Goal: Task Accomplishment & Management: Complete application form

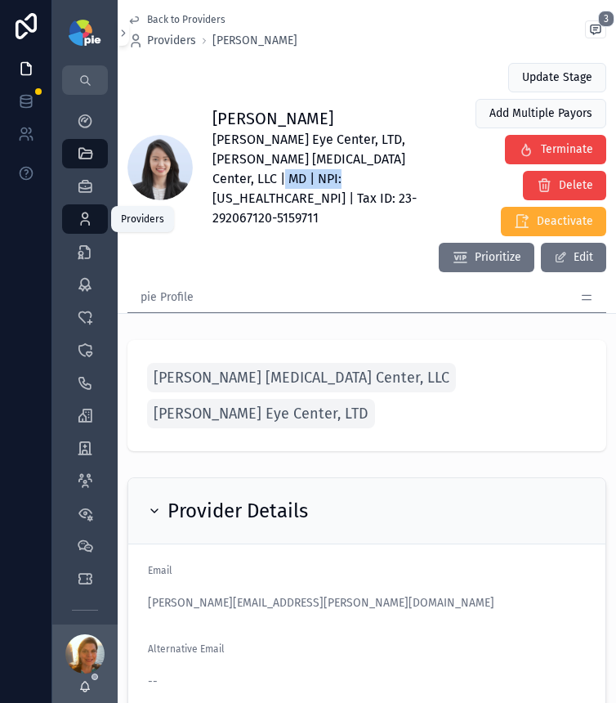
click at [89, 227] on div "Providers 302" at bounding box center [85, 219] width 26 height 26
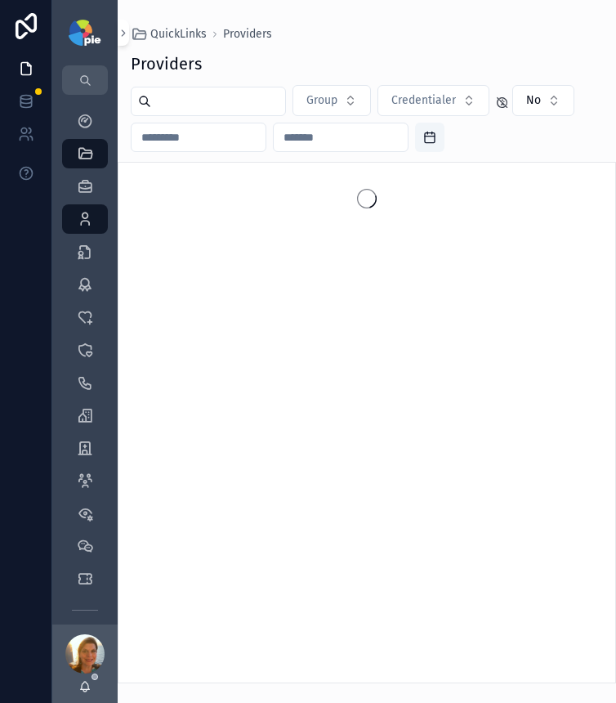
click at [159, 95] on input "scrollable content" at bounding box center [218, 101] width 134 height 23
type input "*****"
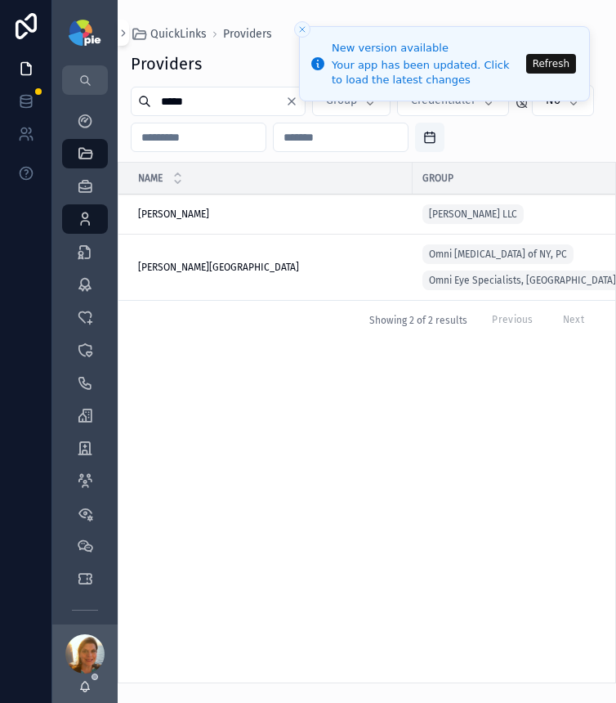
click at [543, 66] on button "Refresh" at bounding box center [551, 64] width 50 height 20
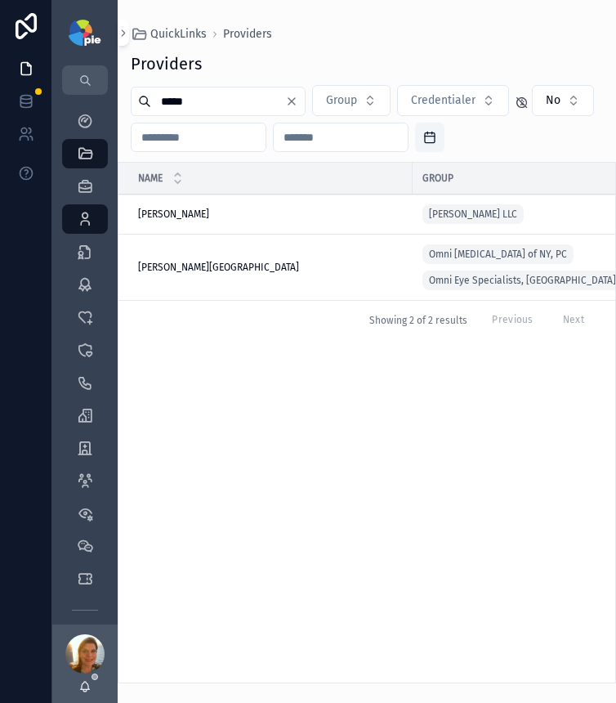
click at [248, 270] on span "[PERSON_NAME][GEOGRAPHIC_DATA]" at bounding box center [218, 267] width 161 height 13
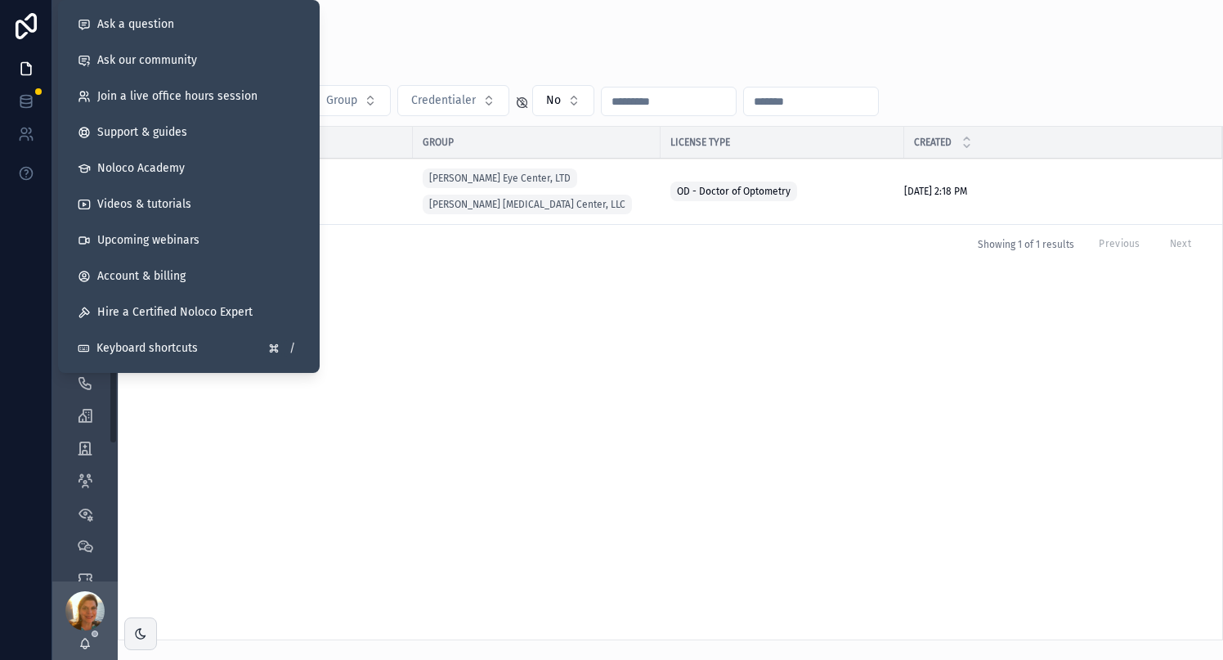
click at [358, 355] on div "Name Group License Type Created Weigel, Shawn Weigel, Shawn Ludwick Eye Center,…" at bounding box center [670, 383] width 1103 height 512
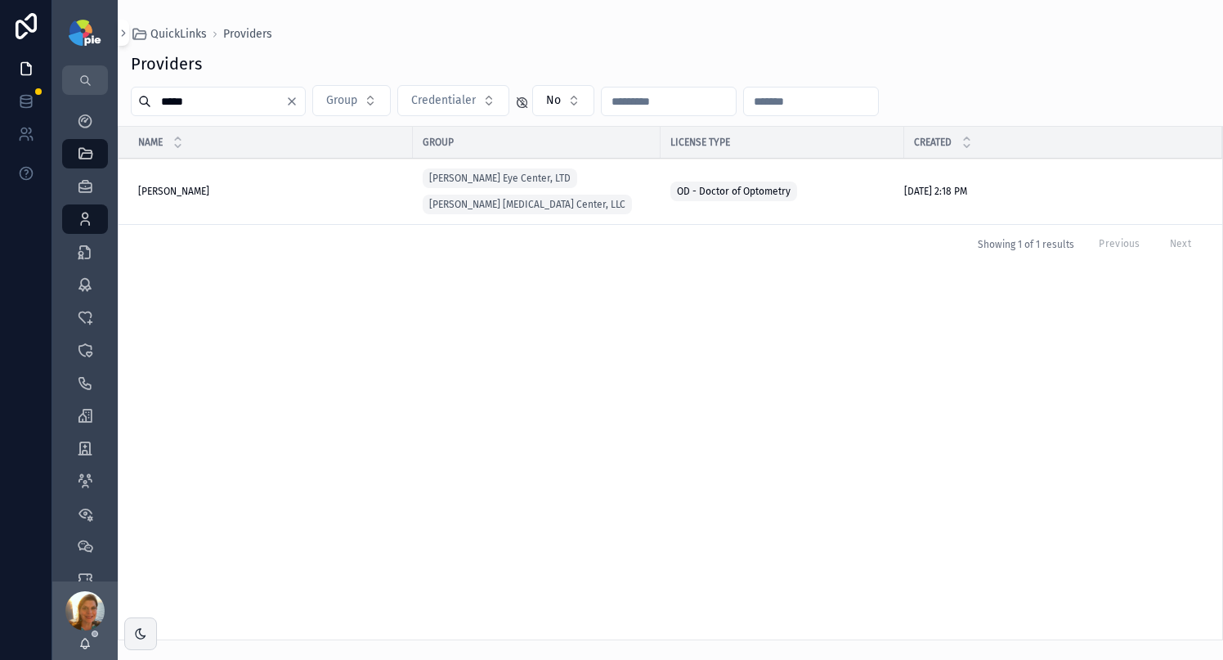
click at [215, 116] on div "Providers ***** Group Credentialer No Name Group License Type Created Weigel, S…" at bounding box center [670, 340] width 1105 height 597
click at [215, 104] on input "*****" at bounding box center [218, 101] width 134 height 23
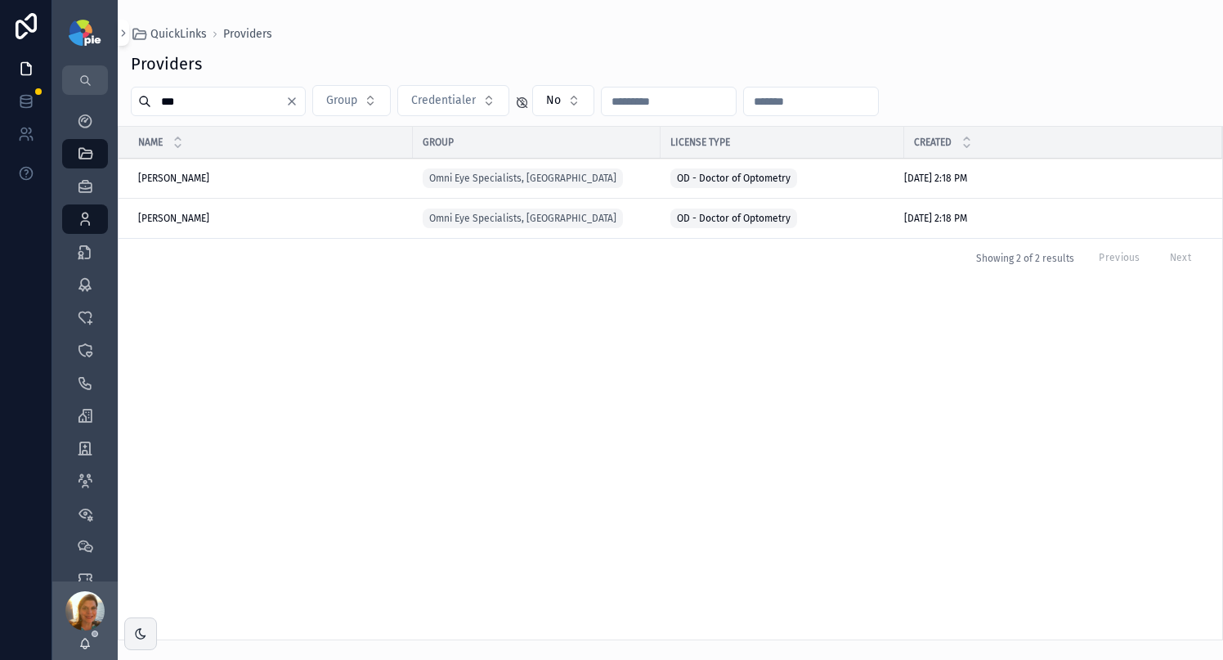
type input "***"
click at [195, 224] on span "Veliky, Michael" at bounding box center [173, 218] width 71 height 13
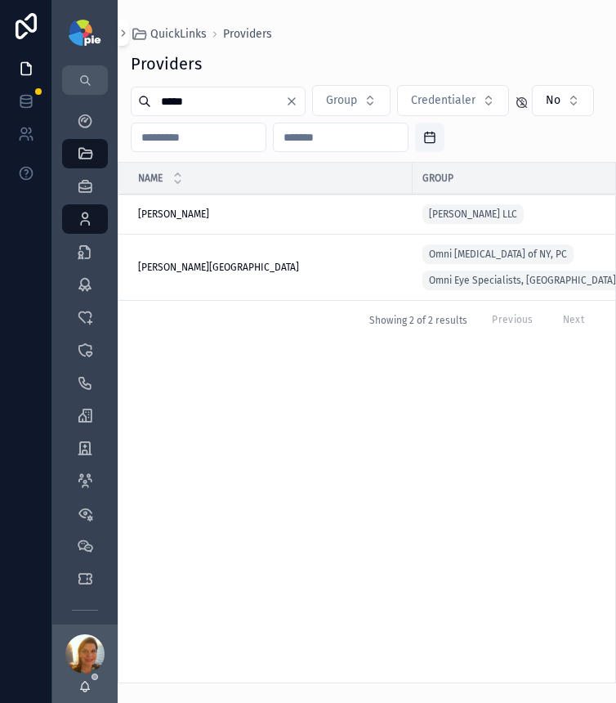
click at [195, 264] on span "Ovittore-Kenney, Kimberley" at bounding box center [218, 267] width 161 height 13
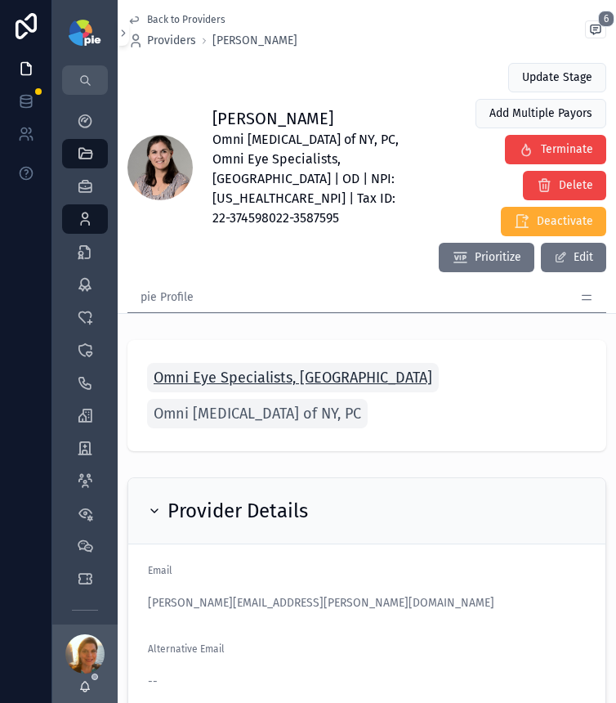
click at [266, 366] on span "Omni Eye Specialists, [GEOGRAPHIC_DATA]" at bounding box center [293, 377] width 279 height 23
click at [239, 366] on span "Omni Eye Specialists, [GEOGRAPHIC_DATA]" at bounding box center [293, 377] width 279 height 23
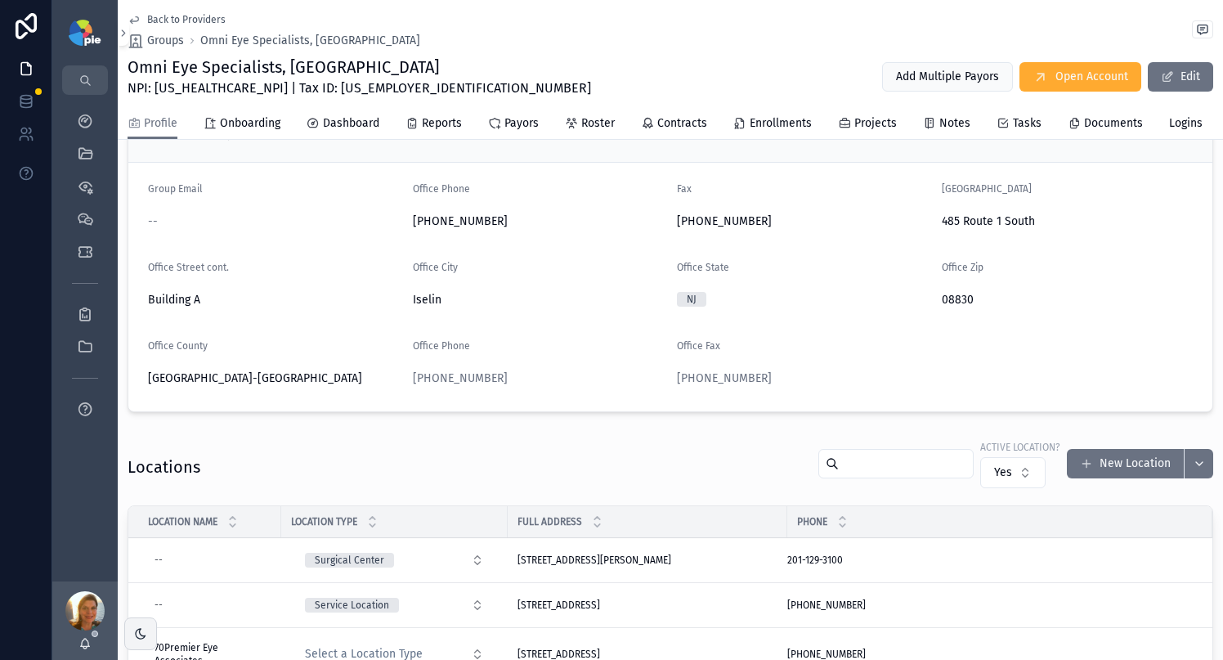
scroll to position [382, 0]
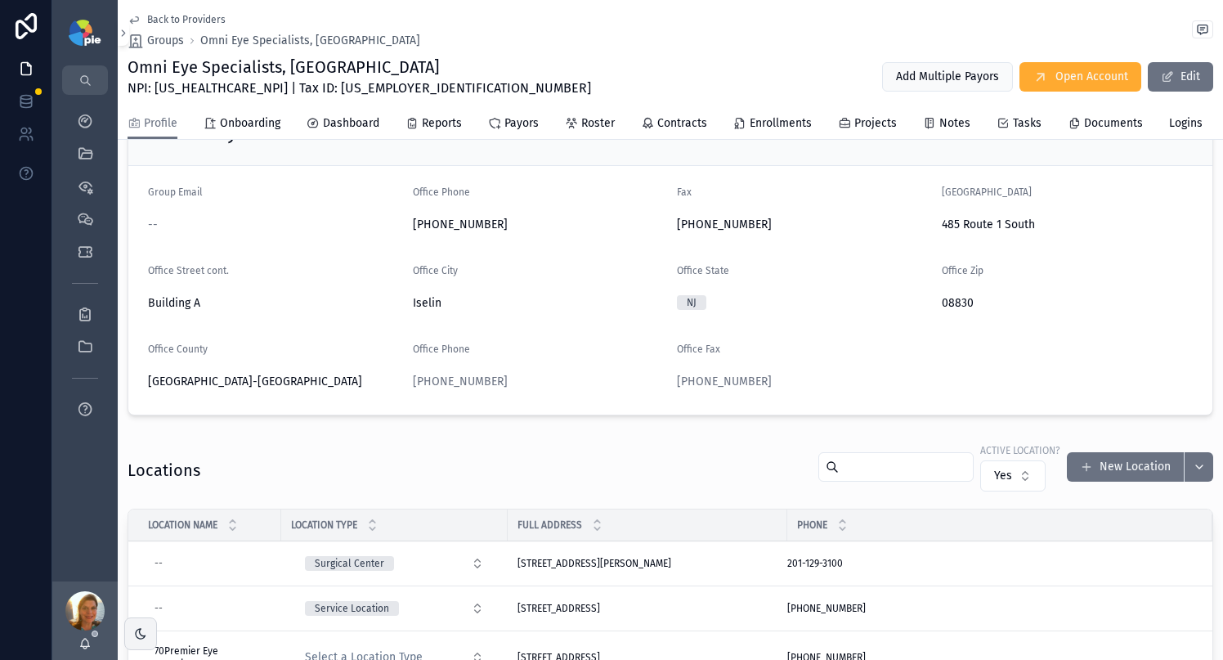
click at [615, 233] on span "485 Route 1 South" at bounding box center [1067, 225] width 252 height 16
drag, startPoint x: 928, startPoint y: 235, endPoint x: 1054, endPoint y: 238, distance: 125.9
click at [615, 238] on form "Group Email -- Office Phone 732-275-0400 Fax 732-273-9665 Office Street 485 Rou…" at bounding box center [670, 290] width 1084 height 248
copy span "485 Route 1 South"
click at [80, 259] on icon "scrollable content" at bounding box center [85, 252] width 16 height 16
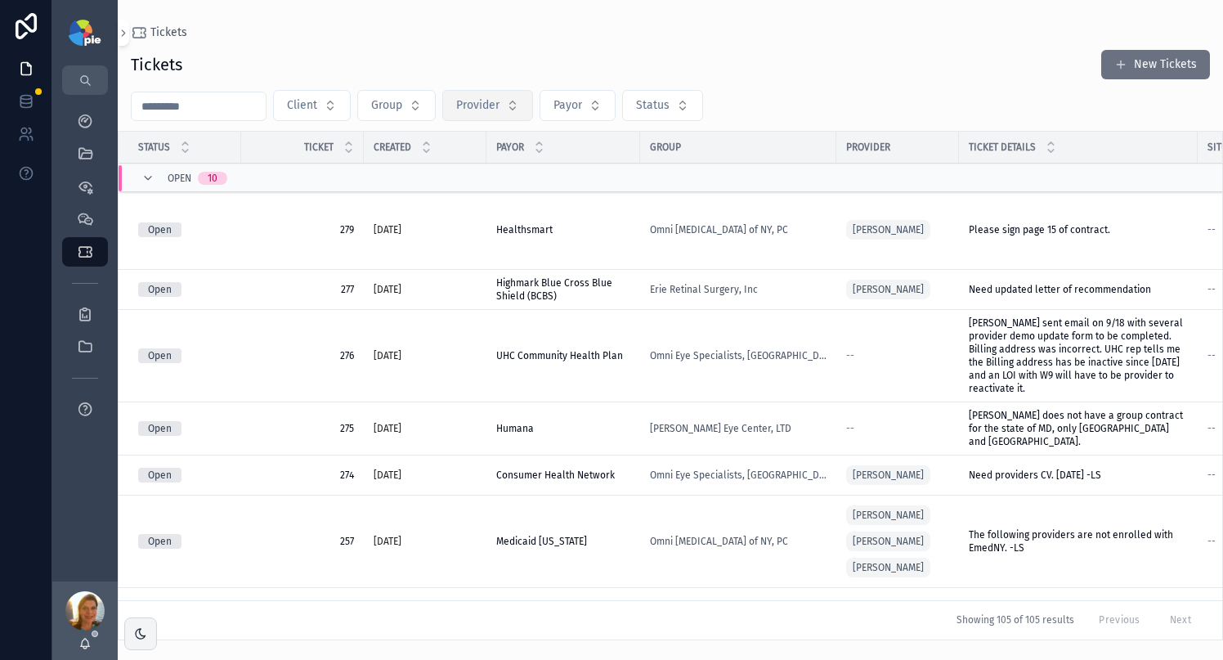
click at [484, 112] on span "Provider" at bounding box center [477, 105] width 43 height 16
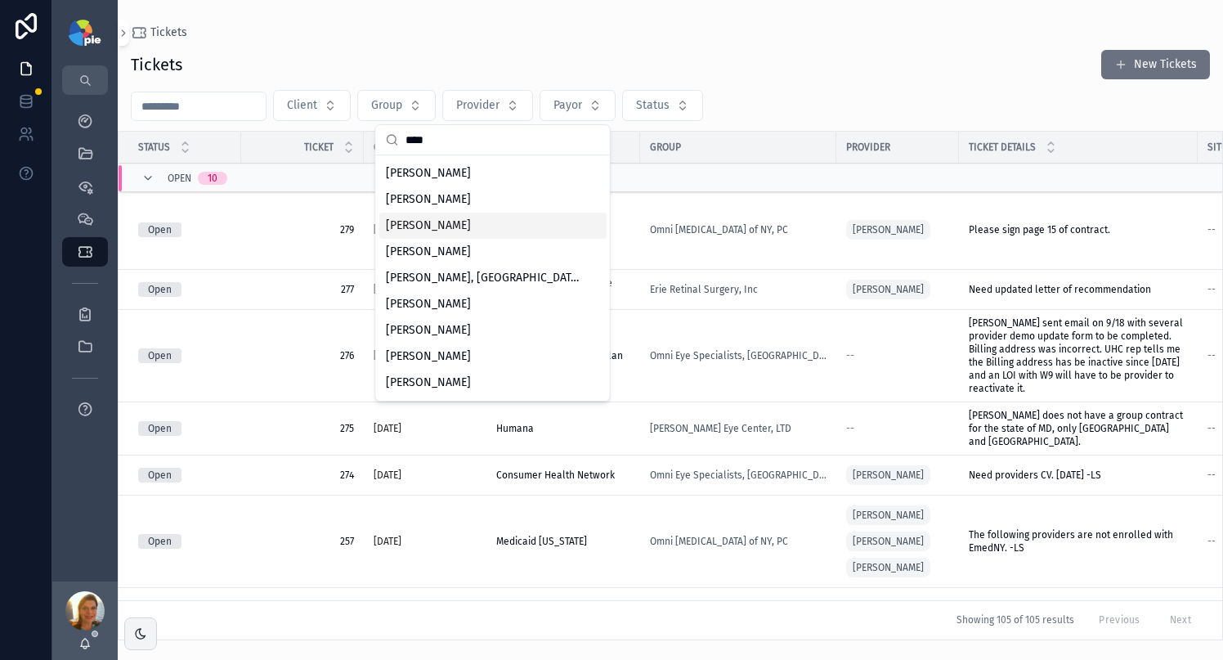
scroll to position [101, 0]
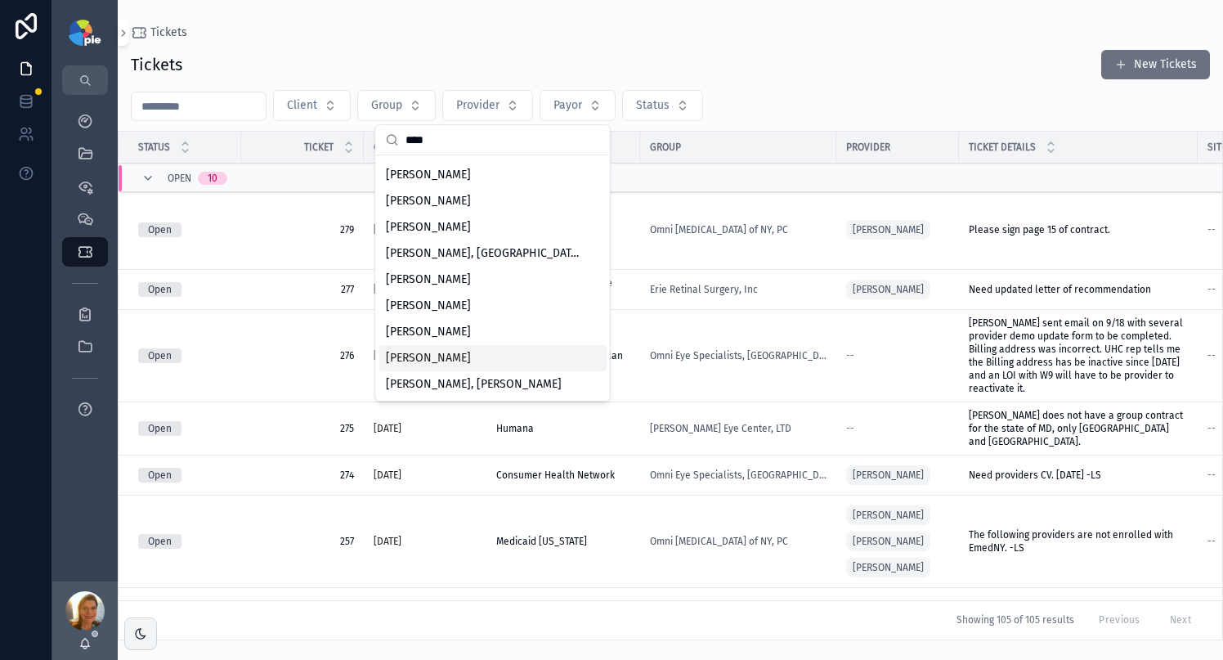
type input "****"
click at [434, 365] on span "Veliky, Michael" at bounding box center [428, 358] width 85 height 16
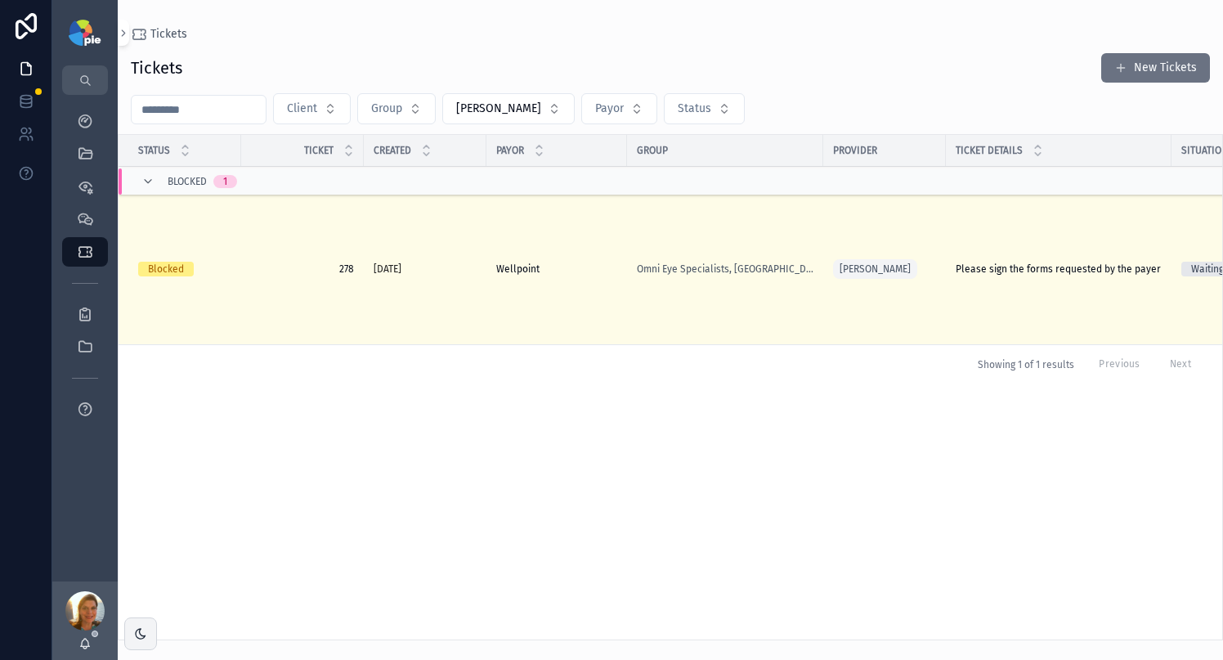
click at [588, 269] on div "Wellpoint Wellpoint" at bounding box center [556, 268] width 121 height 13
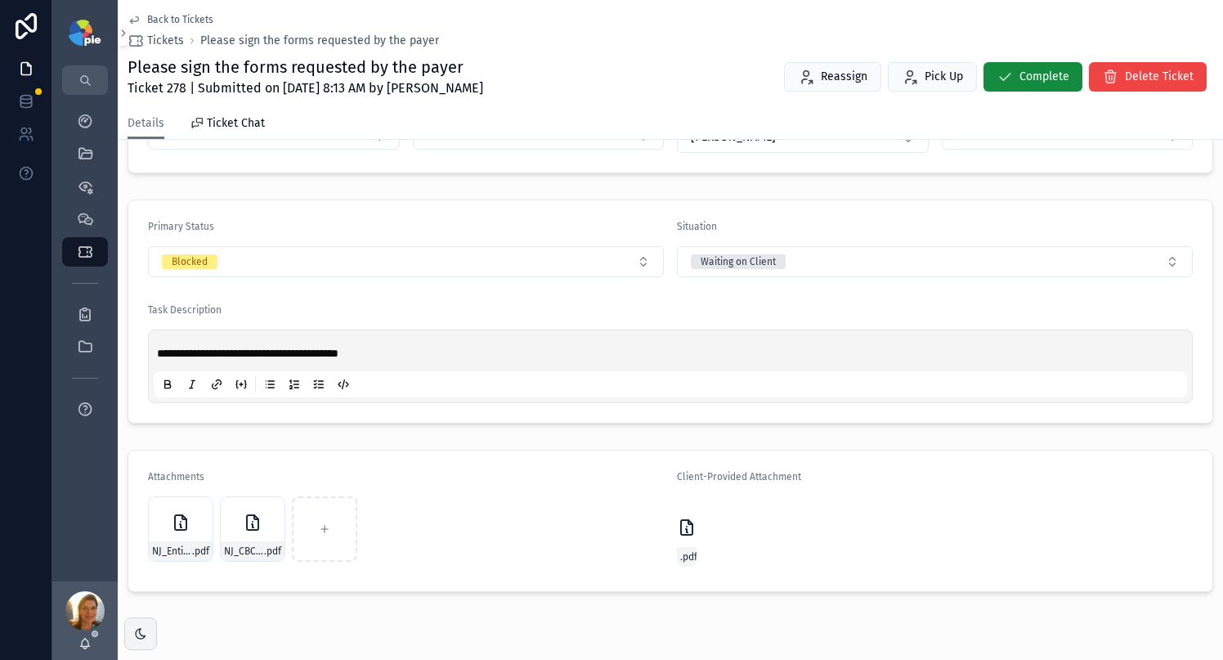
scroll to position [374, 0]
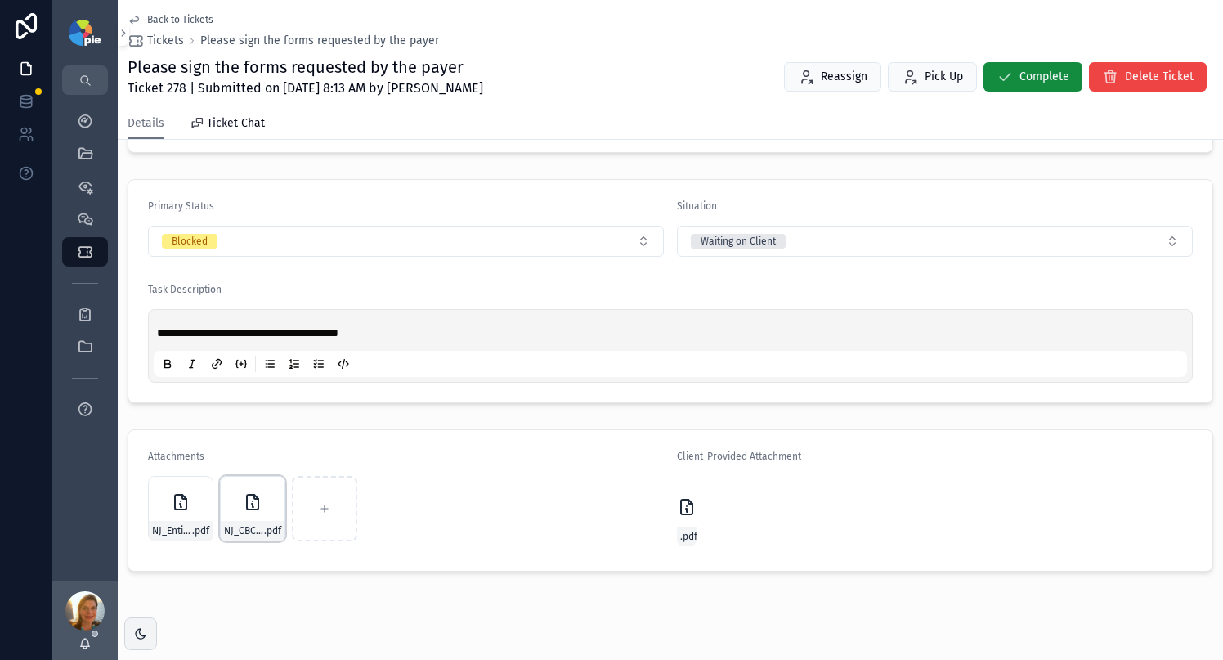
click at [230, 519] on div "NJ_CBC_-Practitioner_Form .pdf" at bounding box center [252, 508] width 65 height 65
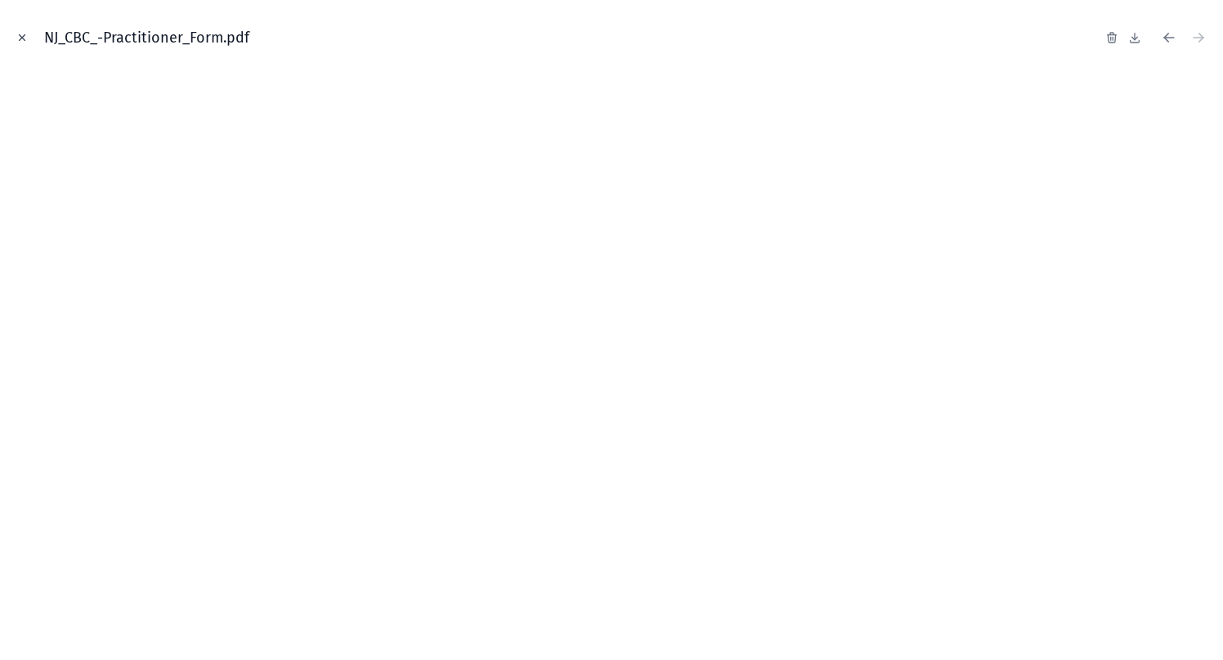
click at [20, 40] on icon "Close modal" at bounding box center [23, 38] width 6 height 6
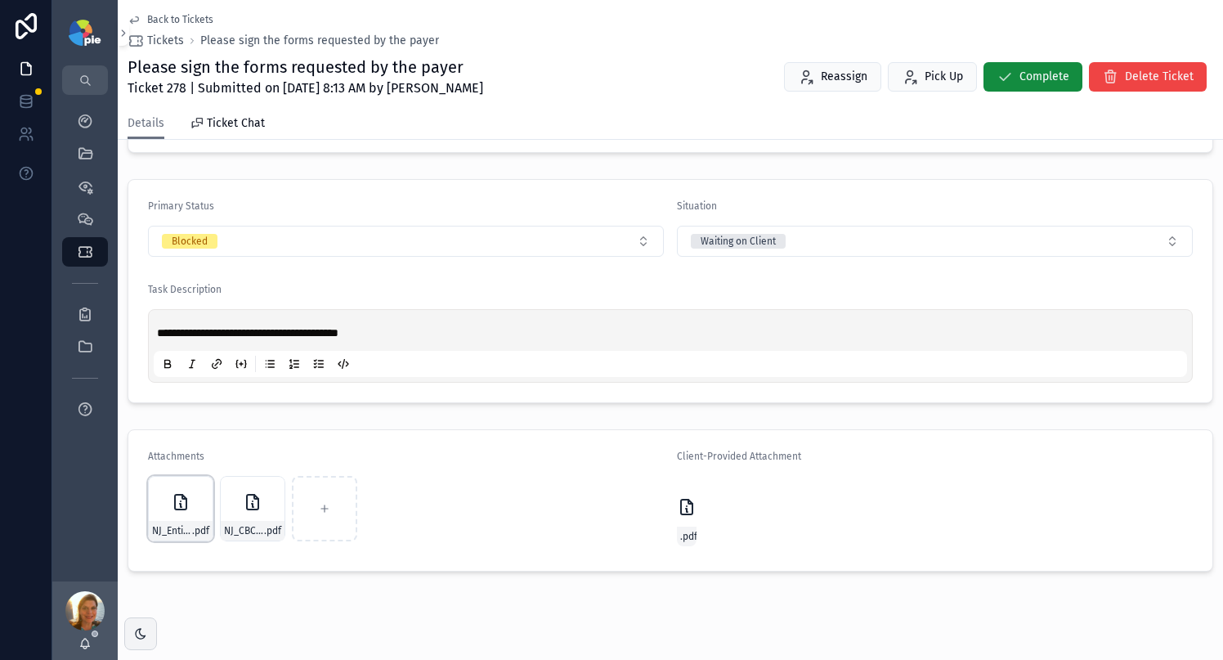
click at [154, 508] on div "NJ_Entity_DOO_Form .pdf" at bounding box center [180, 508] width 65 height 65
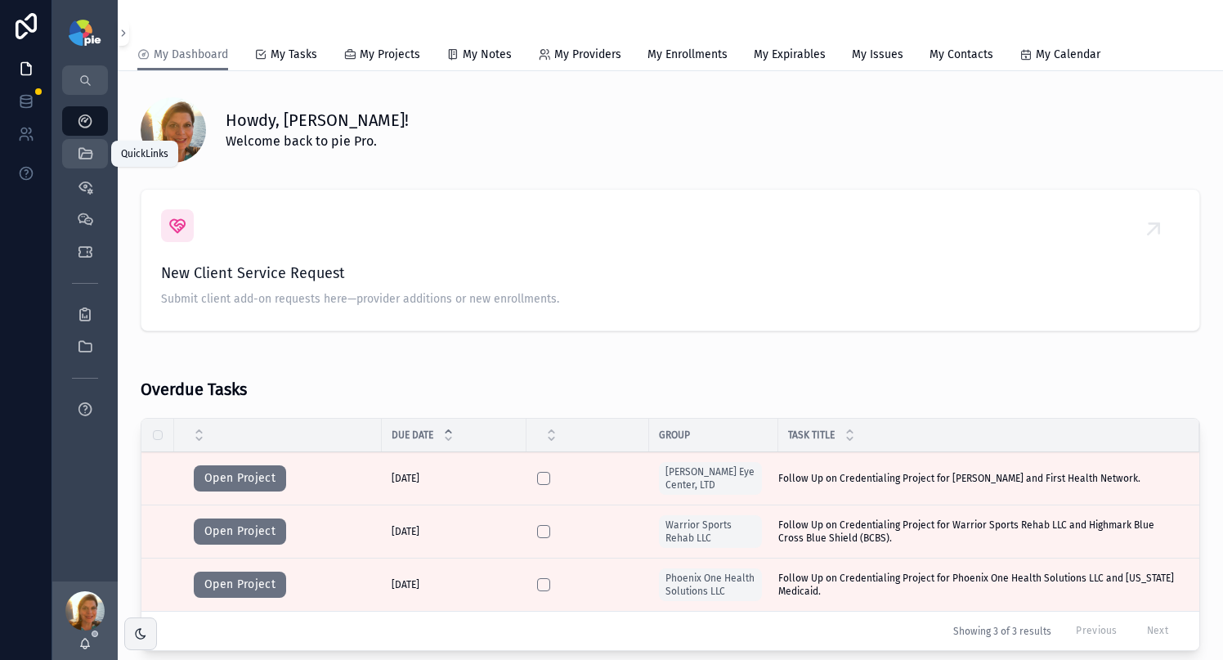
click at [93, 148] on div "QuickLinks" at bounding box center [85, 154] width 26 height 26
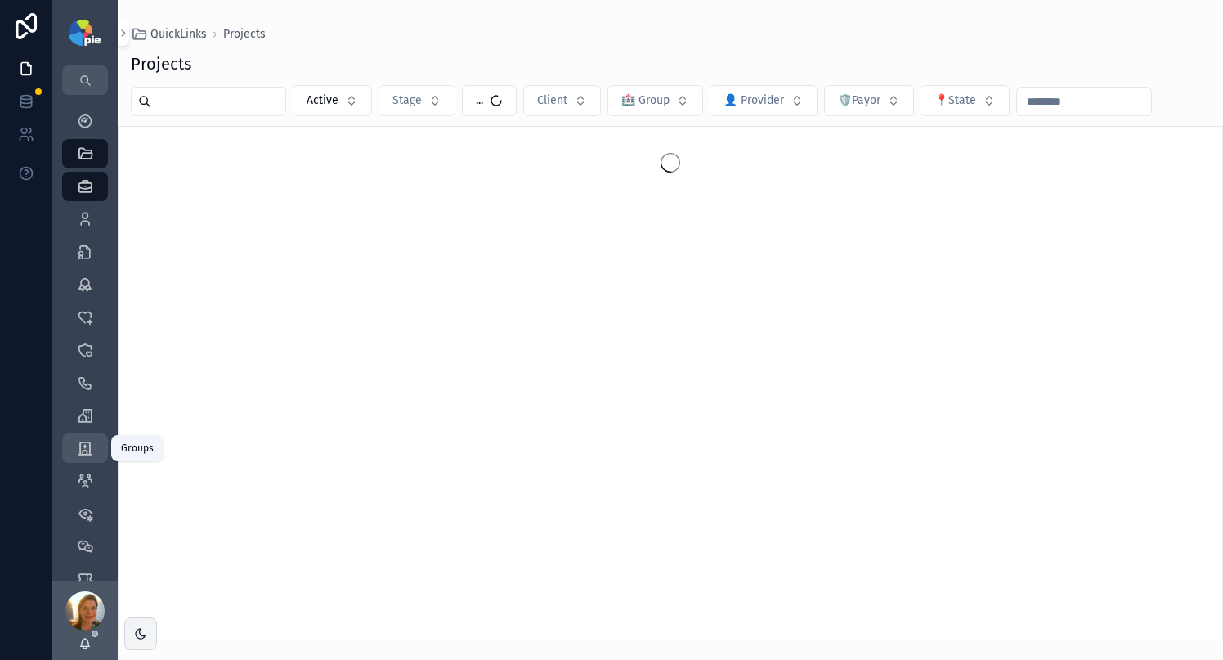
drag, startPoint x: 88, startPoint y: 451, endPoint x: 87, endPoint y: 435, distance: 16.4
click at [88, 451] on icon "scrollable content" at bounding box center [85, 448] width 16 height 16
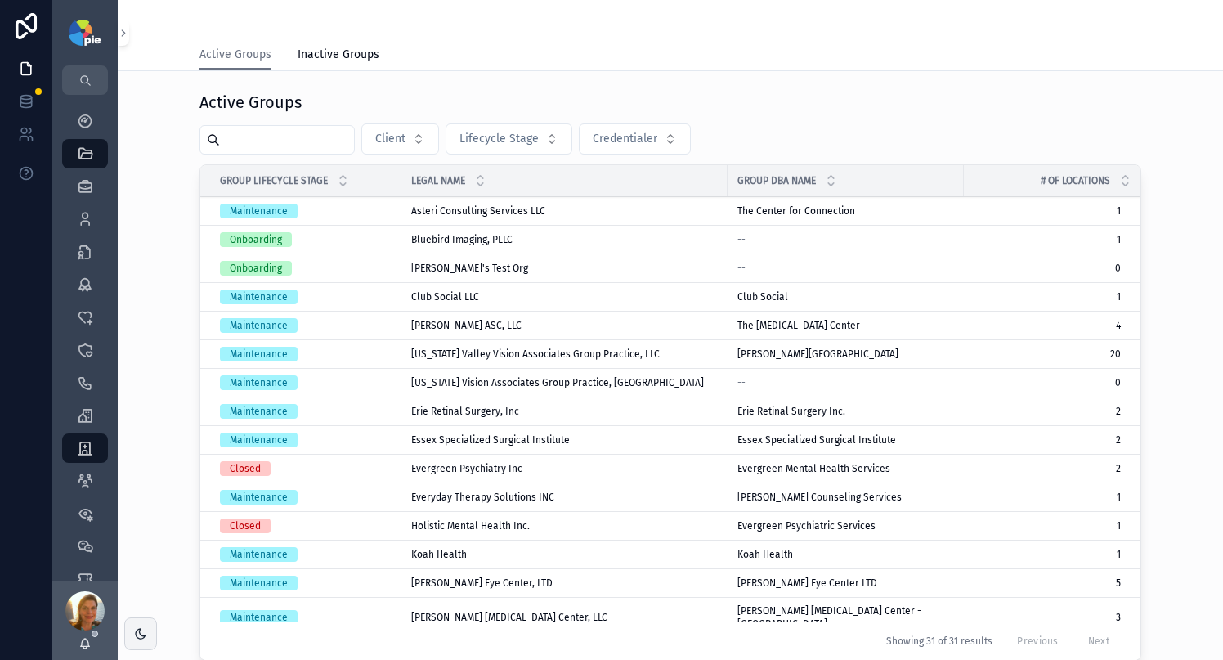
click at [321, 144] on input "scrollable content" at bounding box center [287, 139] width 134 height 23
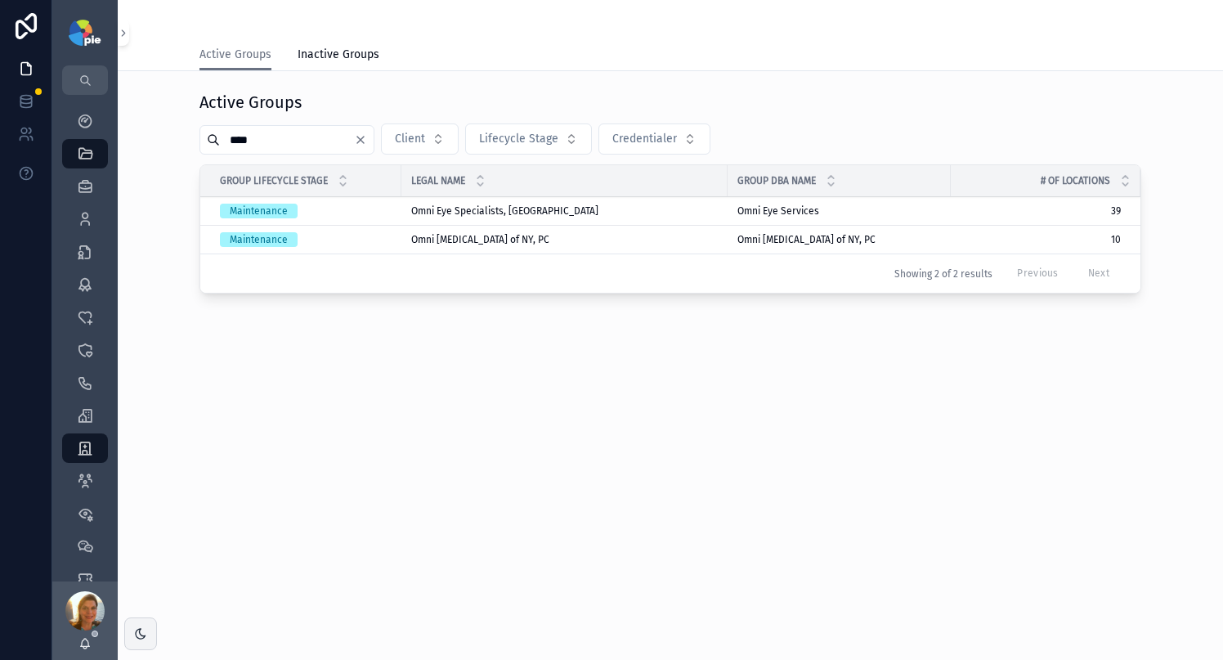
type input "****"
click at [438, 214] on span "Omni Eye Specialists, [GEOGRAPHIC_DATA]" at bounding box center [504, 210] width 187 height 13
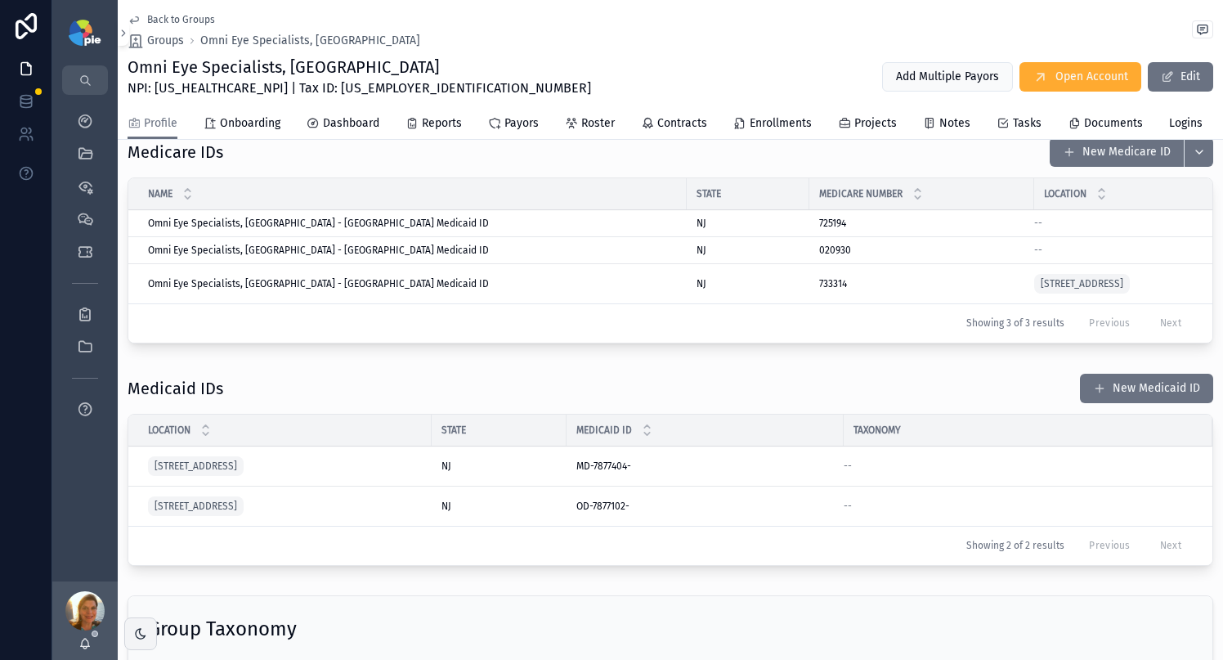
scroll to position [1275, 0]
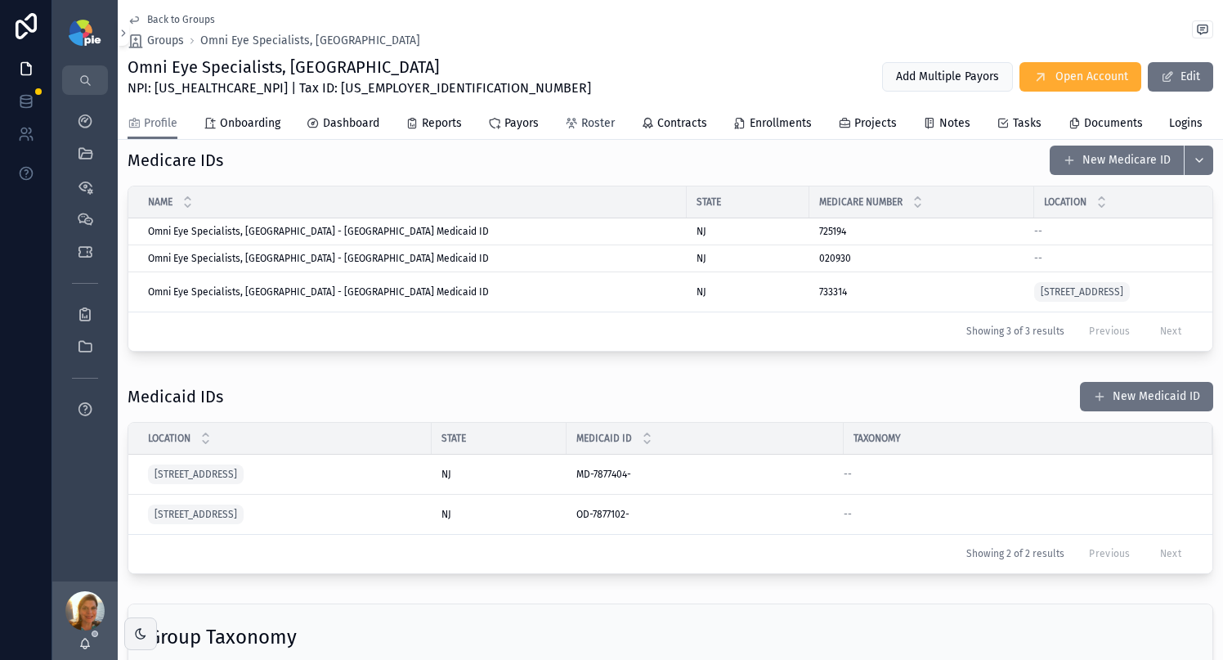
click at [569, 120] on icon "scrollable content" at bounding box center [571, 123] width 13 height 13
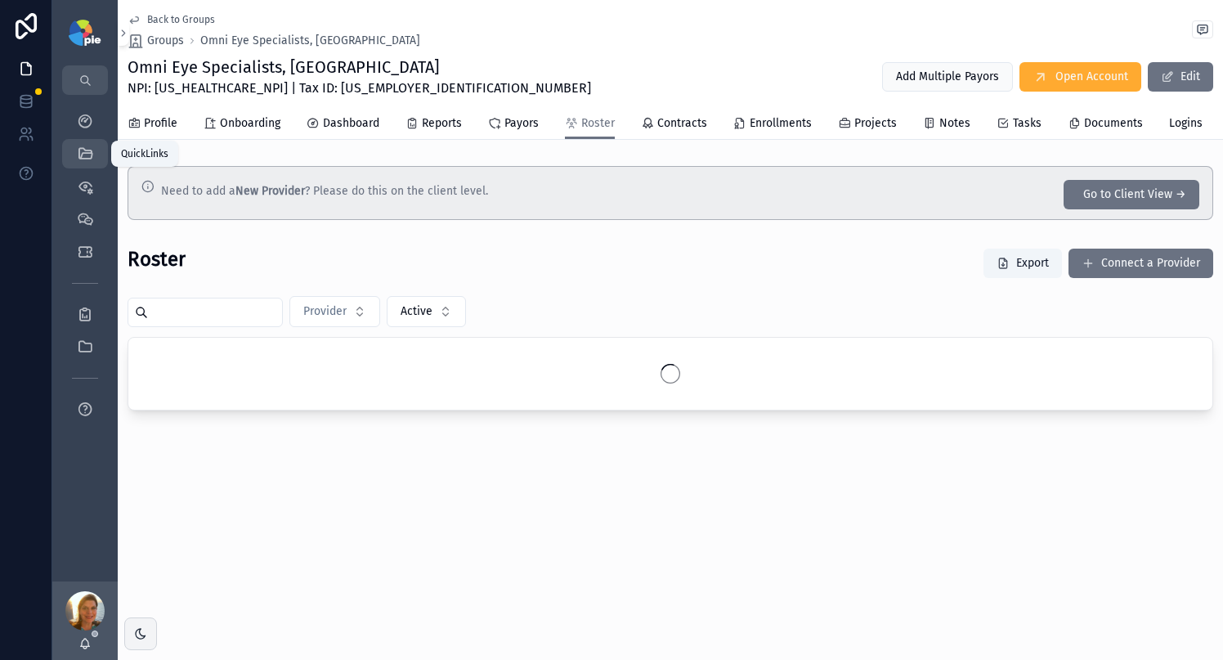
click at [95, 159] on div "QuickLinks" at bounding box center [85, 154] width 26 height 26
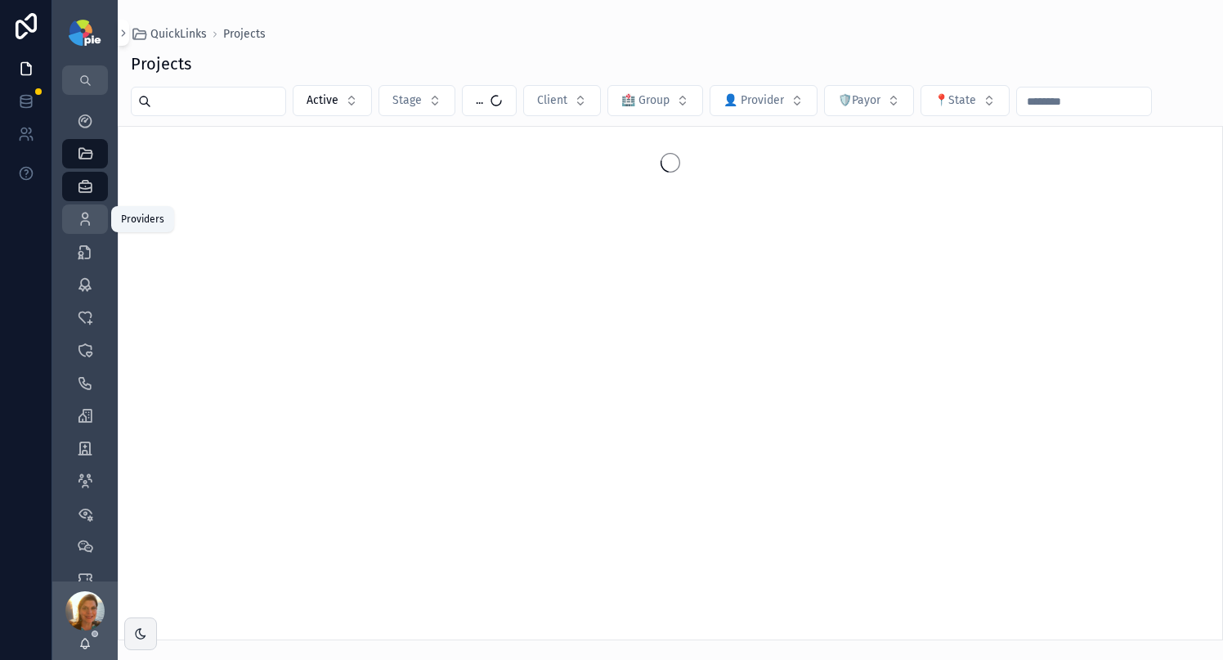
click at [78, 221] on icon "scrollable content" at bounding box center [85, 219] width 16 height 16
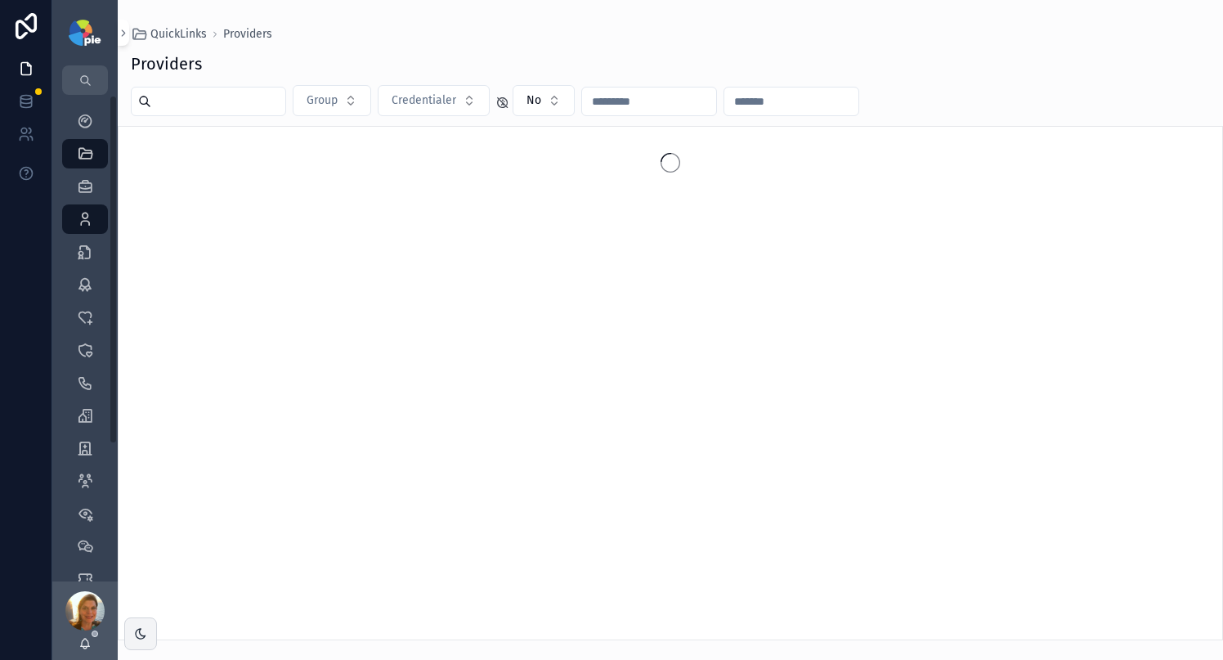
click at [185, 105] on input "scrollable content" at bounding box center [218, 101] width 134 height 23
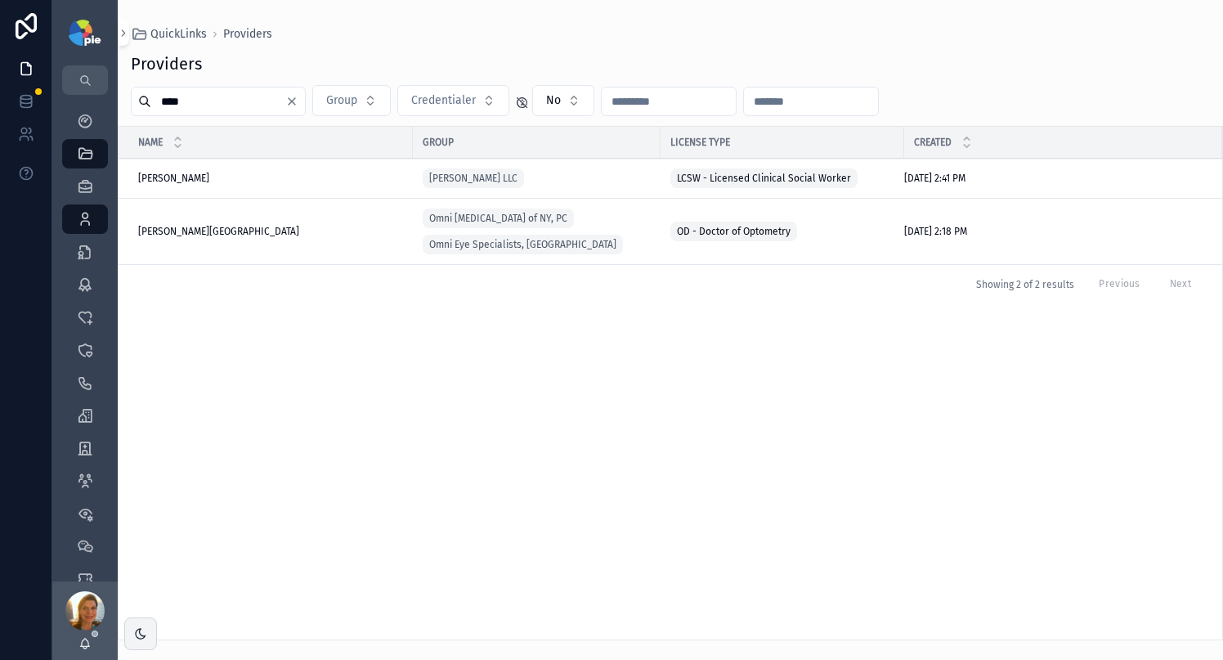
type input "****"
click at [190, 224] on td "Ovittore-Kenney, Kimberley Ovittore-Kenney, Kimberley" at bounding box center [266, 232] width 294 height 66
click at [190, 230] on span "Ovittore-Kenney, Kimberley" at bounding box center [218, 231] width 161 height 13
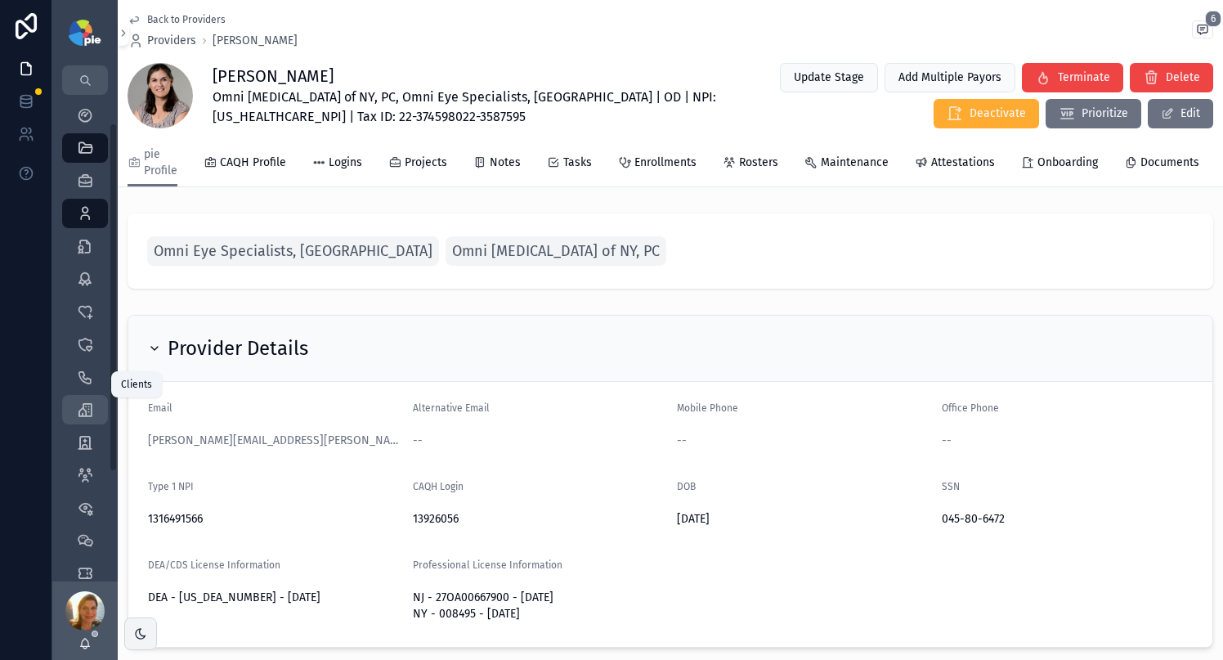
scroll to position [162, 0]
click at [92, 413] on icon "scrollable content" at bounding box center [85, 417] width 16 height 16
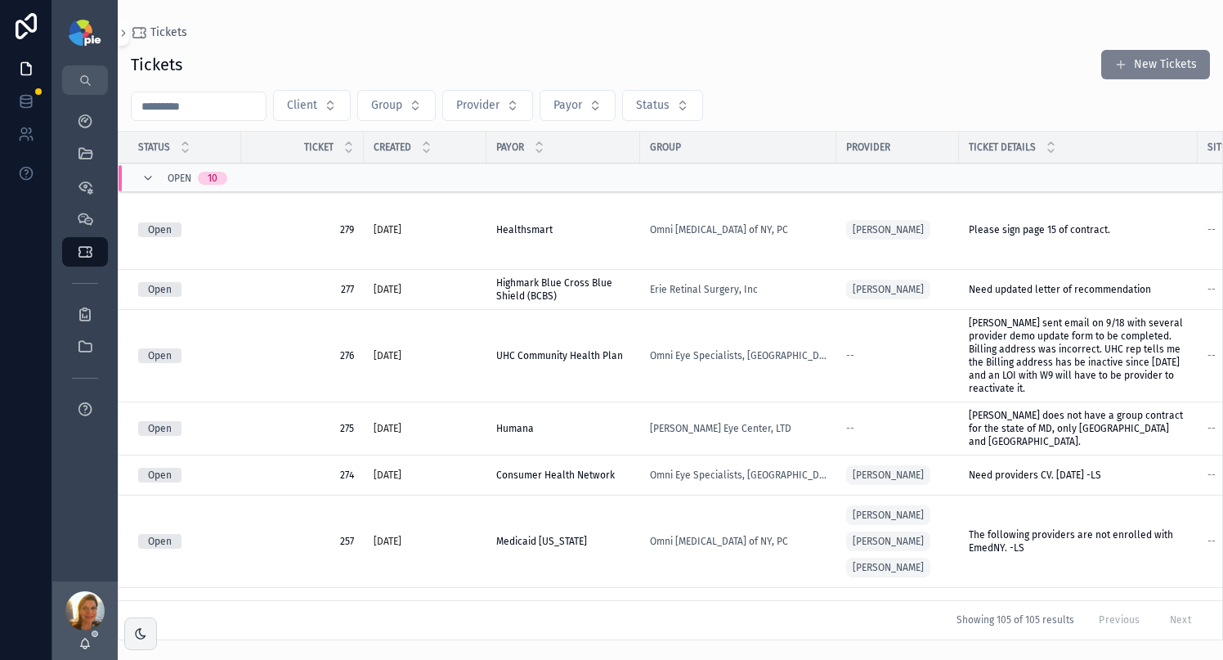
click at [1122, 60] on span "scrollable content" at bounding box center [1120, 64] width 13 height 13
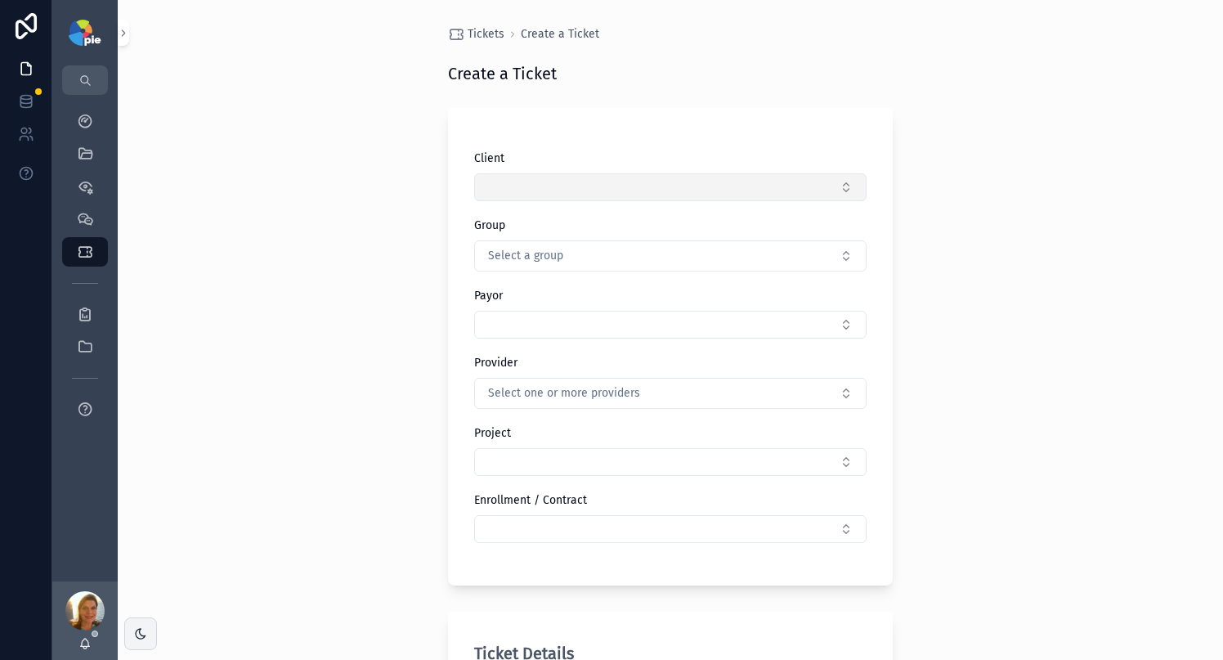
click at [507, 200] on button "Select Button" at bounding box center [670, 187] width 392 height 28
type input "****"
click at [584, 260] on div "OOMC" at bounding box center [664, 252] width 227 height 26
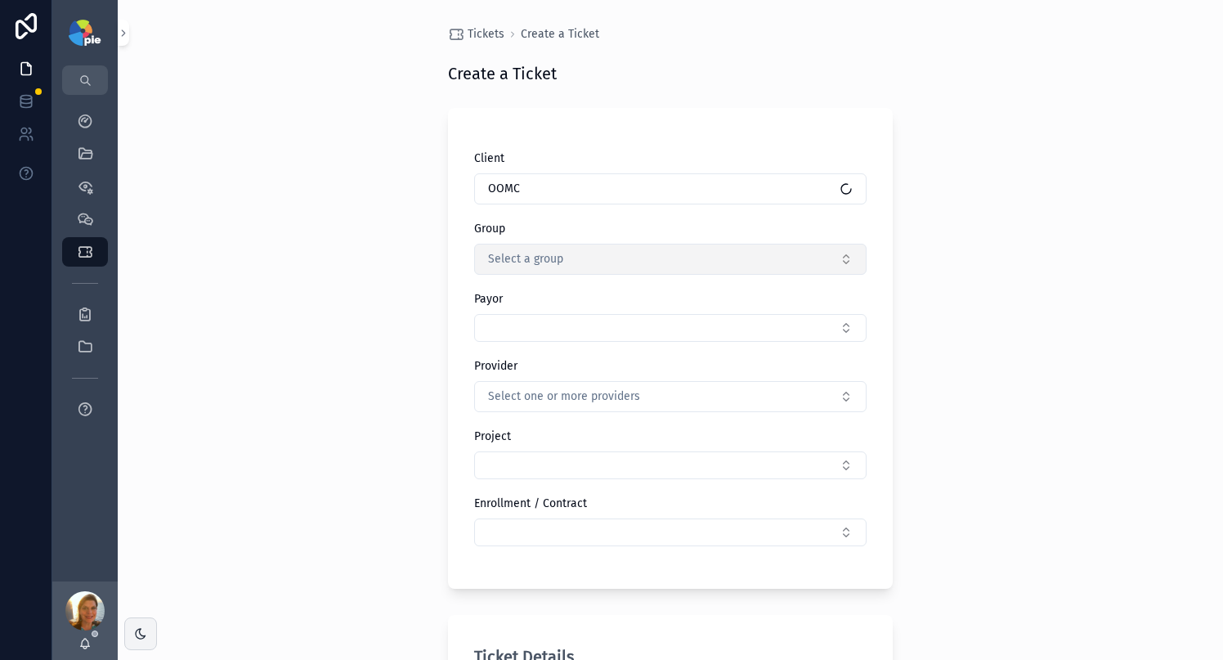
click at [532, 256] on span "Select a group" at bounding box center [525, 259] width 75 height 16
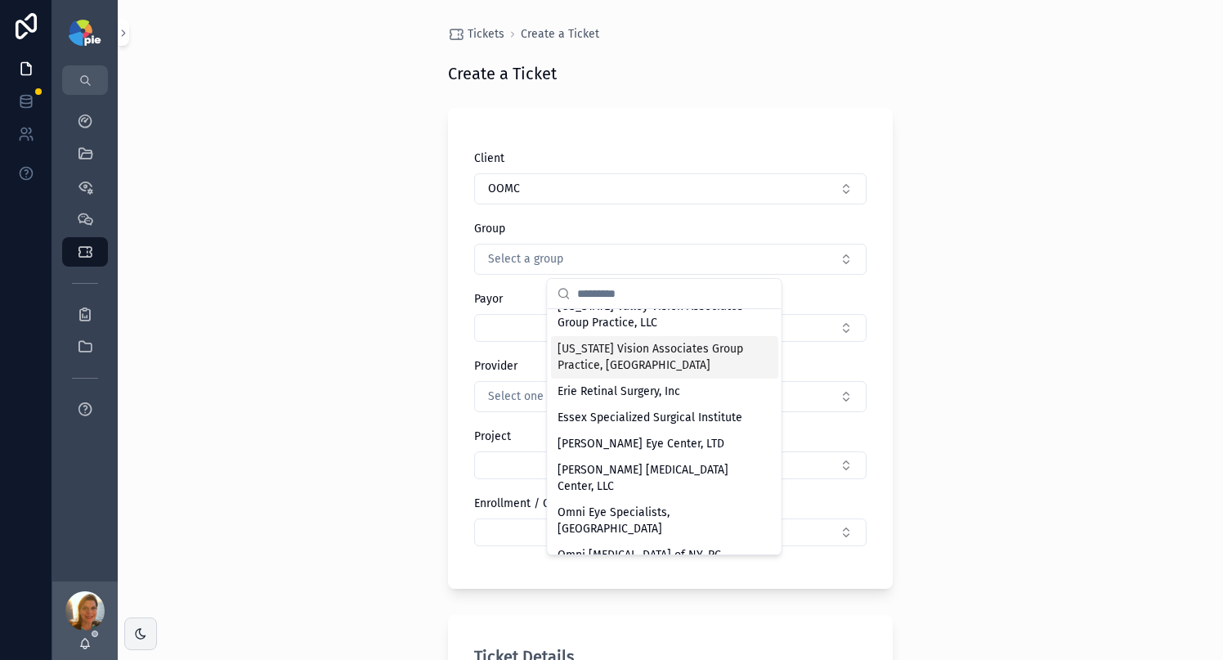
scroll to position [46, 0]
click at [629, 503] on div "Omni Eye Specialists, [GEOGRAPHIC_DATA]" at bounding box center [664, 520] width 227 height 42
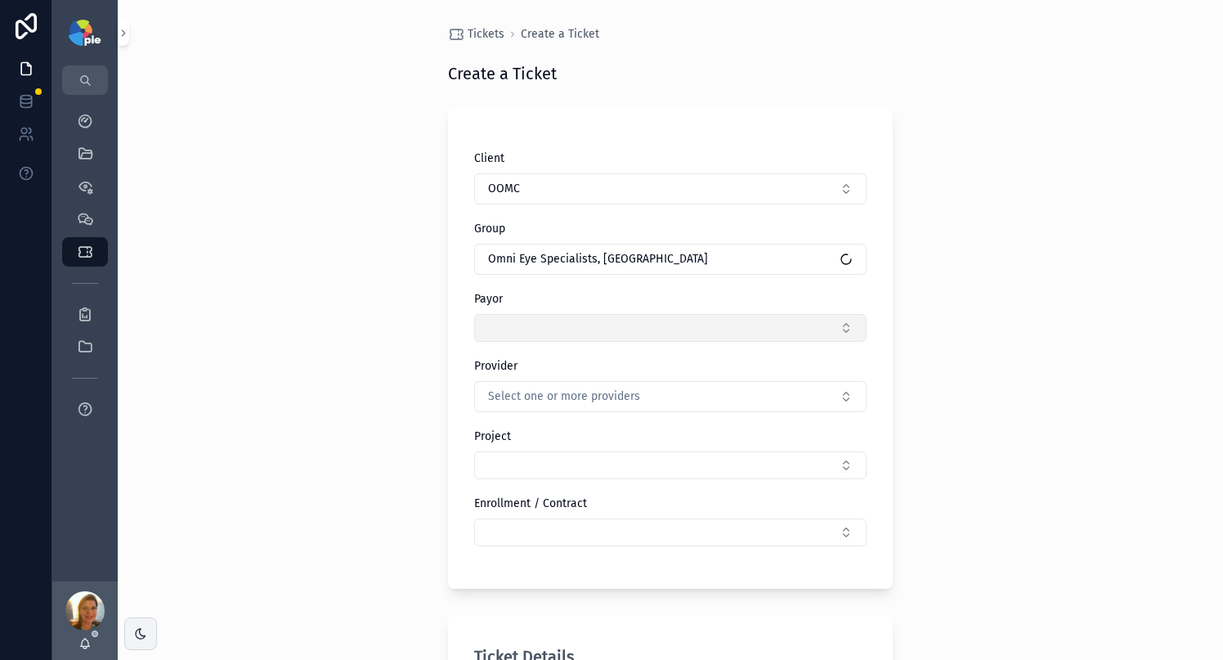
click at [524, 327] on button "Select Button" at bounding box center [670, 328] width 392 height 28
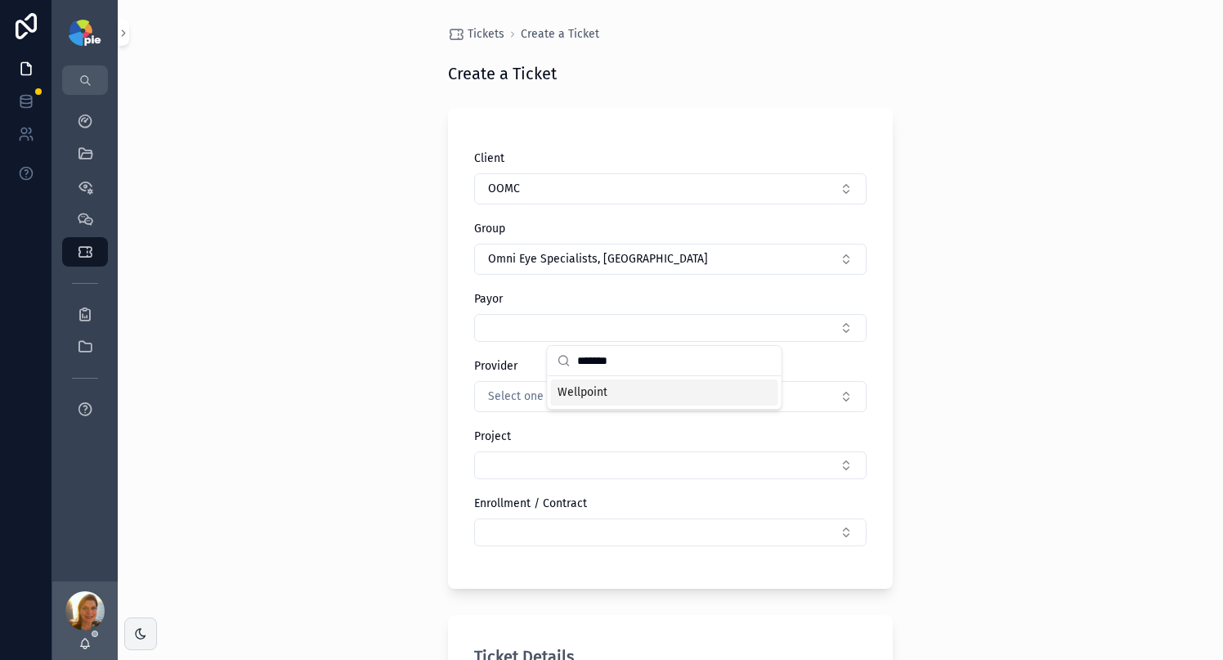
type input "*******"
click at [604, 387] on span "Wellpoint" at bounding box center [582, 392] width 50 height 16
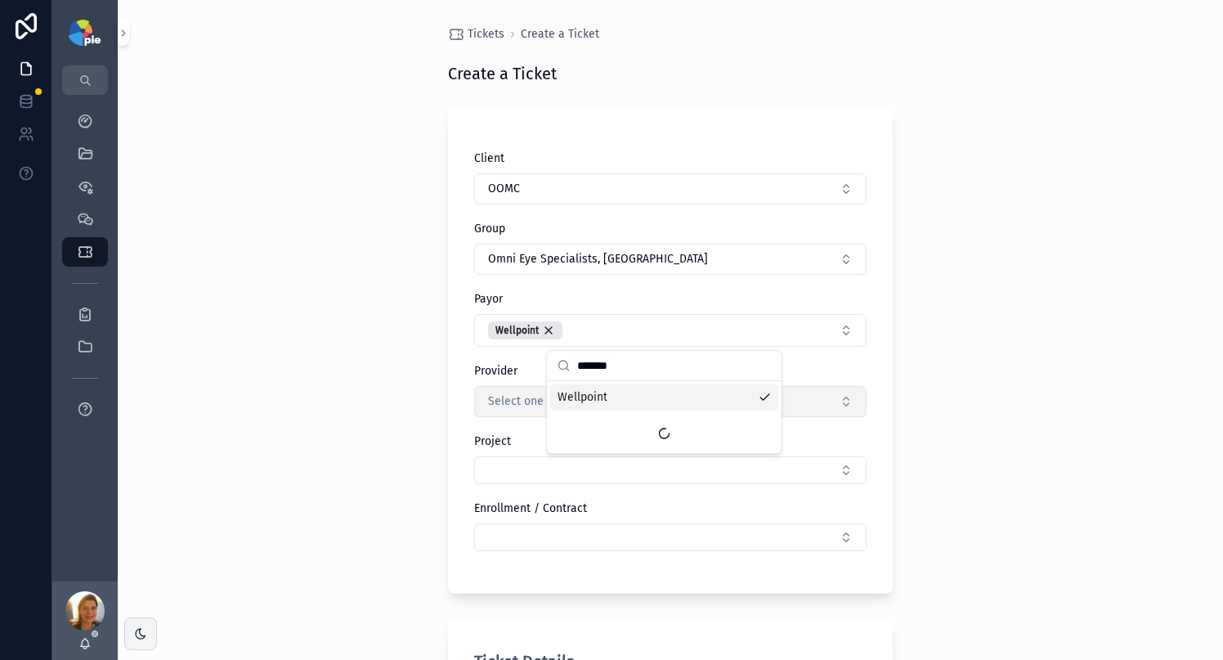
click at [494, 405] on span "Select one or more providers" at bounding box center [564, 401] width 152 height 16
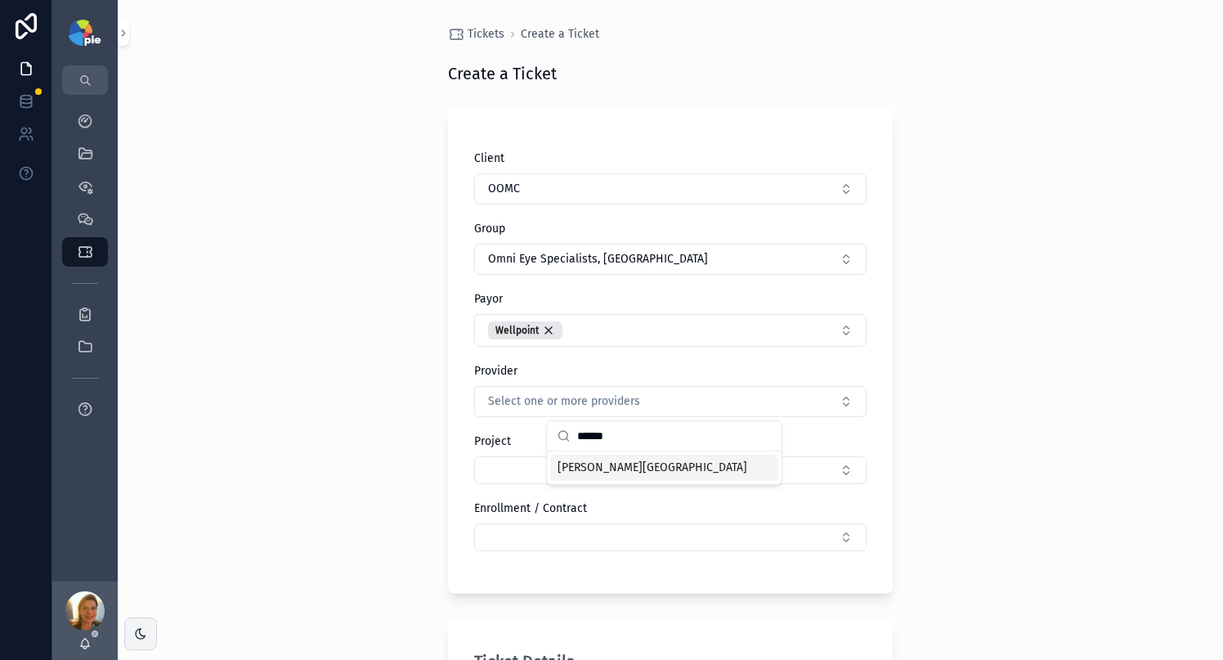
type input "******"
click at [628, 479] on div "Ovittore-Kenney, Kimberley" at bounding box center [664, 467] width 227 height 26
click at [349, 387] on div "Tickets Create a Ticket Create a Ticket Client OOMC Group Omni Eye Specialists,…" at bounding box center [670, 330] width 1105 height 660
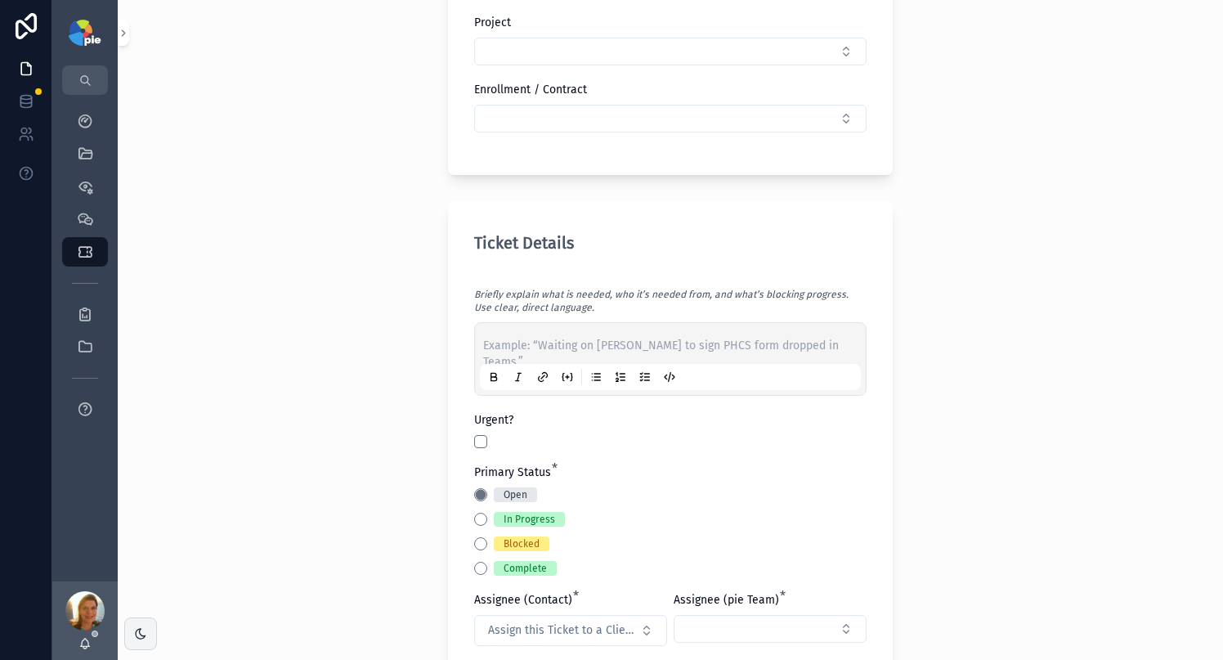
scroll to position [432, 0]
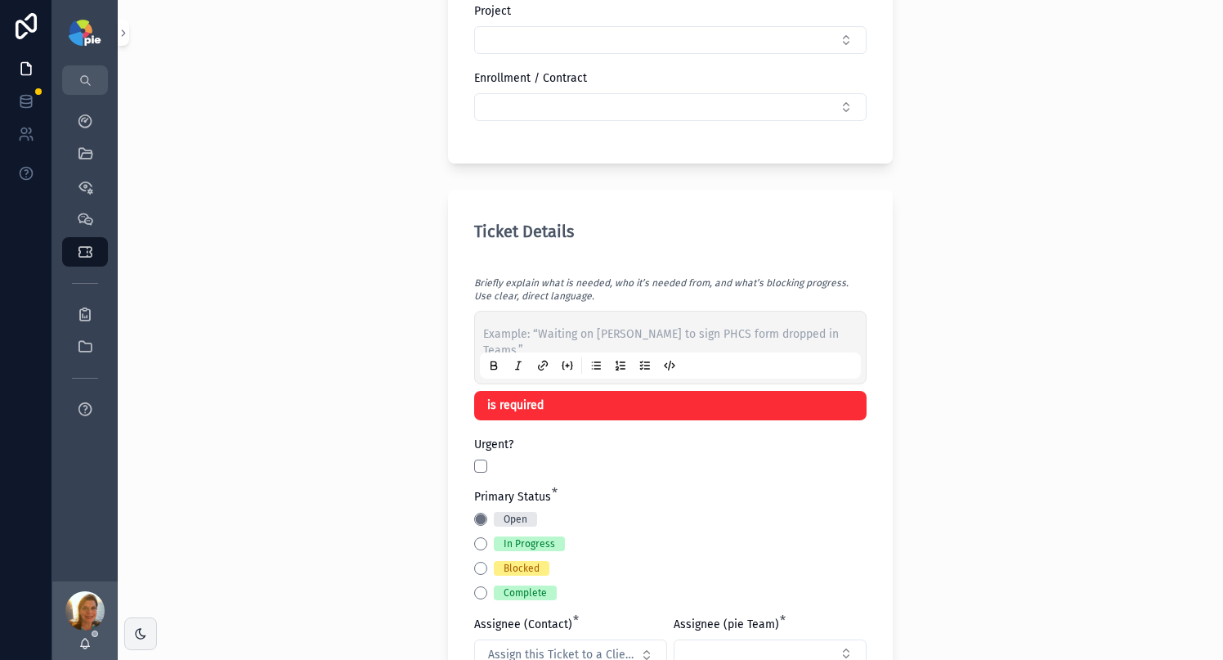
click at [641, 333] on p "scrollable content" at bounding box center [673, 334] width 381 height 16
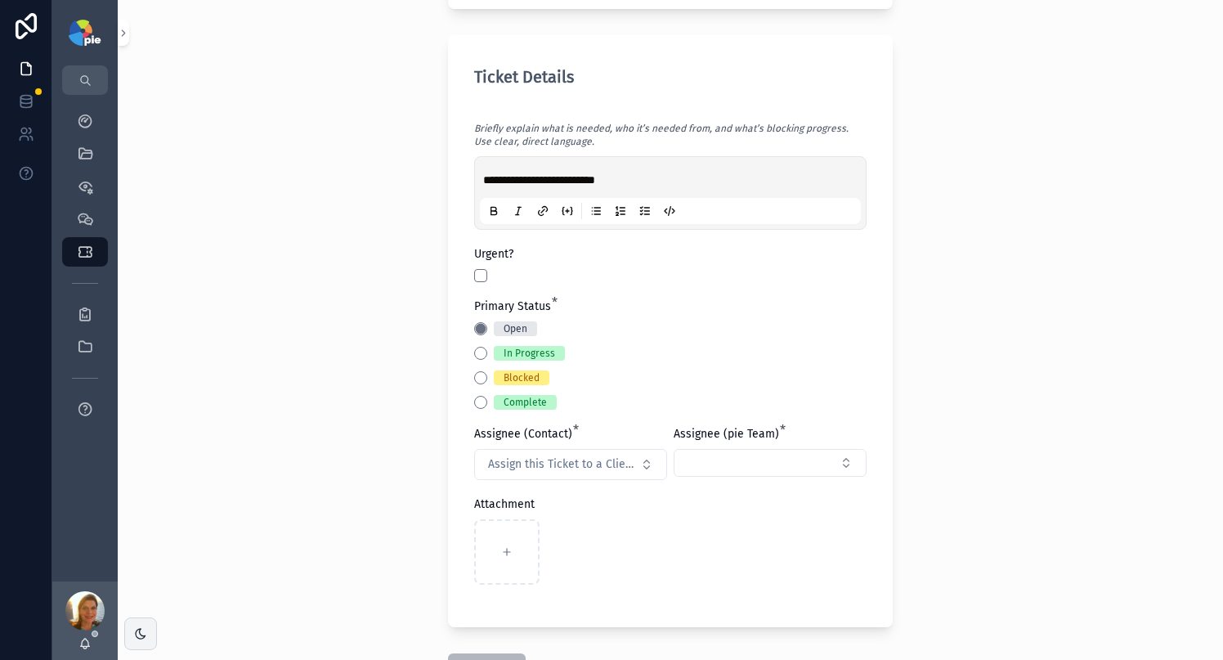
scroll to position [646, 0]
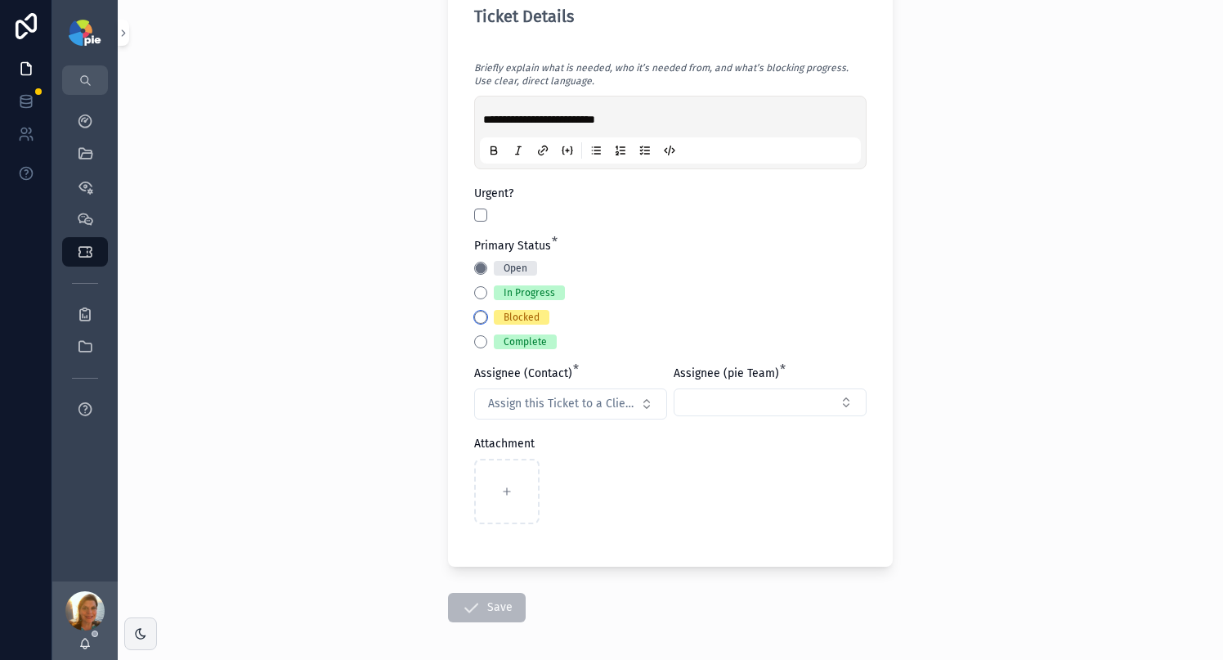
click at [480, 318] on button "Blocked" at bounding box center [480, 317] width 13 height 13
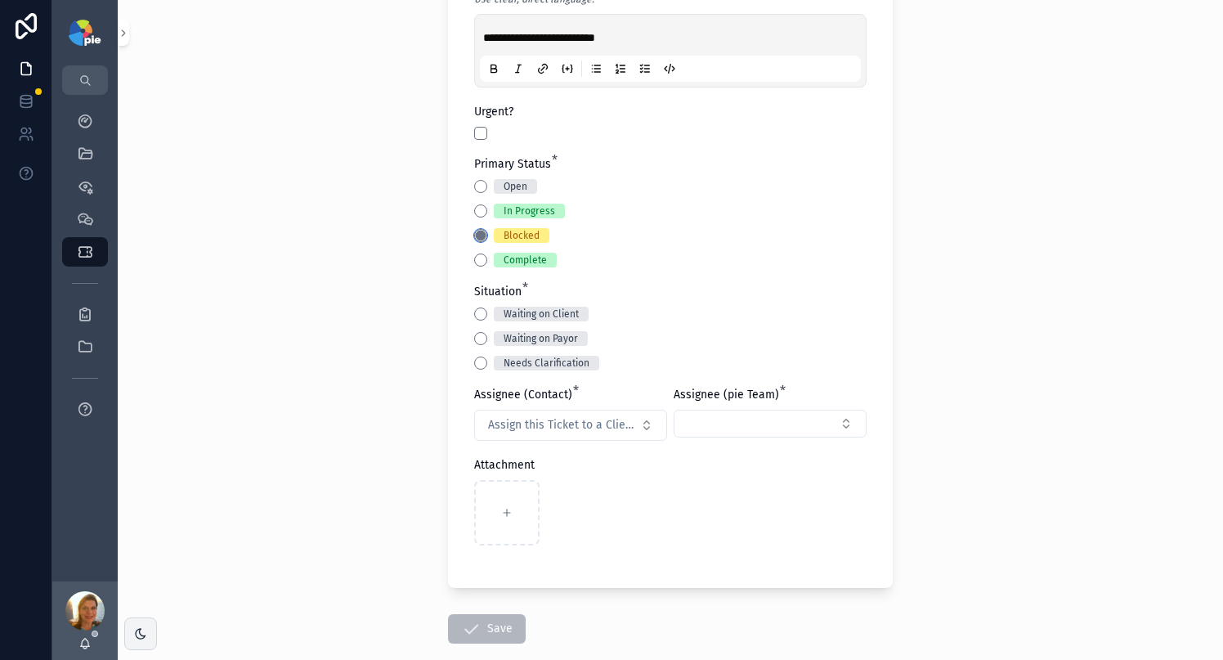
scroll to position [729, 0]
click at [474, 321] on div "Waiting on Client Waiting on Payor Needs Clarification" at bounding box center [670, 338] width 392 height 64
click at [474, 313] on button "Waiting on Client" at bounding box center [480, 312] width 13 height 13
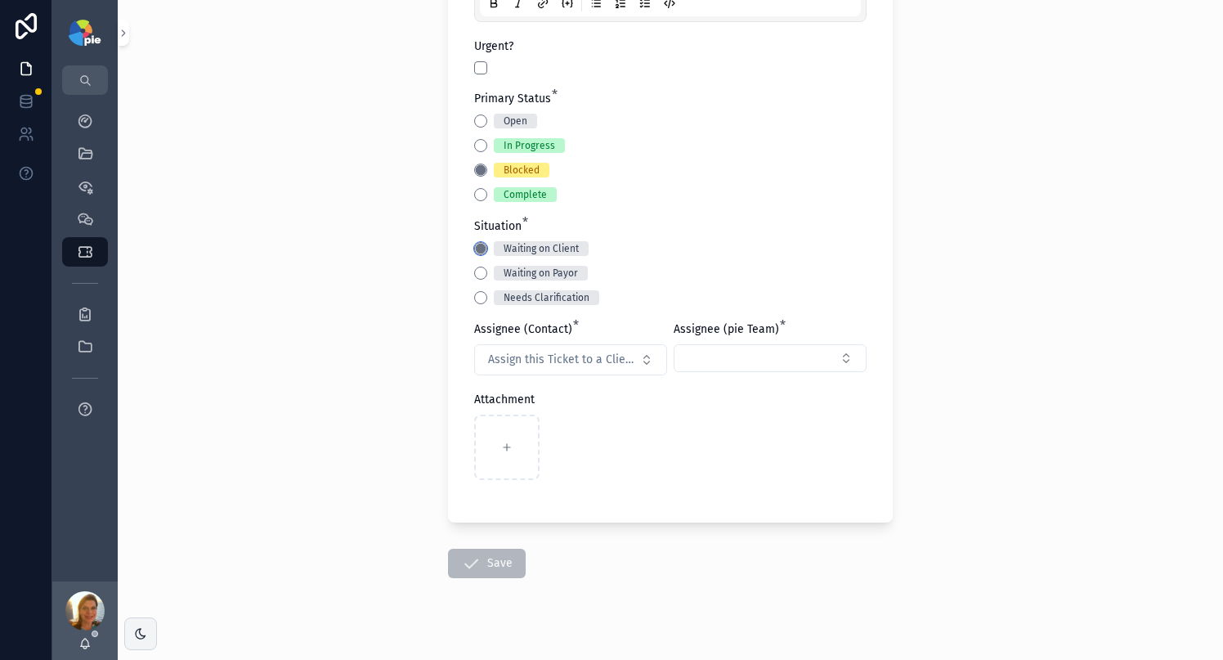
scroll to position [816, 0]
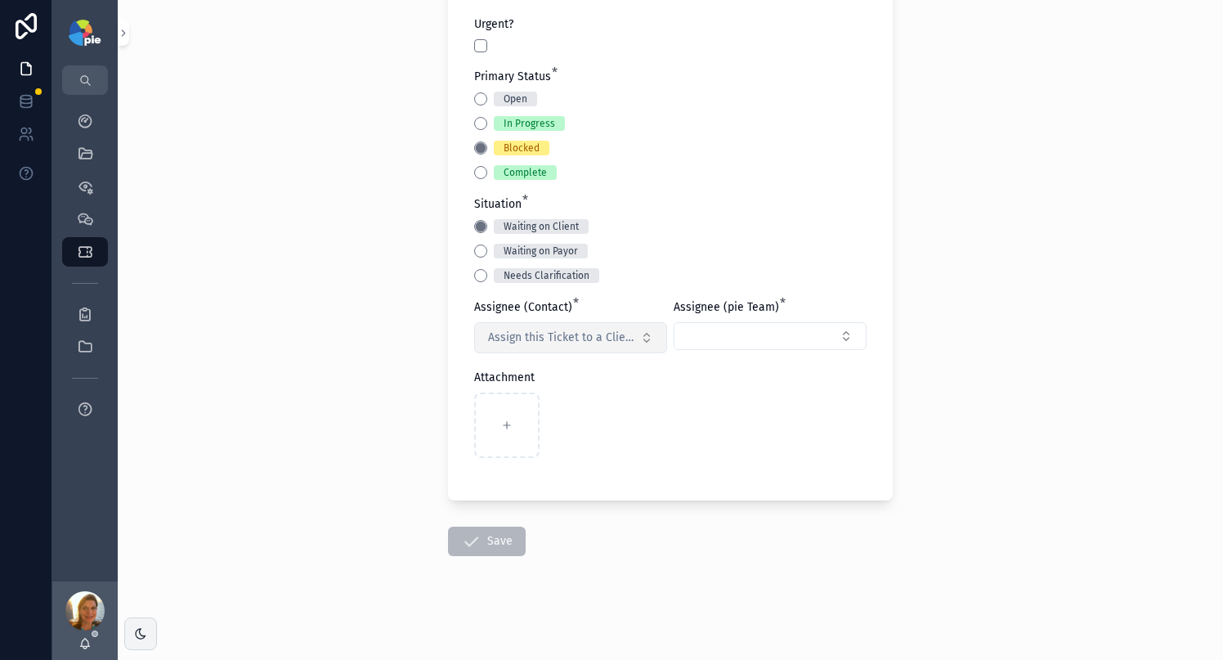
click at [579, 335] on span "Assign this Ticket to a Client Contact" at bounding box center [560, 337] width 145 height 16
type input "***"
click at [556, 411] on div "Yesenia Ramos" at bounding box center [564, 403] width 227 height 26
click at [718, 340] on button "Select Button" at bounding box center [769, 336] width 193 height 28
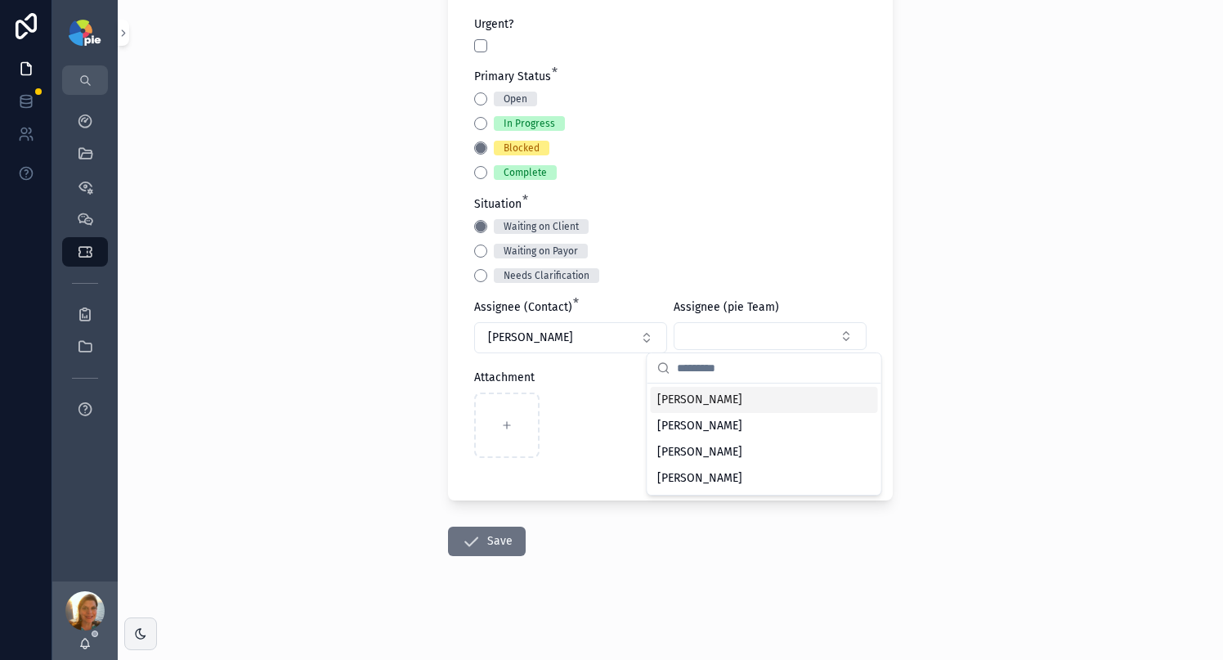
click at [707, 399] on span "[PERSON_NAME]" at bounding box center [699, 399] width 85 height 16
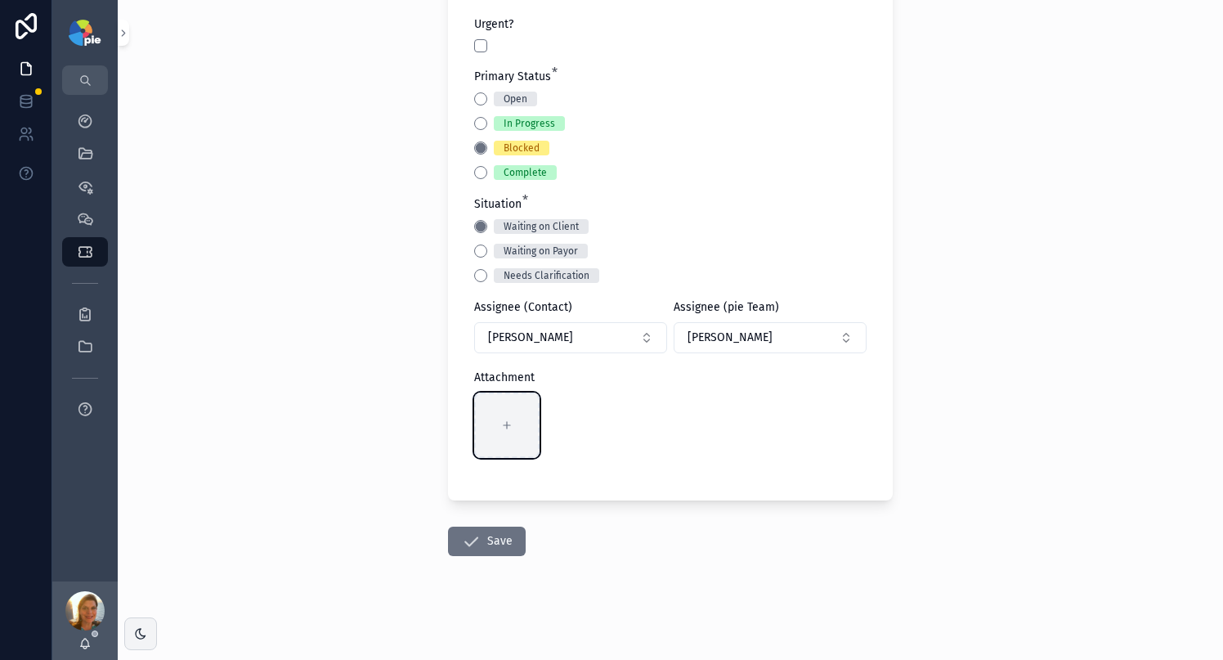
click at [512, 413] on div "scrollable content" at bounding box center [506, 424] width 65 height 65
type input "**********"
click at [589, 423] on div "scrollable content" at bounding box center [578, 424] width 65 height 65
type input "**********"
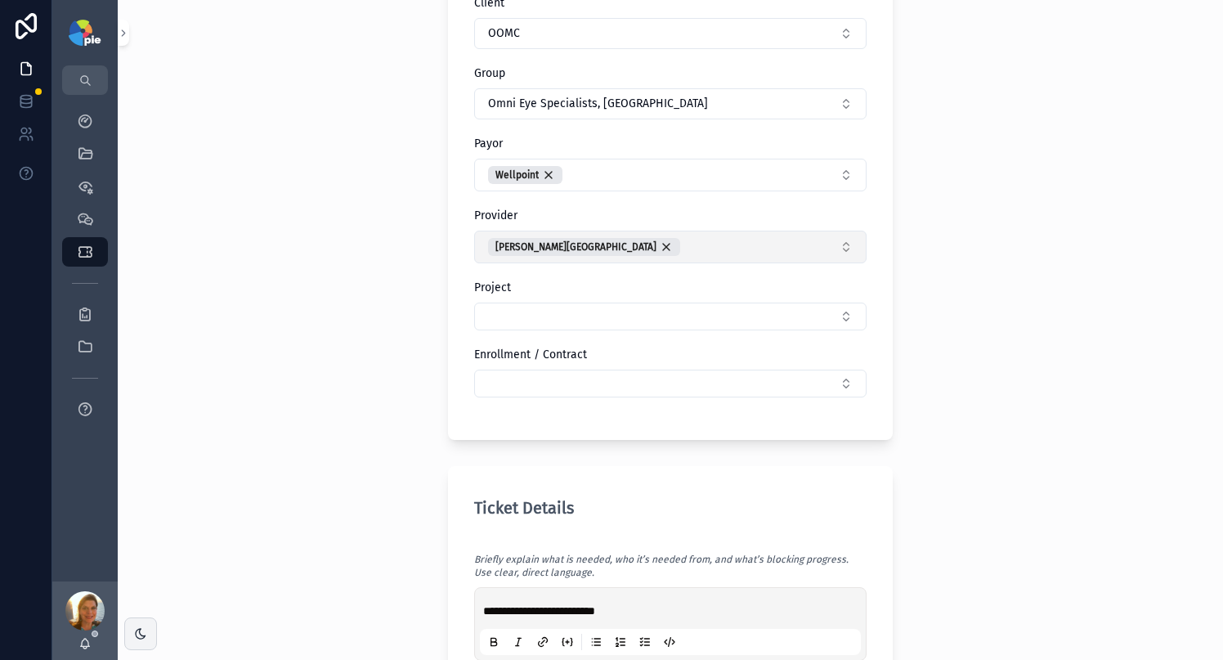
scroll to position [422, 0]
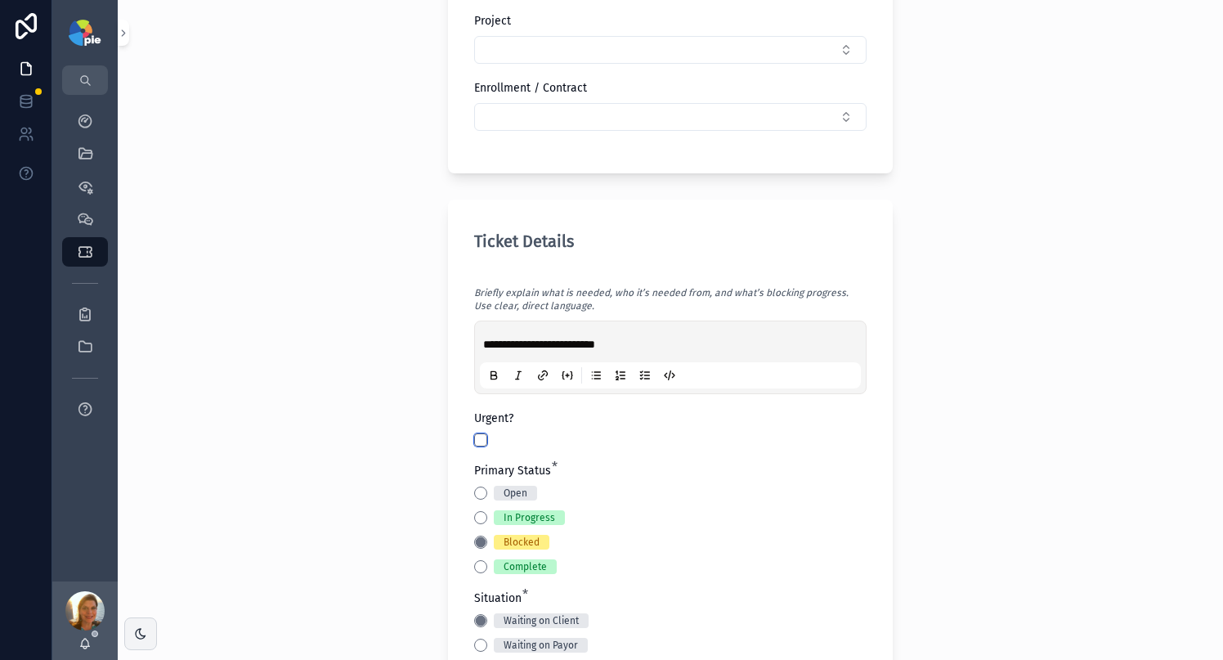
click at [477, 438] on button "scrollable content" at bounding box center [480, 439] width 13 height 13
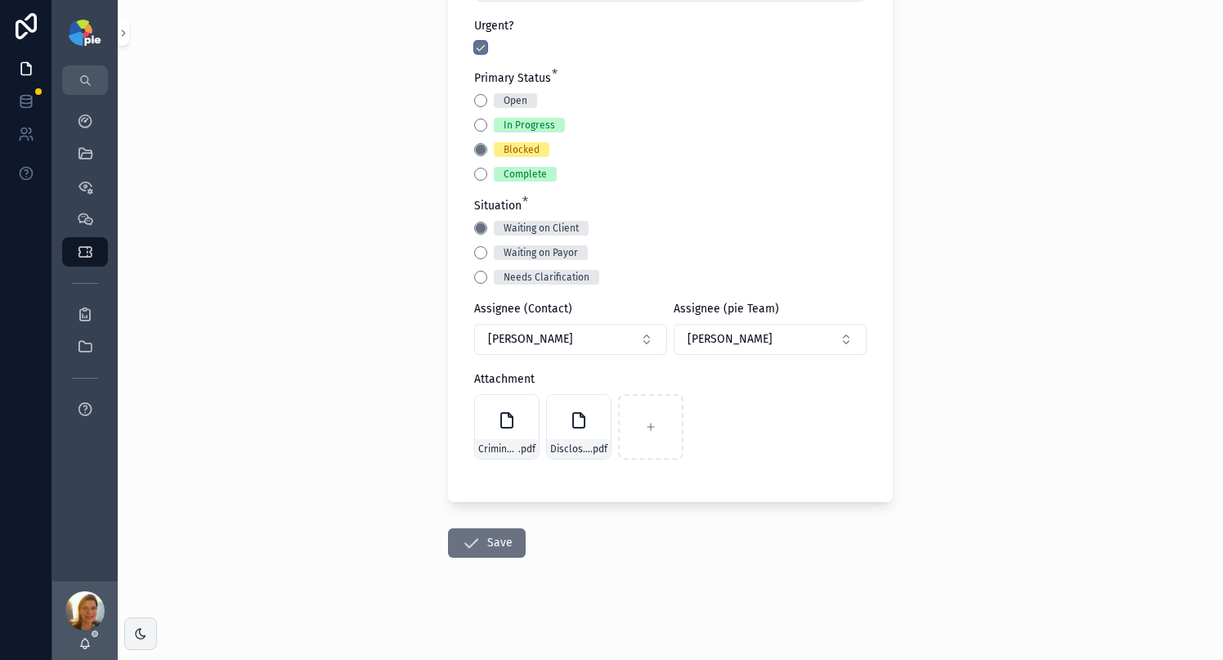
scroll to position [816, 0]
click at [462, 537] on icon "scrollable content" at bounding box center [471, 541] width 20 height 20
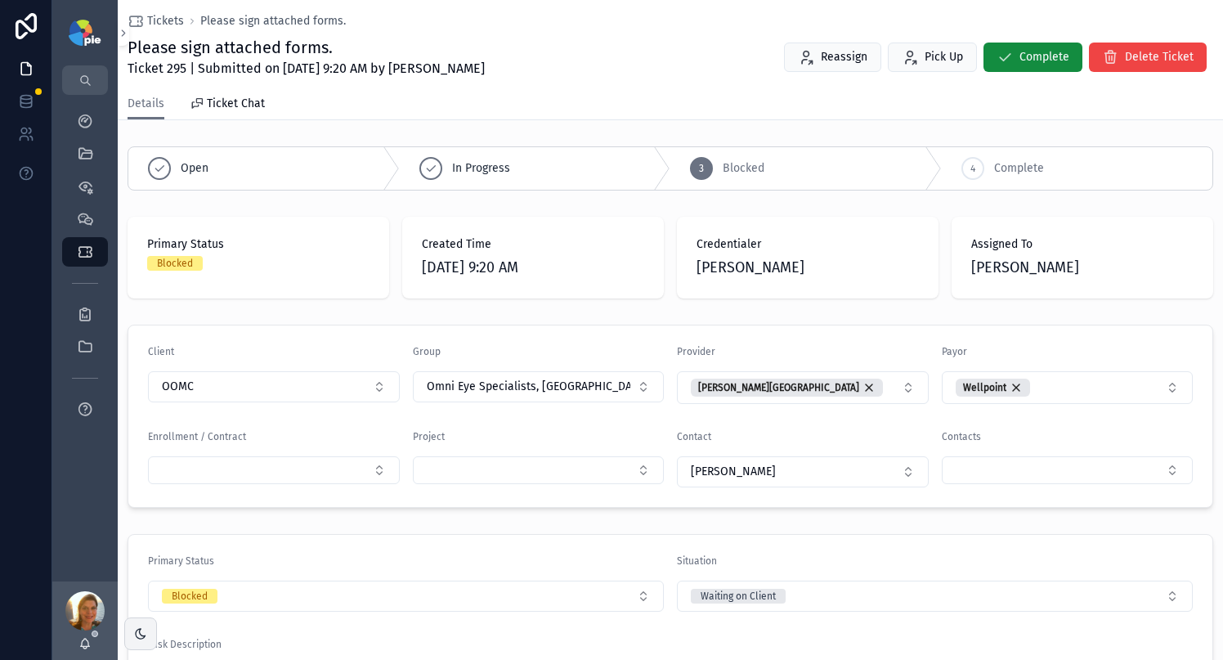
click at [171, 11] on div "Tickets Please sign attached forms. Please sign attached forms. Ticket 295 | Su…" at bounding box center [669, 44] width 1085 height 88
click at [171, 20] on span "Tickets" at bounding box center [165, 21] width 37 height 16
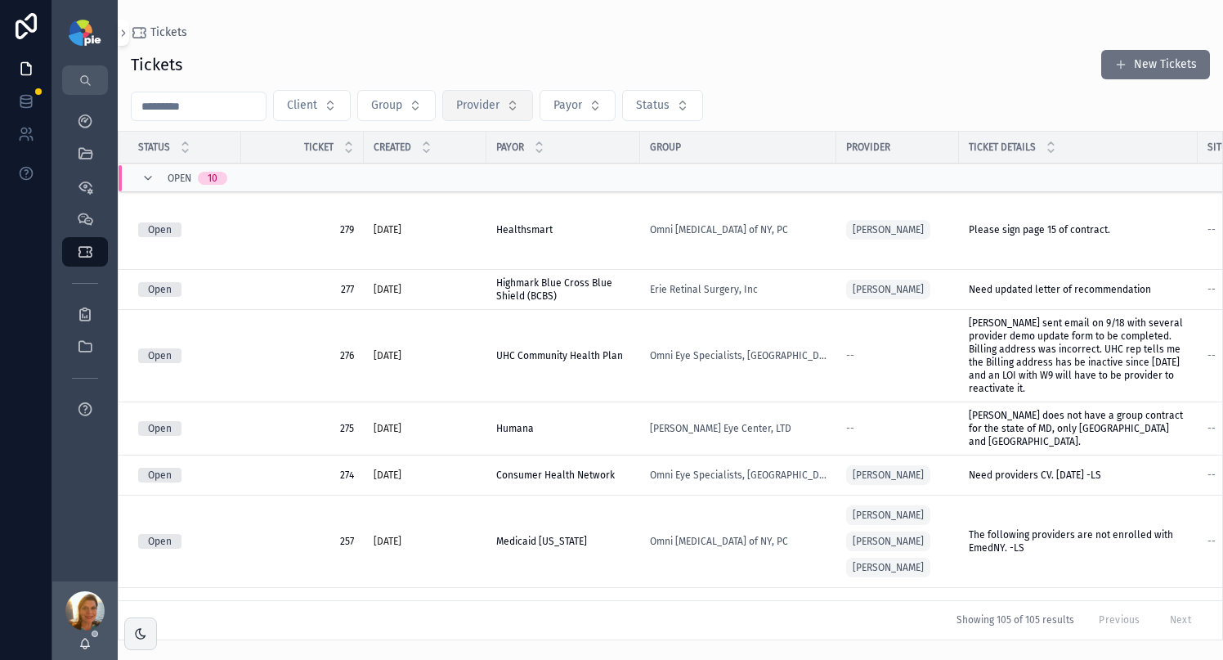
click at [455, 108] on button "Provider" at bounding box center [487, 105] width 91 height 31
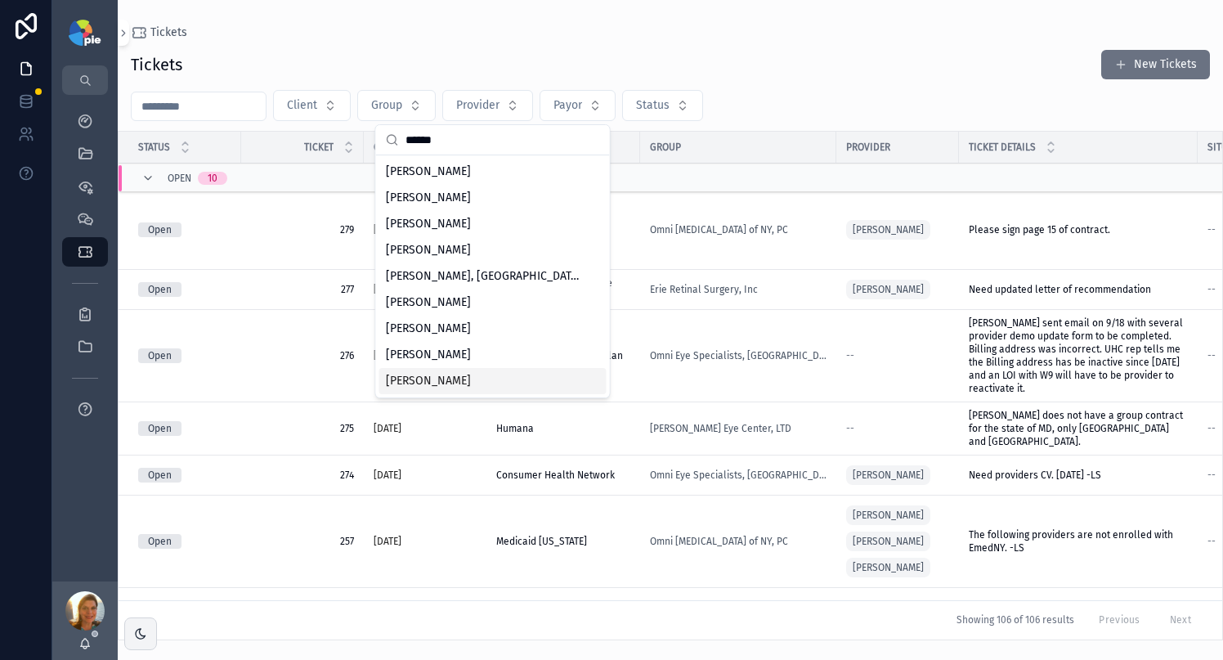
type input "******"
click at [464, 378] on div "Veliky, Michael" at bounding box center [492, 381] width 227 height 26
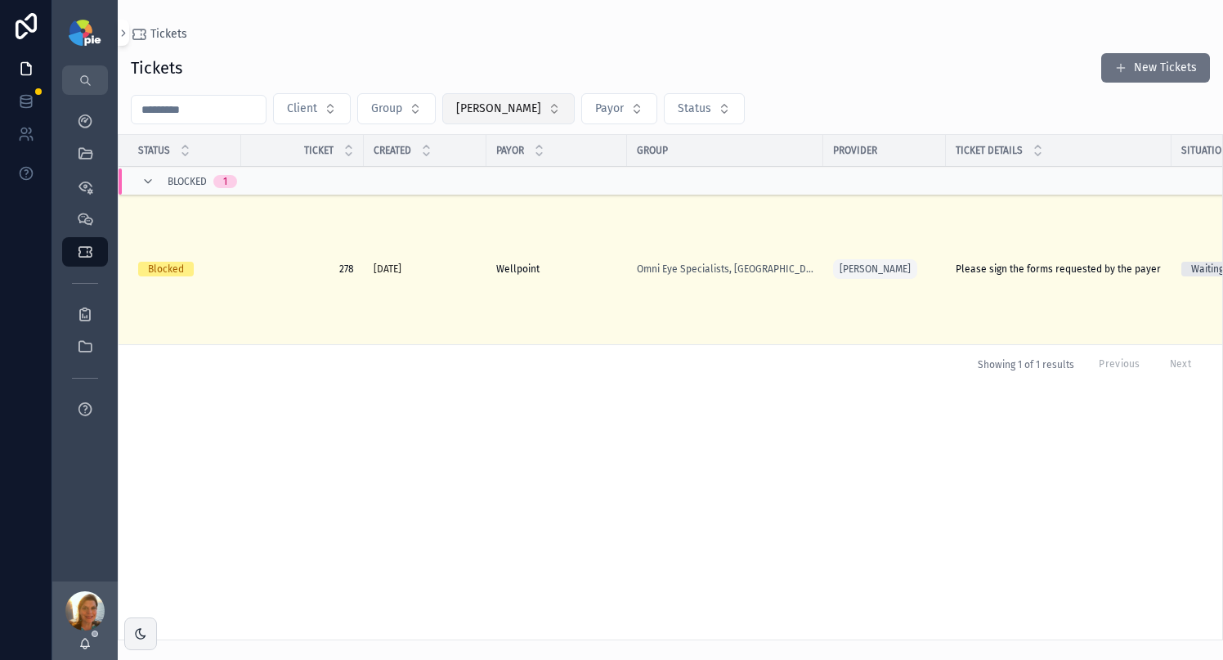
click at [504, 114] on span "Veliky, Michael" at bounding box center [498, 109] width 85 height 16
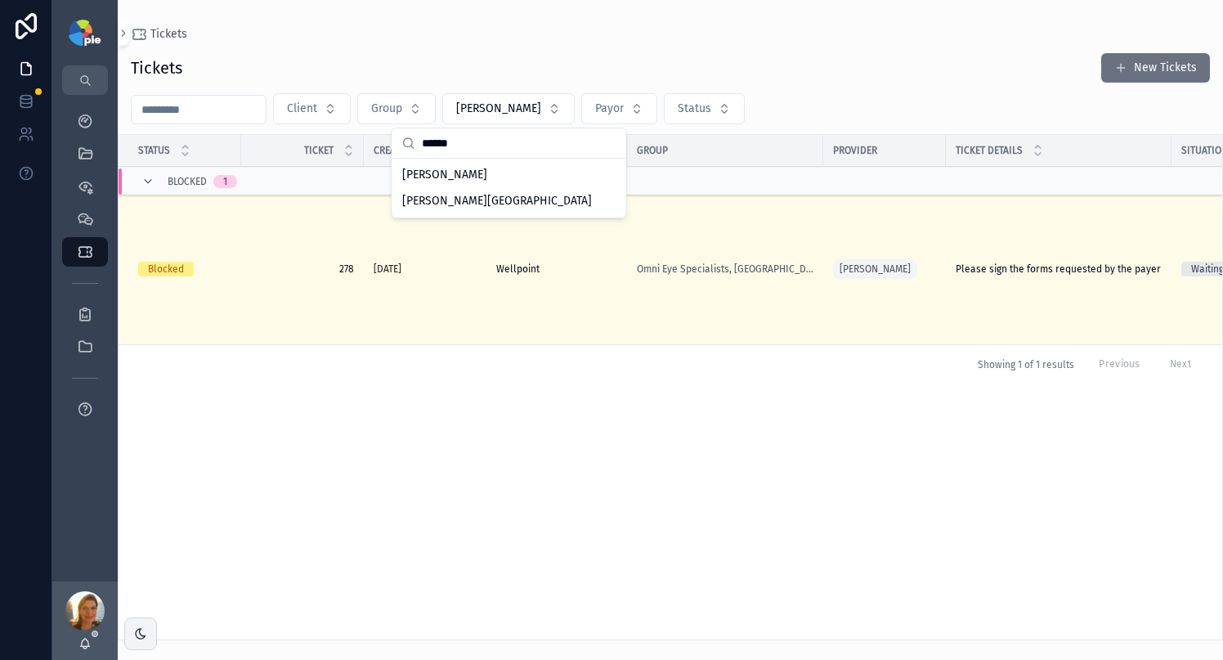
type input "******"
click at [102, 110] on link "My Dashboard" at bounding box center [85, 120] width 46 height 29
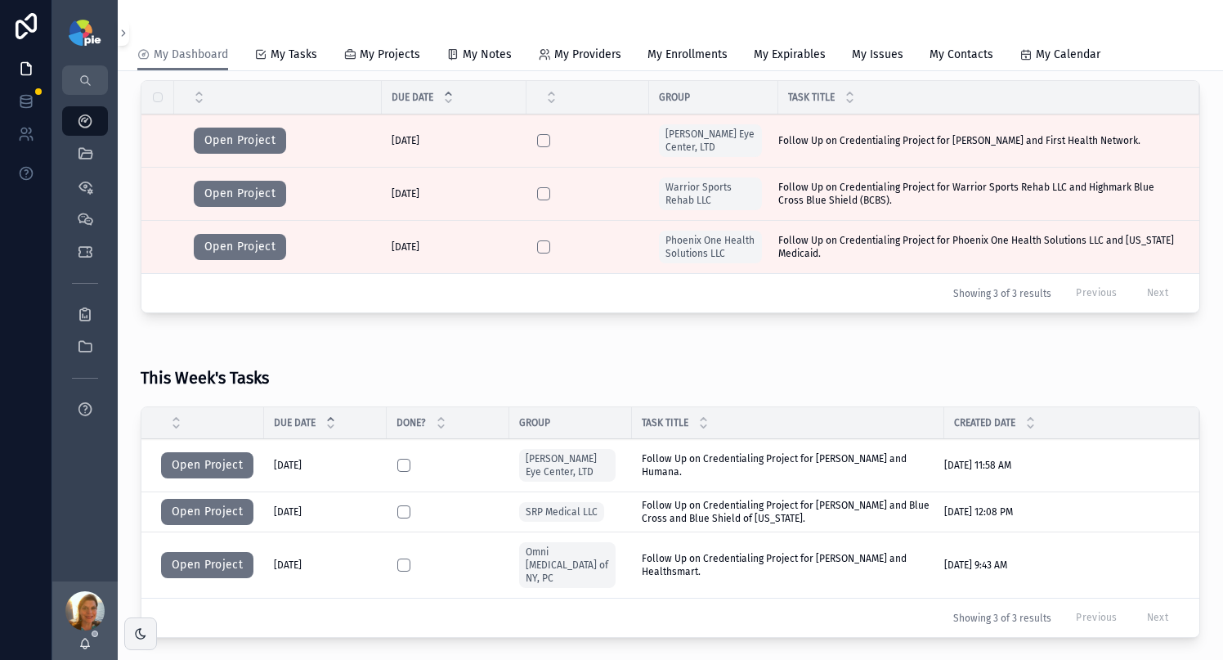
scroll to position [341, 0]
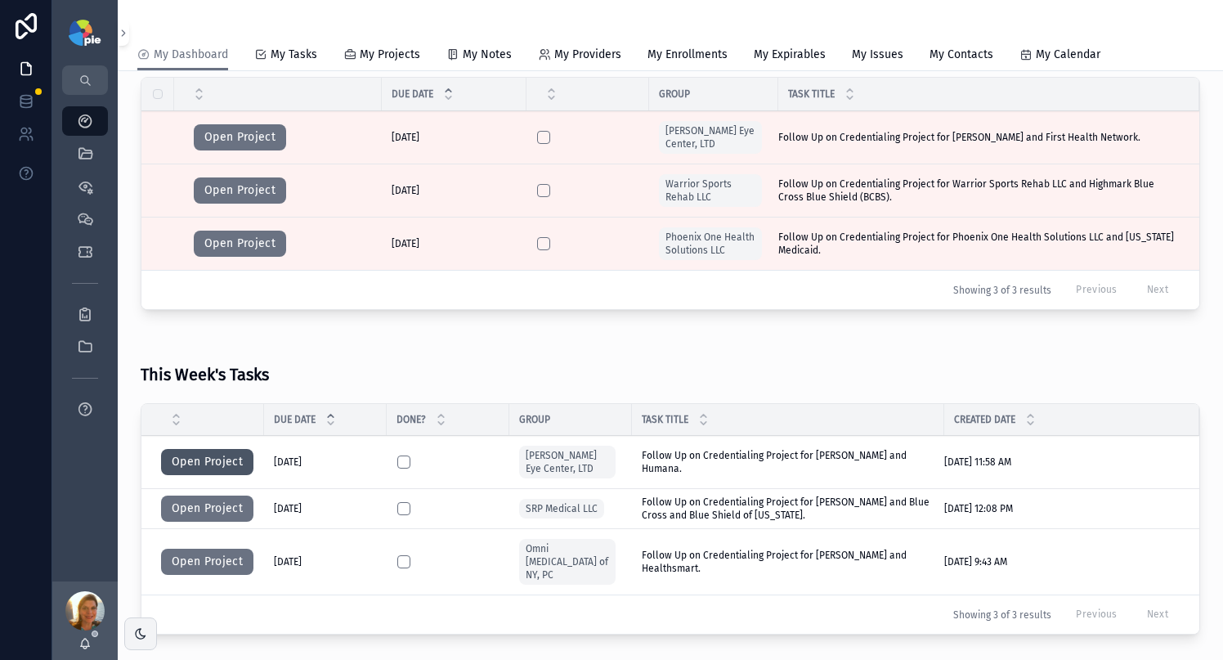
click at [195, 466] on button "Open Project" at bounding box center [207, 462] width 92 height 26
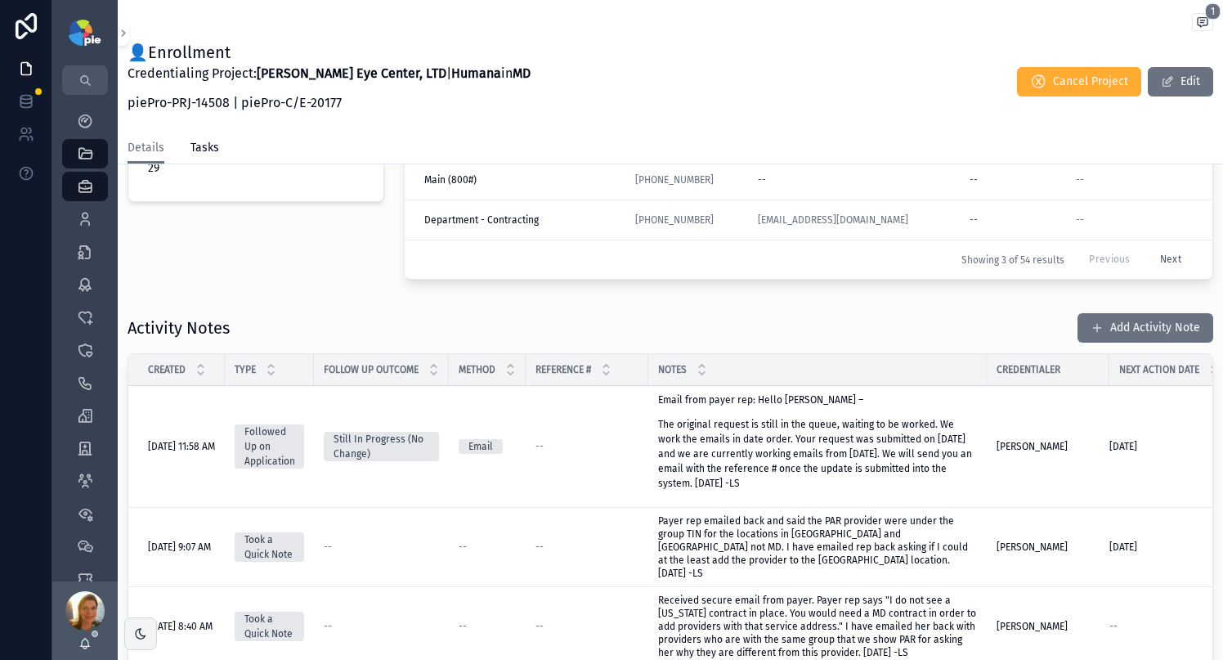
scroll to position [523, 0]
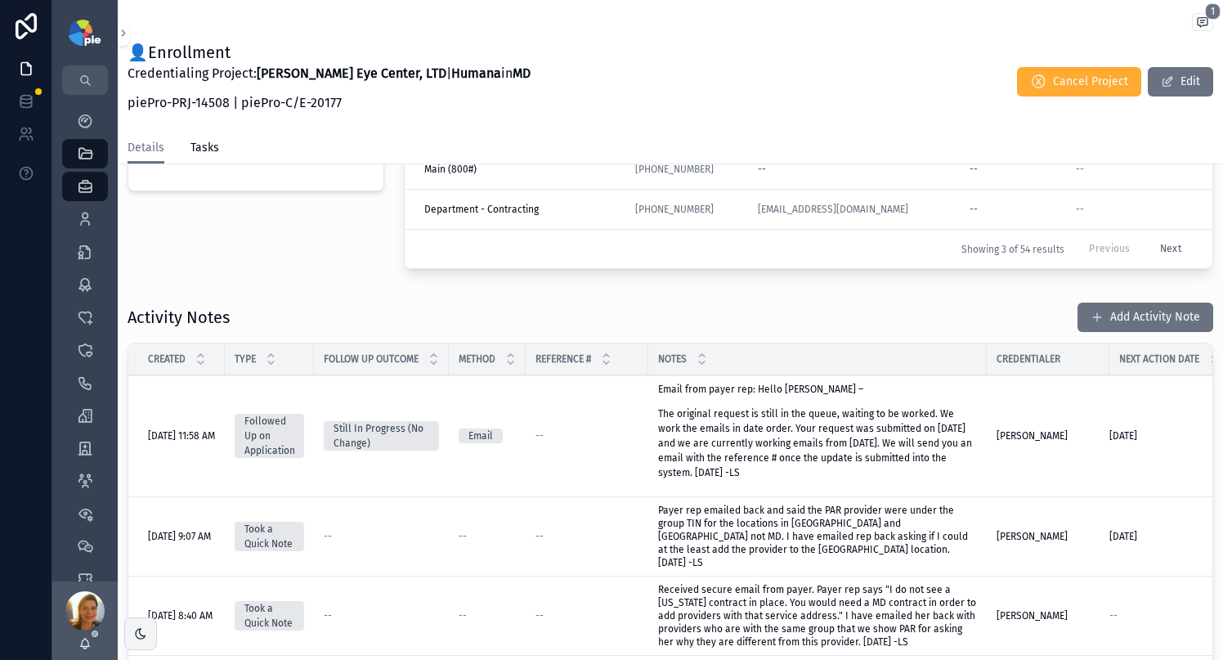
click at [731, 461] on p "The original request is still in the queue, waiting to be worked. We work the e…" at bounding box center [817, 443] width 319 height 74
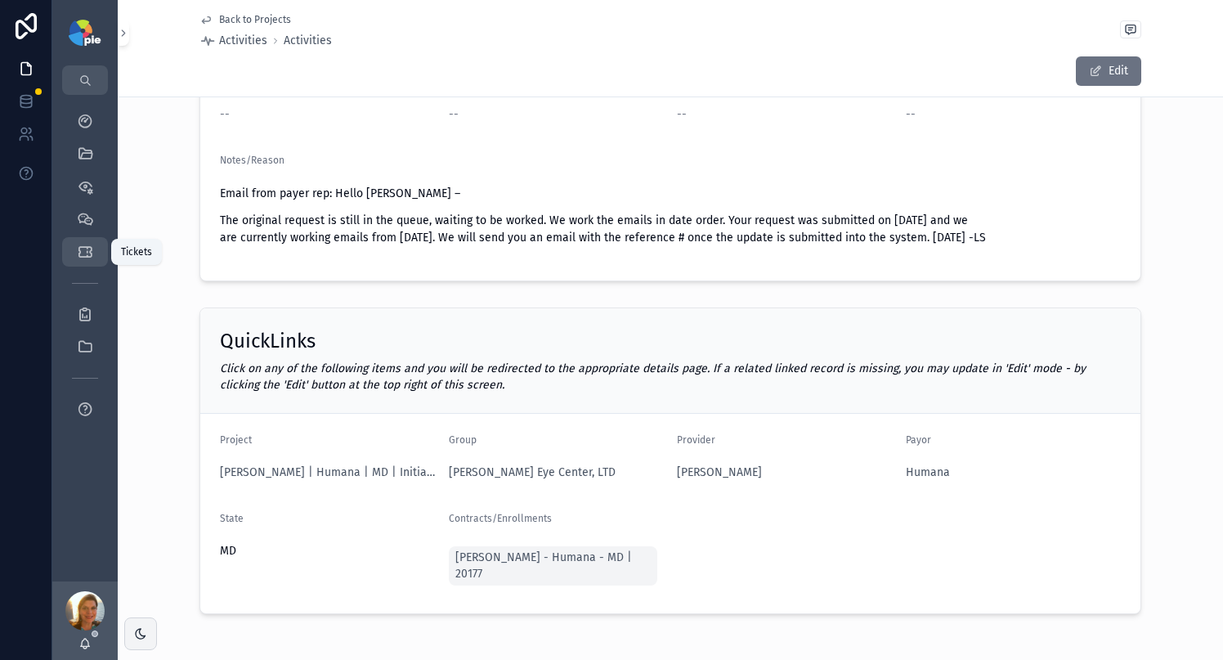
scroll to position [263, 0]
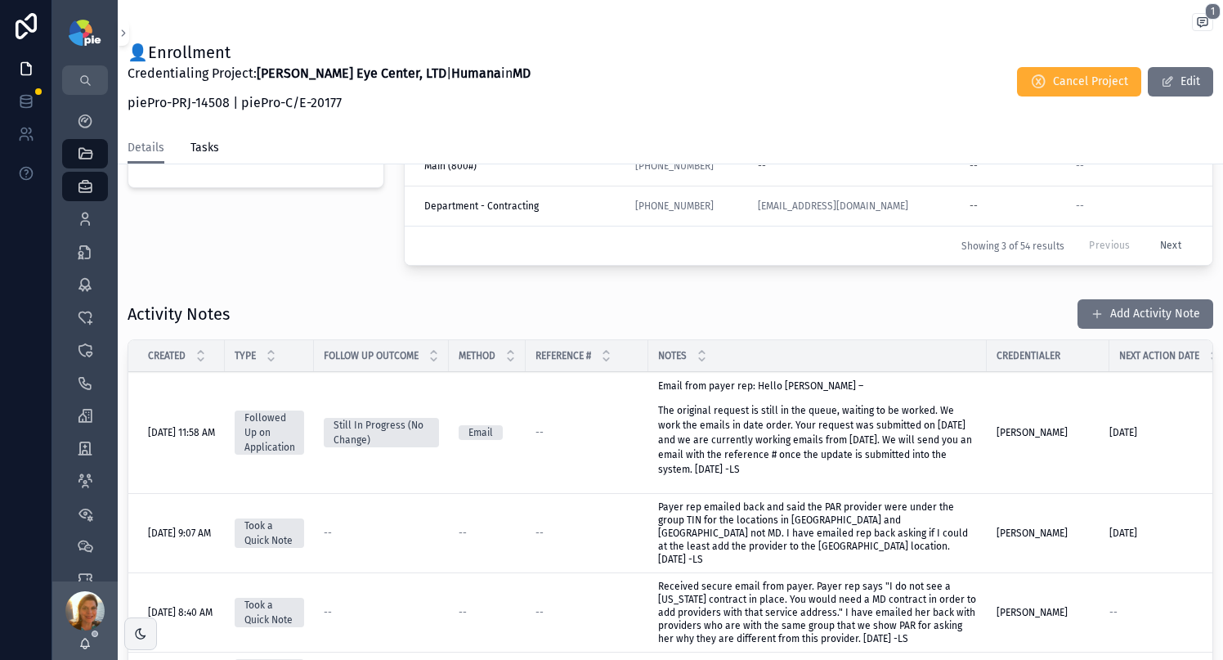
scroll to position [530, 0]
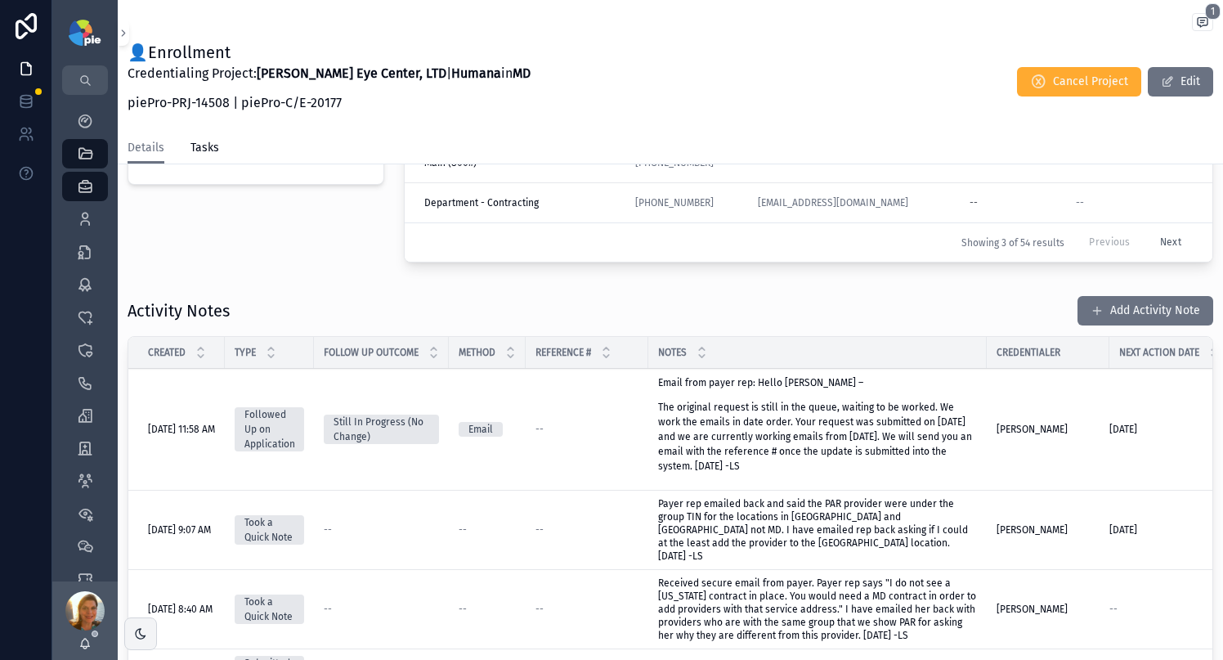
drag, startPoint x: 642, startPoint y: 458, endPoint x: 642, endPoint y: 447, distance: 11.5
click at [642, 455] on td "--" at bounding box center [587, 430] width 123 height 122
click at [689, 439] on p "The original request is still in the queue, waiting to be worked. We work the e…" at bounding box center [817, 437] width 319 height 74
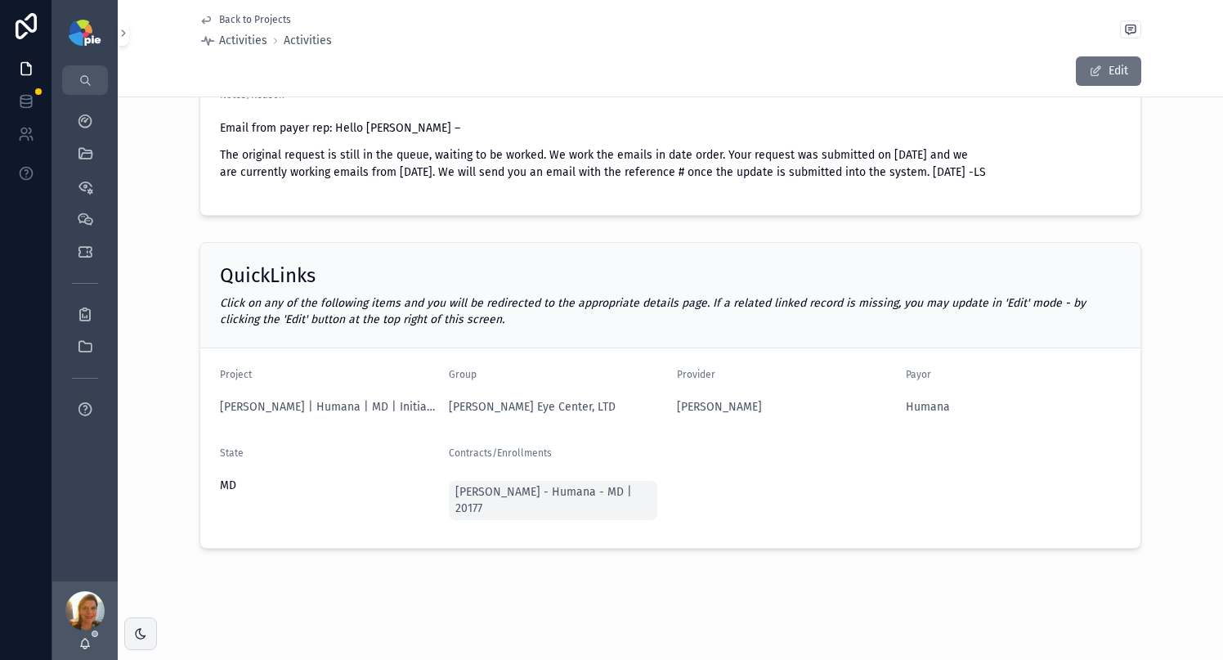
scroll to position [315, 0]
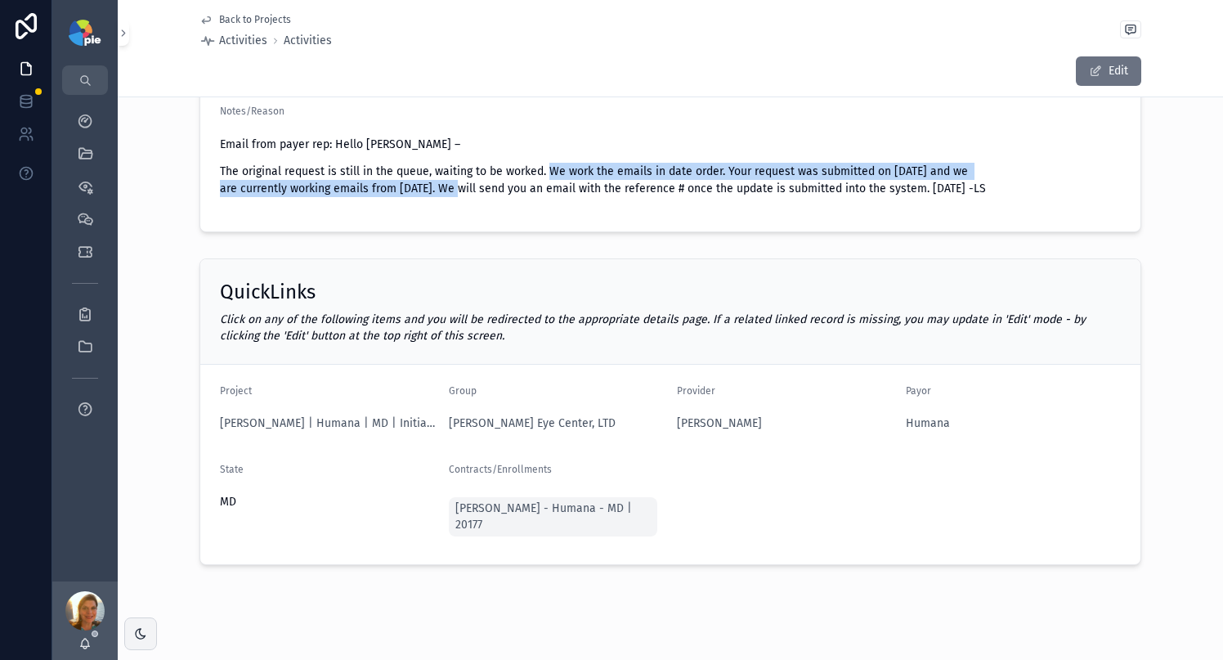
drag, startPoint x: 543, startPoint y: 168, endPoint x: 436, endPoint y: 190, distance: 109.3
click at [436, 190] on p "The original request is still in the queue, waiting to be worked. We work the e…" at bounding box center [670, 180] width 901 height 34
copy p "We work the emails in date order. Your request was submitted on 8/29/2025 and w…"
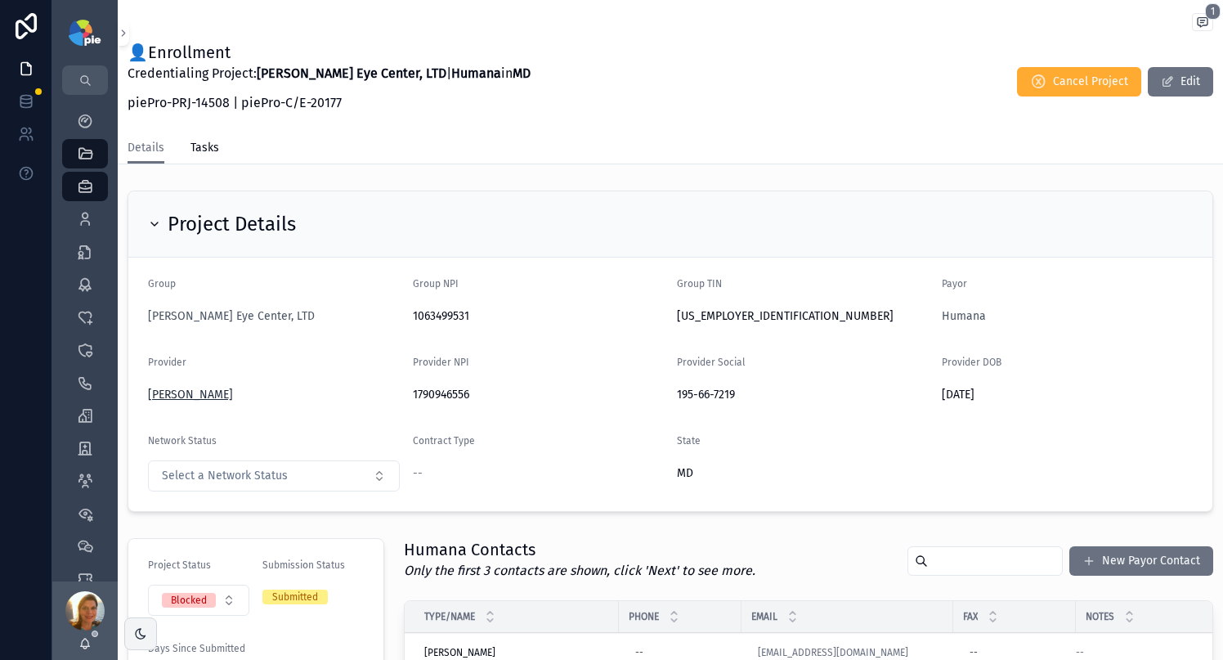
click at [195, 394] on span "Frey, Tiffany" at bounding box center [190, 395] width 85 height 16
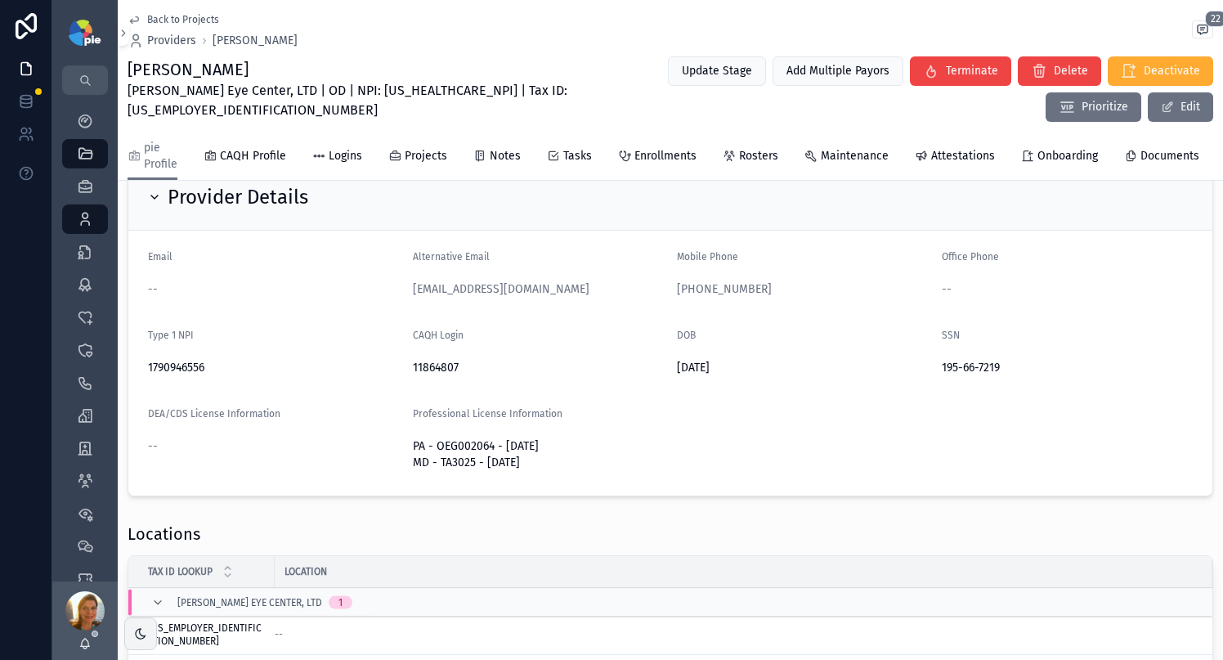
scroll to position [360, 0]
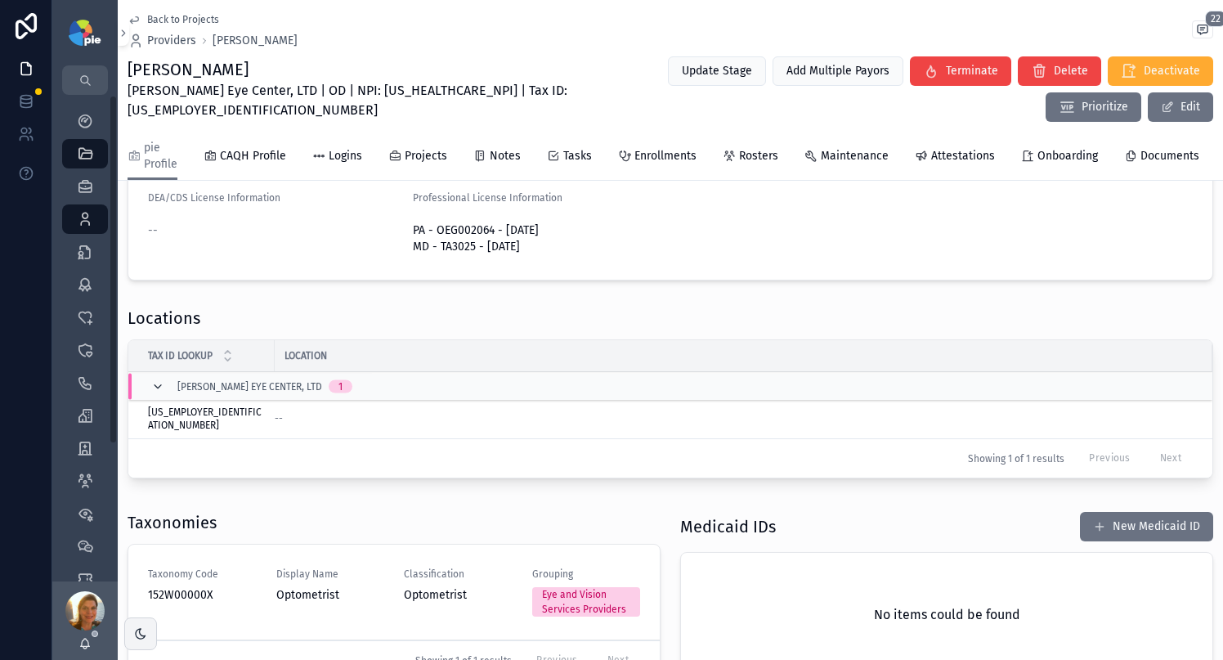
click at [154, 393] on icon "scrollable content" at bounding box center [157, 386] width 13 height 13
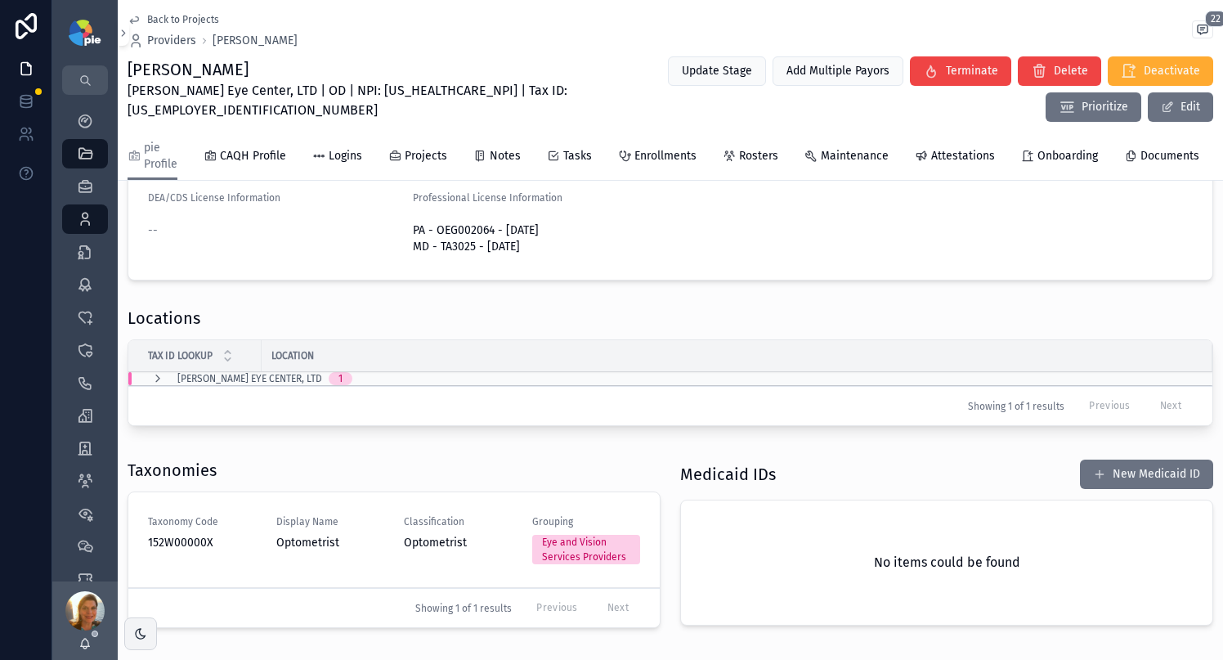
click at [154, 402] on div "Showing 1 of 1 results Previous Next" at bounding box center [670, 405] width 1084 height 39
click at [155, 385] on icon "scrollable content" at bounding box center [157, 378] width 13 height 13
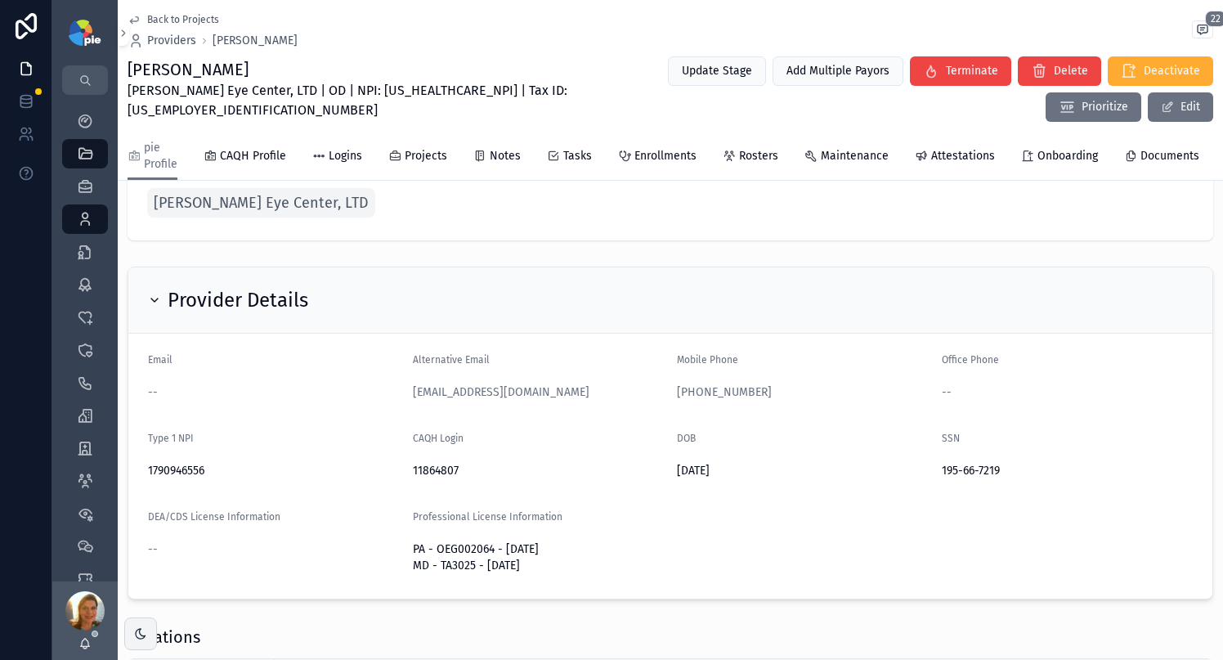
scroll to position [0, 0]
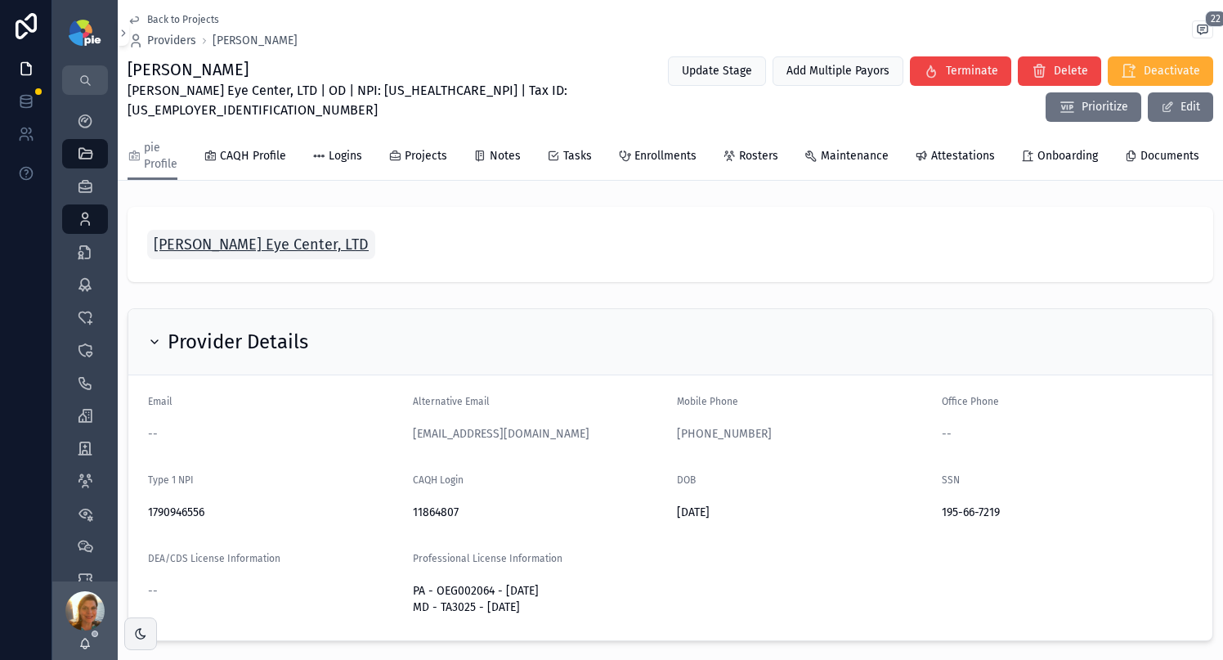
click at [221, 255] on span "[PERSON_NAME] Eye Center, LTD" at bounding box center [261, 244] width 215 height 23
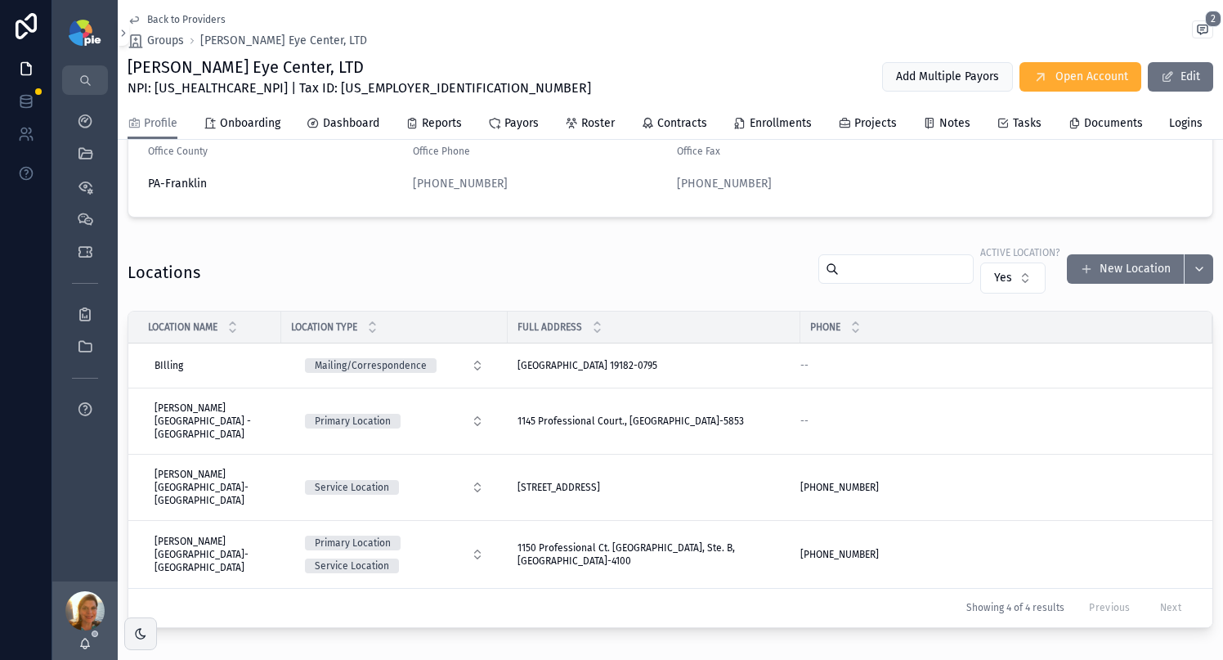
scroll to position [581, 0]
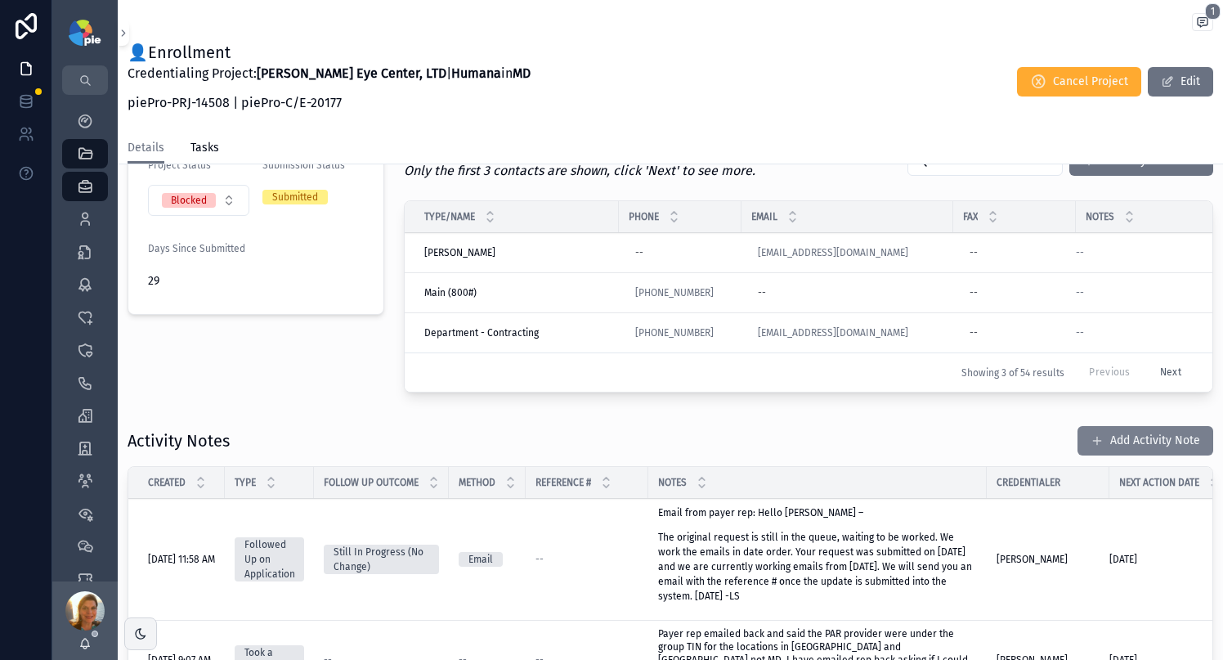
scroll to position [409, 0]
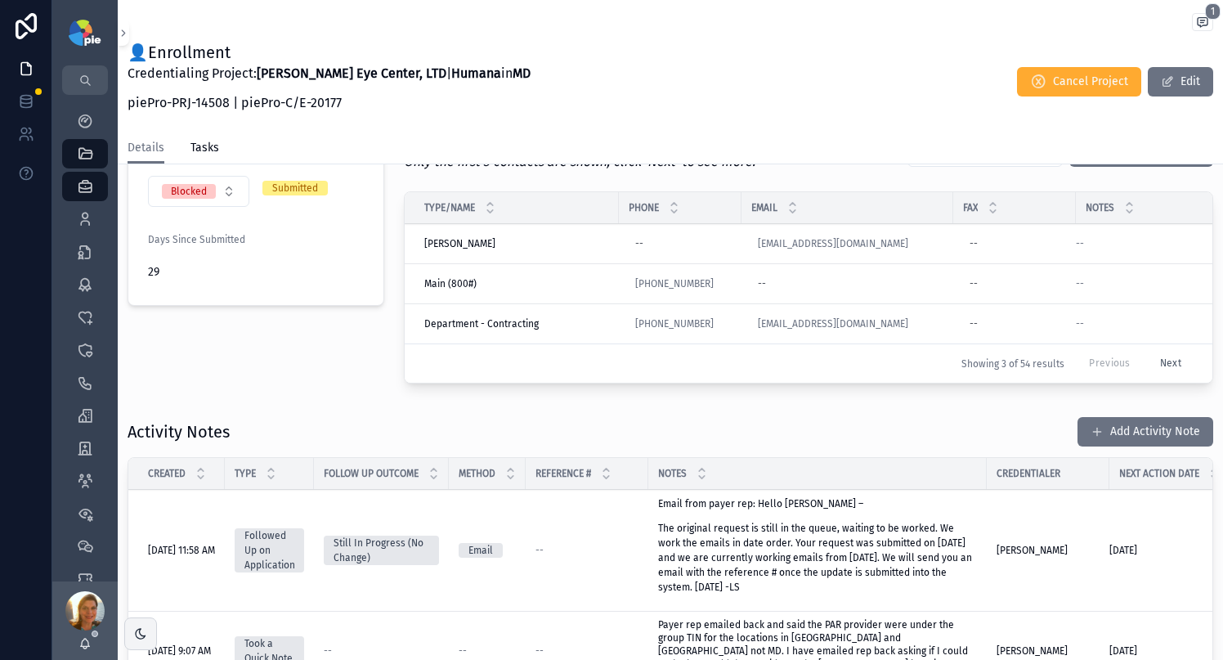
click at [1147, 435] on button "Add Activity Note" at bounding box center [1145, 431] width 136 height 29
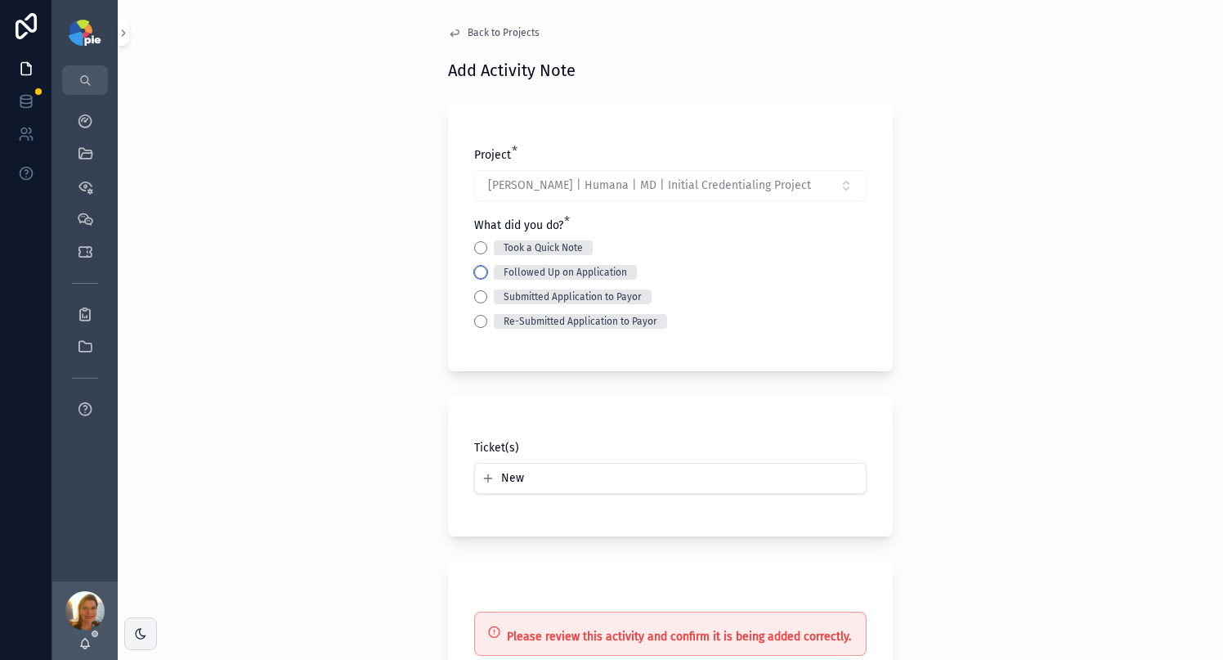
click at [474, 269] on button "Followed Up on Application" at bounding box center [480, 272] width 13 height 13
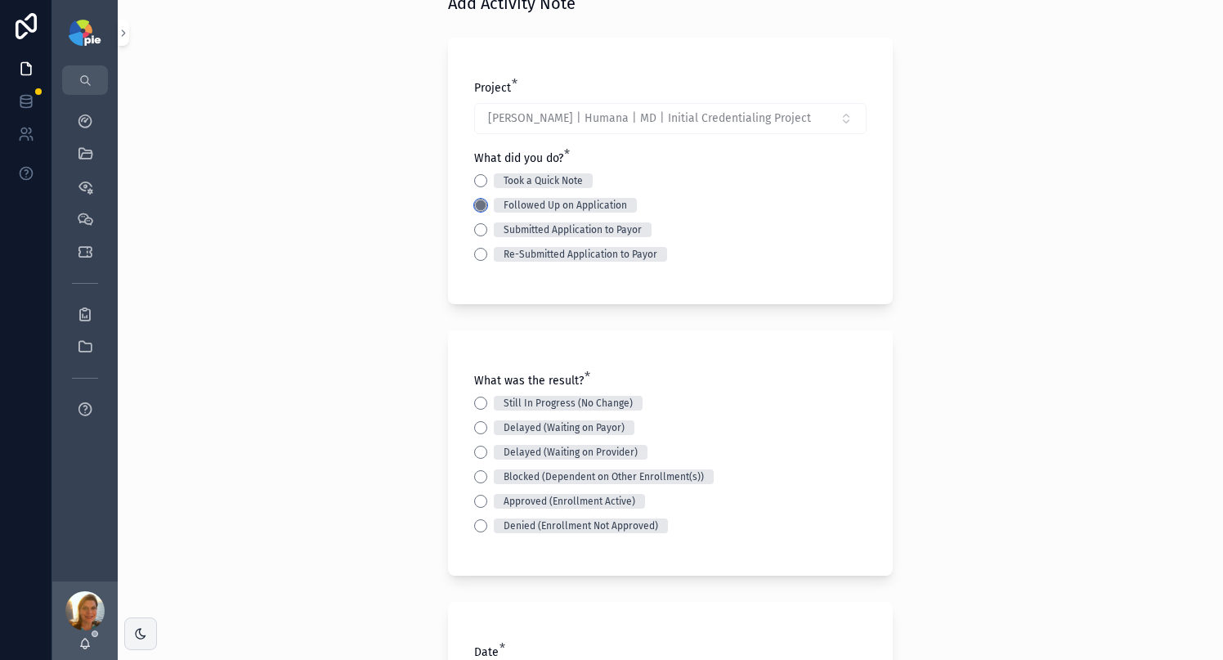
scroll to position [96, 0]
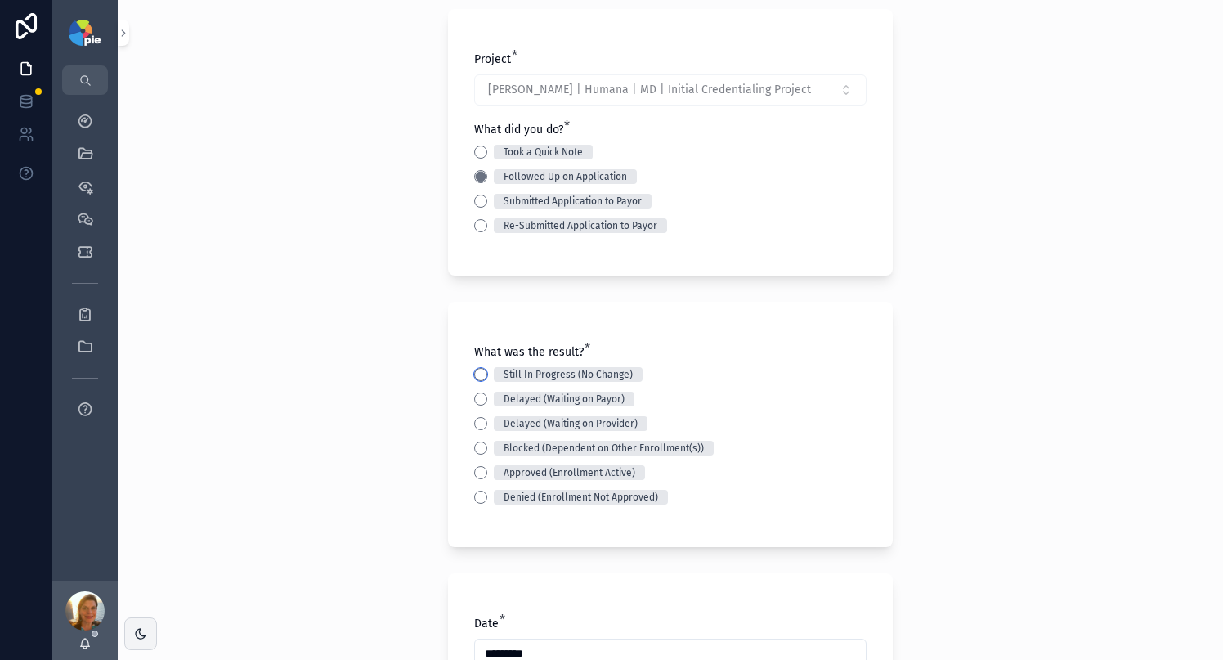
click at [475, 374] on button "Still In Progress (No Change)" at bounding box center [480, 374] width 13 height 13
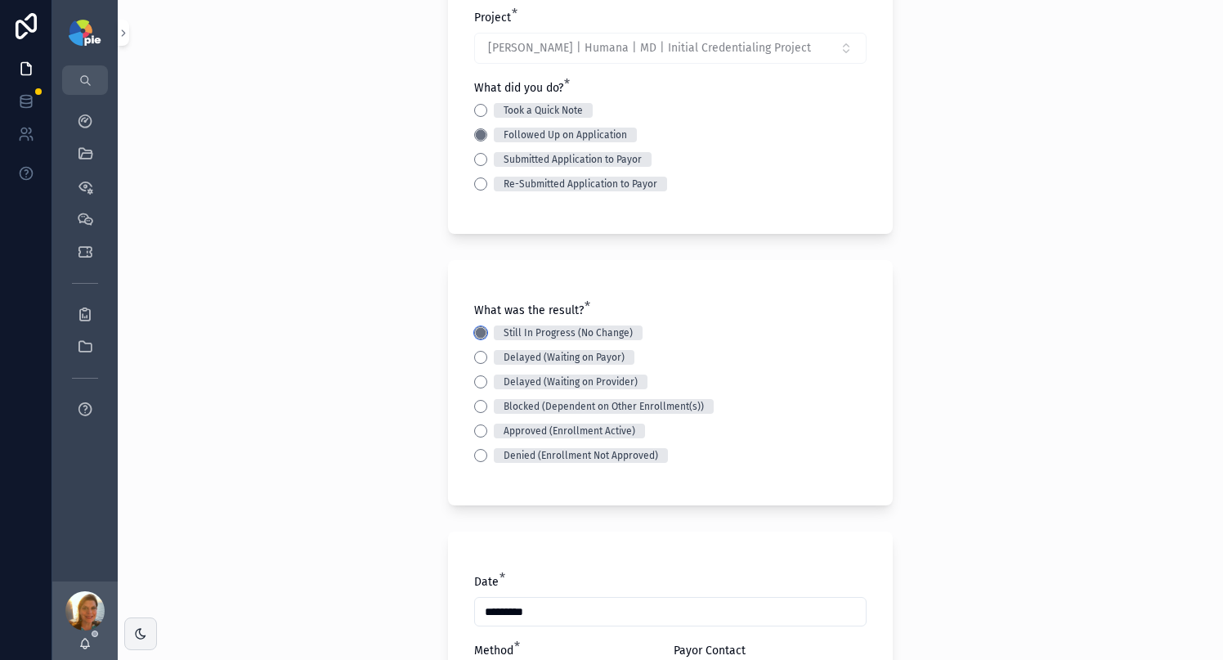
scroll to position [311, 0]
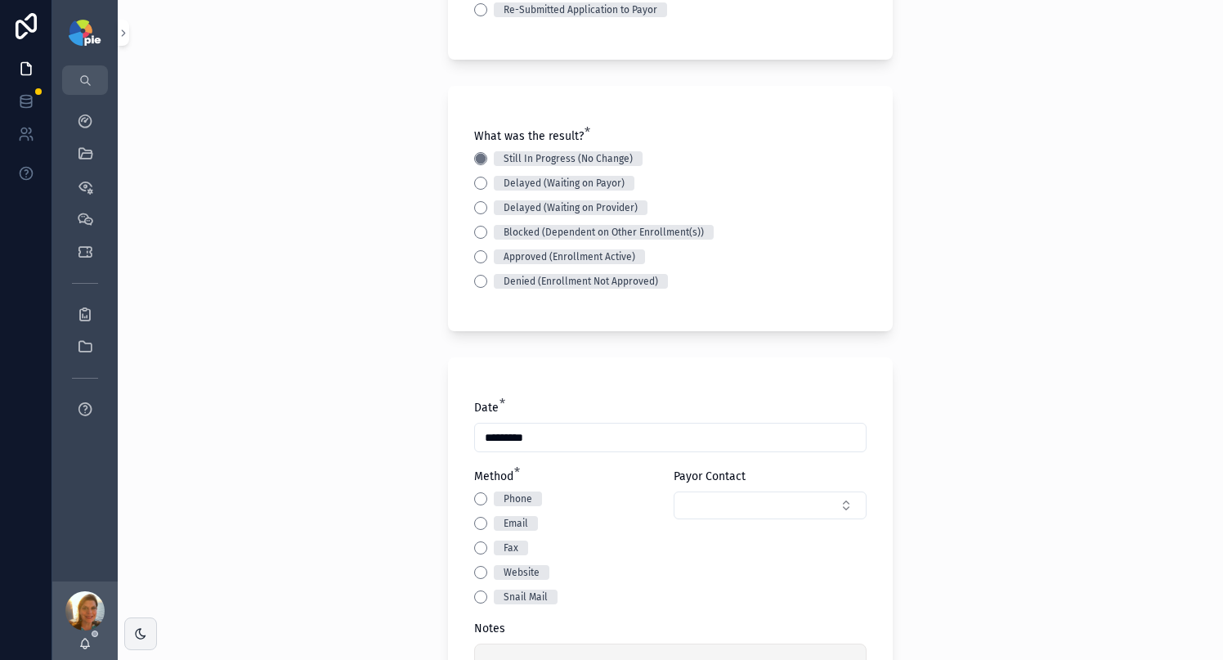
click at [474, 488] on div "Method * Phone Email Fax Website Snail Mail" at bounding box center [570, 536] width 193 height 136
click at [481, 495] on div "Phone" at bounding box center [570, 498] width 193 height 15
click at [479, 498] on button "Phone" at bounding box center [480, 498] width 13 height 13
click at [802, 515] on button "Select Button" at bounding box center [769, 505] width 193 height 28
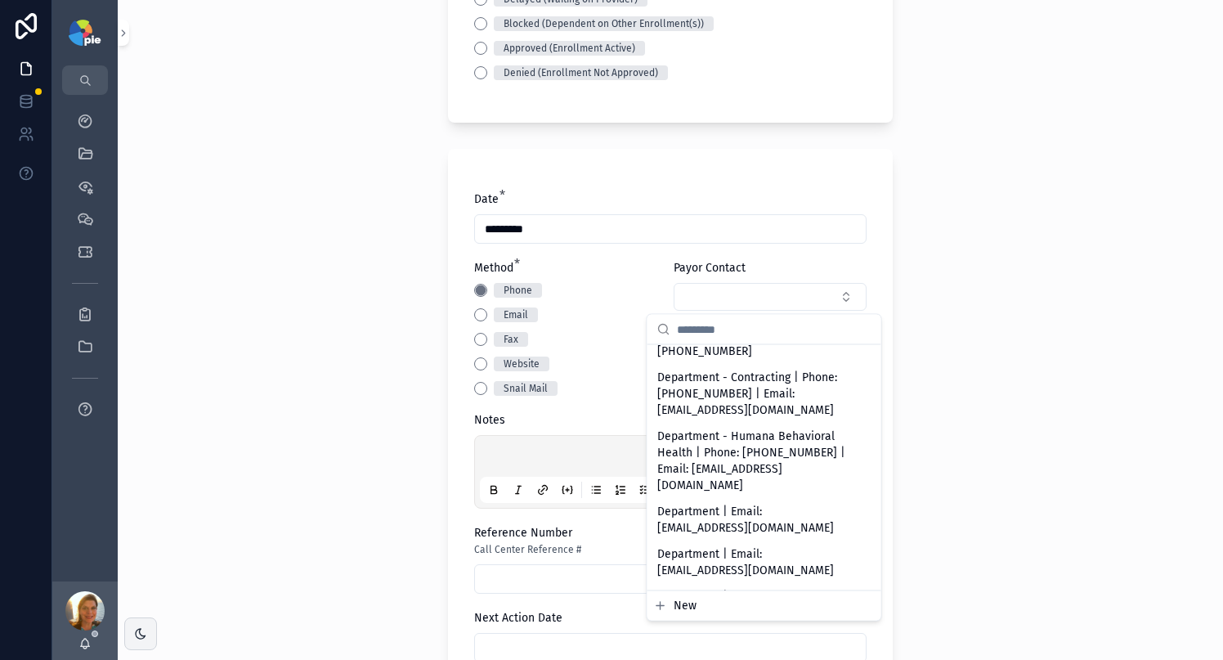
scroll to position [0, 0]
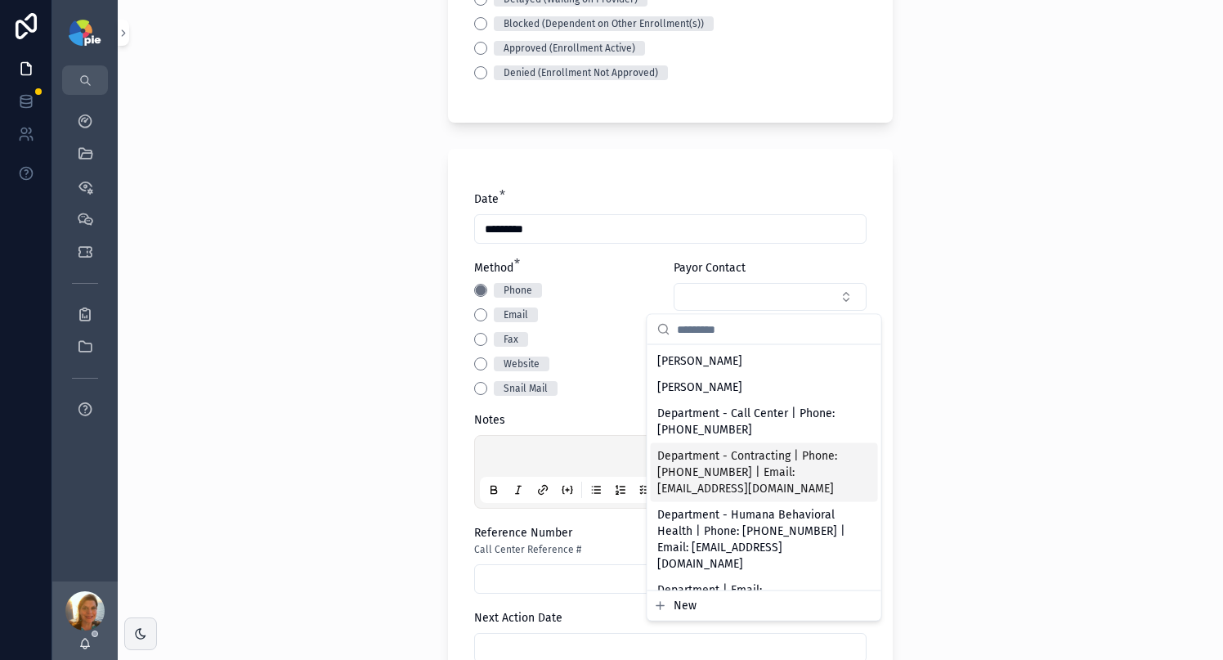
click at [682, 606] on span "New" at bounding box center [684, 605] width 23 height 16
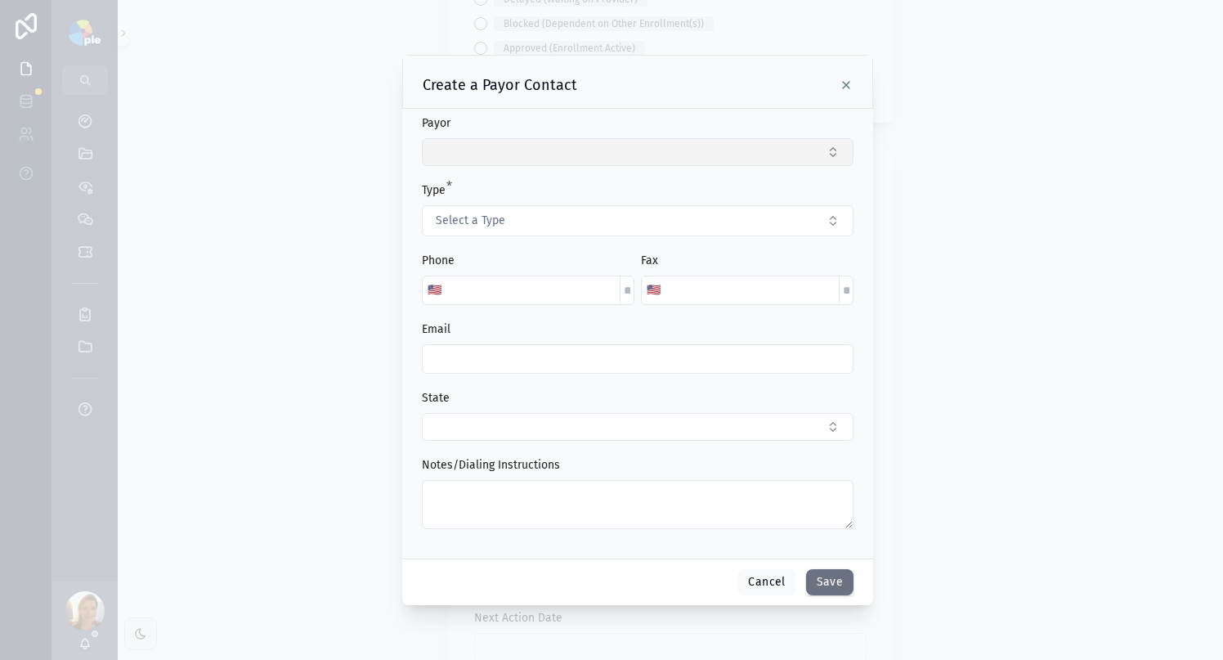
click at [499, 156] on button "Select Button" at bounding box center [638, 152] width 432 height 28
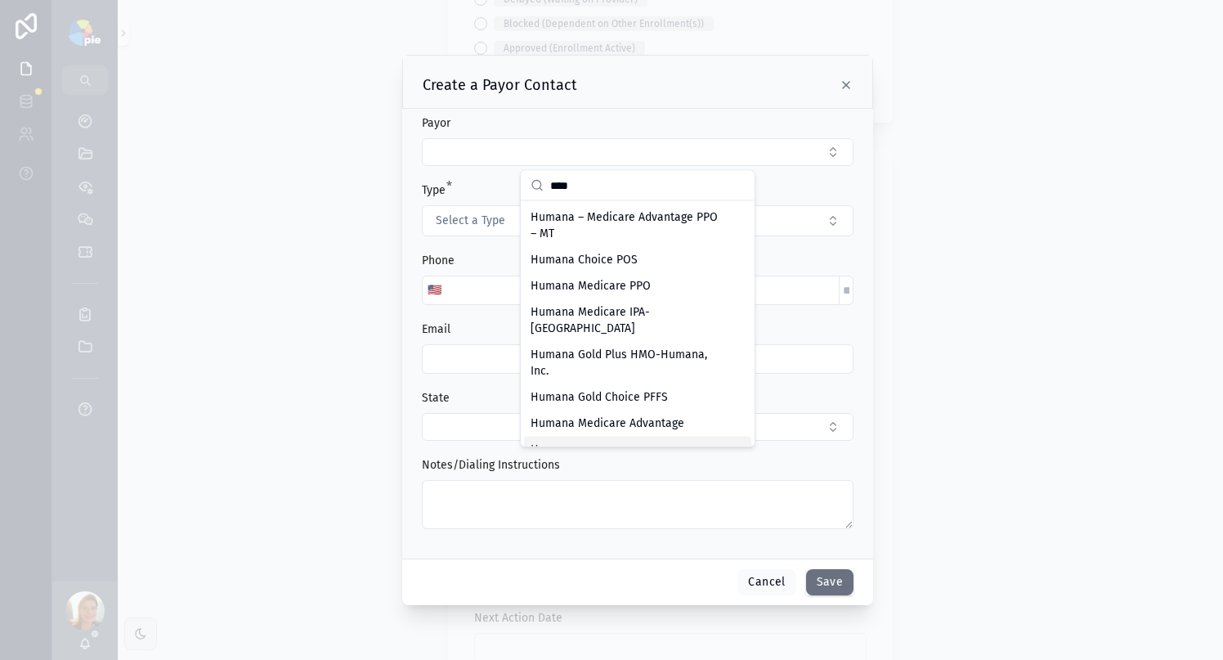
type input "****"
click at [655, 438] on div "Humana" at bounding box center [637, 449] width 227 height 26
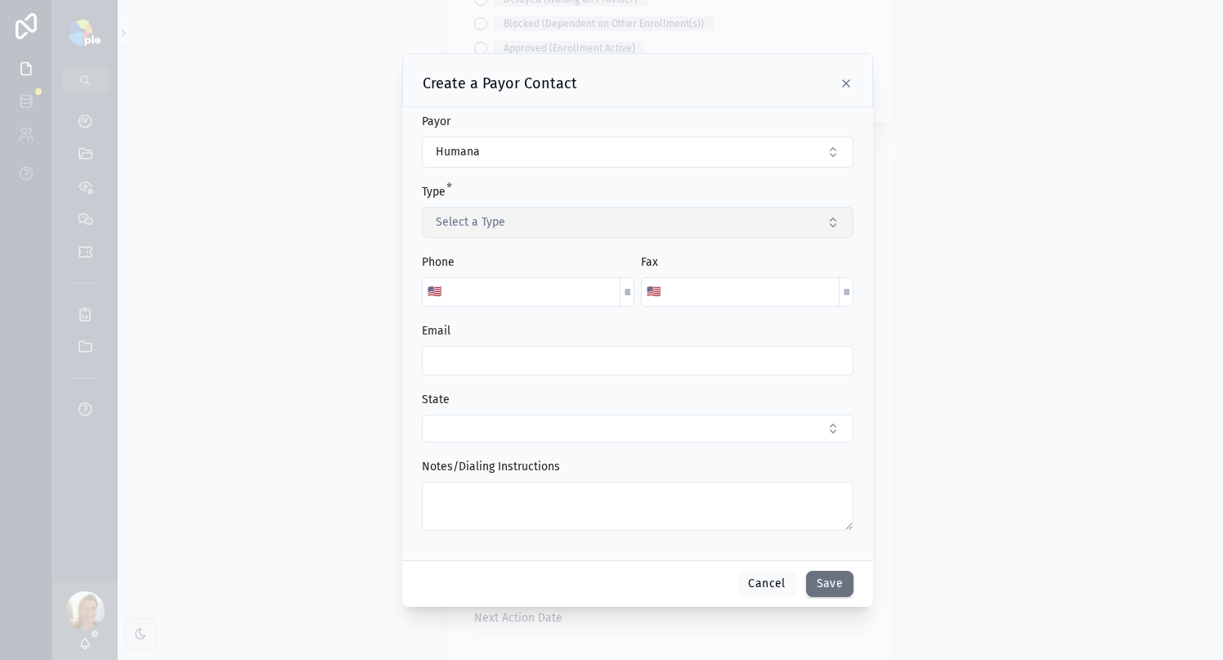
click at [484, 232] on button "Select a Type" at bounding box center [638, 222] width 432 height 31
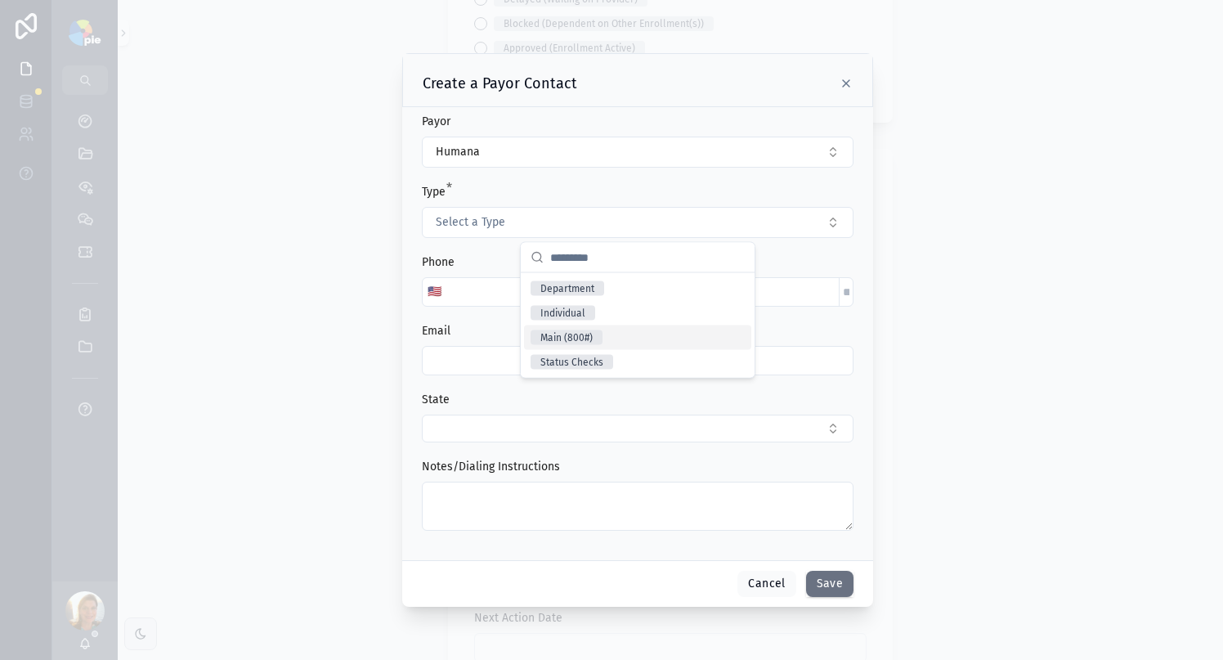
drag, startPoint x: 549, startPoint y: 336, endPoint x: 543, endPoint y: 323, distance: 14.6
click at [549, 336] on div "Main (800#)" at bounding box center [566, 337] width 52 height 15
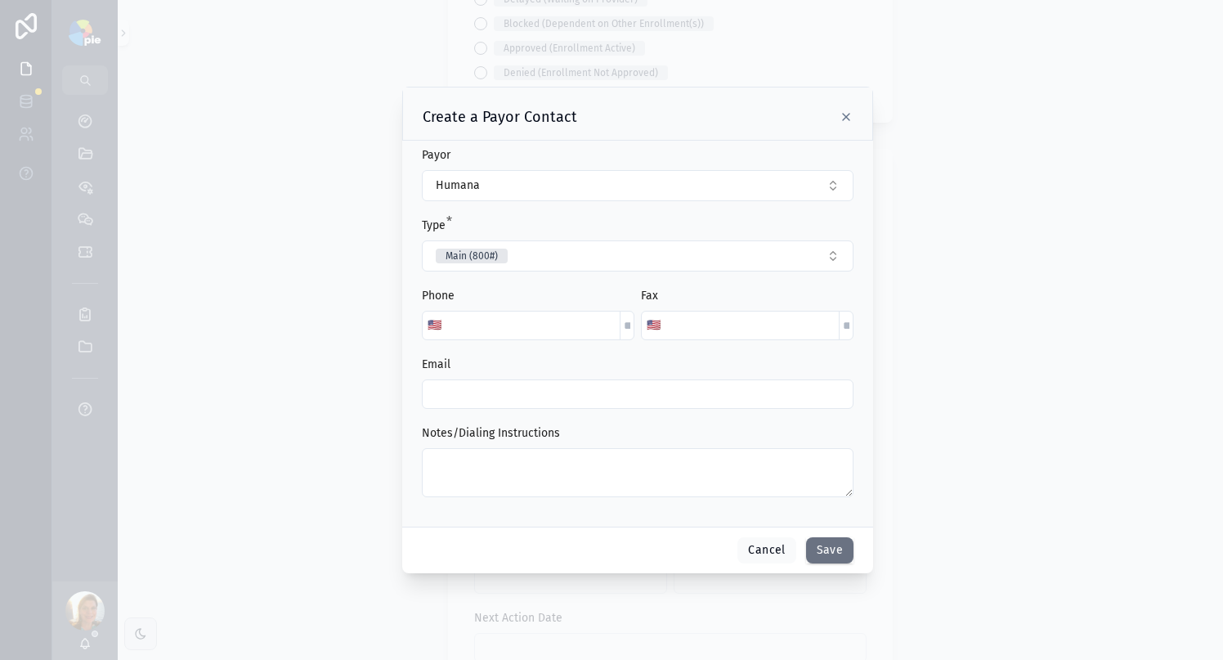
click at [496, 320] on input "scrollable content" at bounding box center [532, 325] width 173 height 23
type input "**********"
click at [820, 552] on button "Save" at bounding box center [829, 550] width 47 height 26
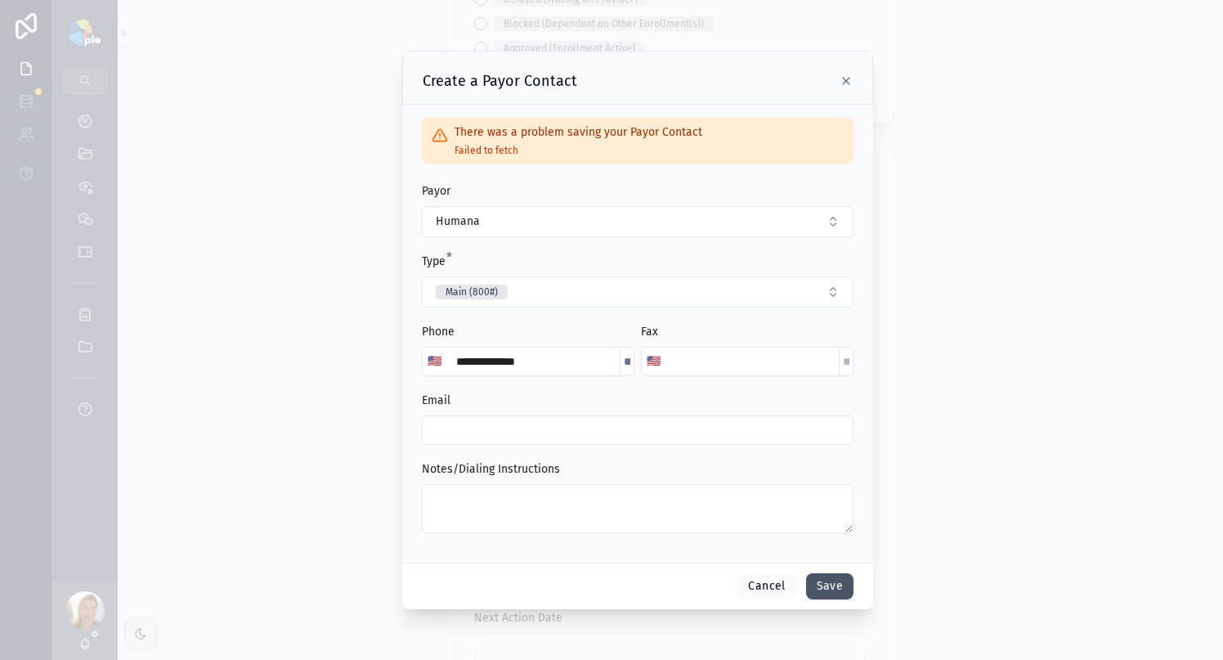
click at [834, 583] on button "Save" at bounding box center [829, 586] width 47 height 26
click at [840, 83] on icon "scrollable content" at bounding box center [845, 80] width 13 height 13
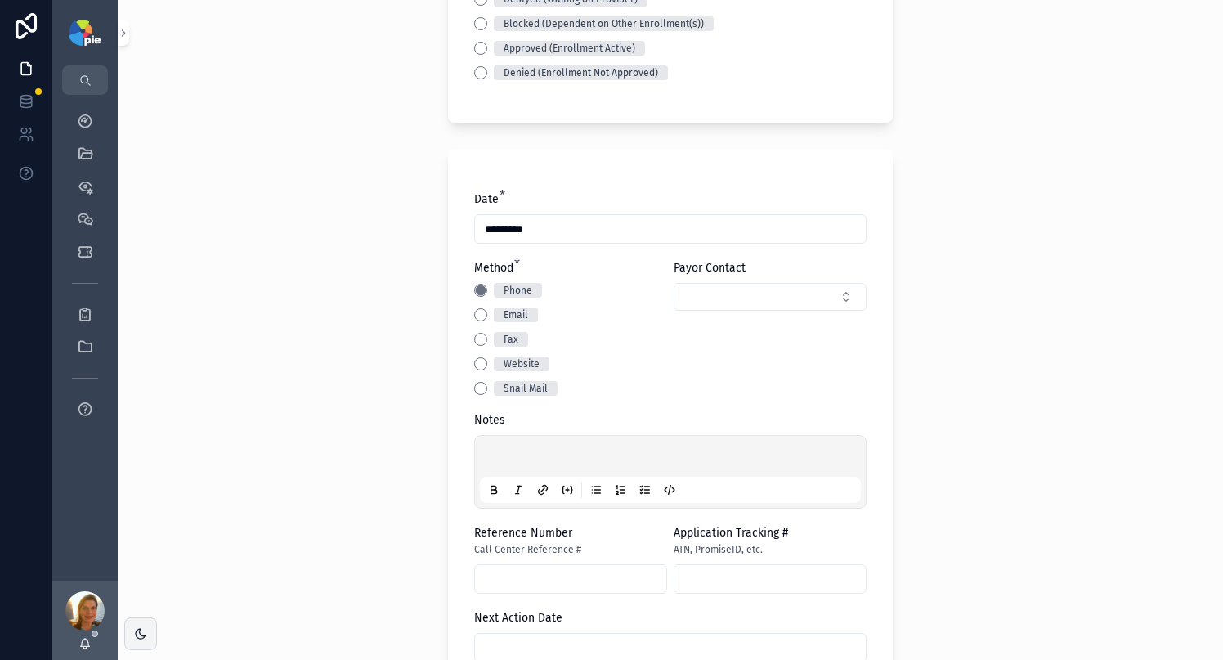
click at [541, 445] on div "scrollable content" at bounding box center [670, 472] width 381 height 62
click at [540, 454] on p "scrollable content" at bounding box center [673, 458] width 381 height 16
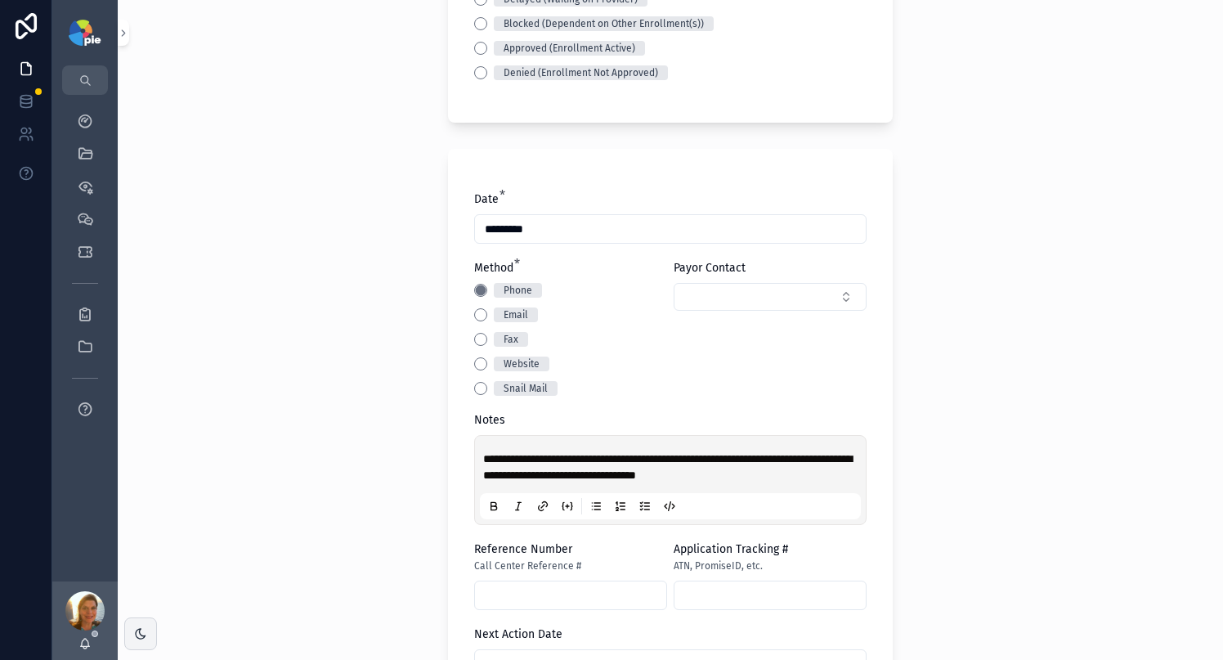
click at [793, 474] on p "**********" at bounding box center [673, 466] width 381 height 33
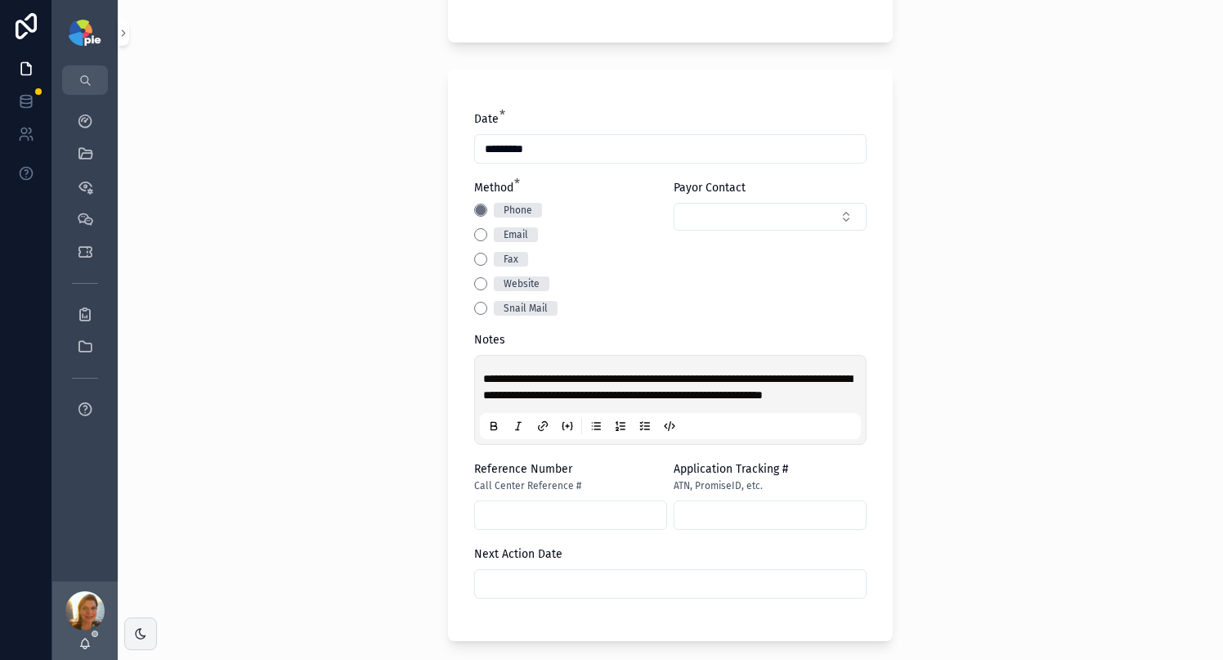
scroll to position [615, 0]
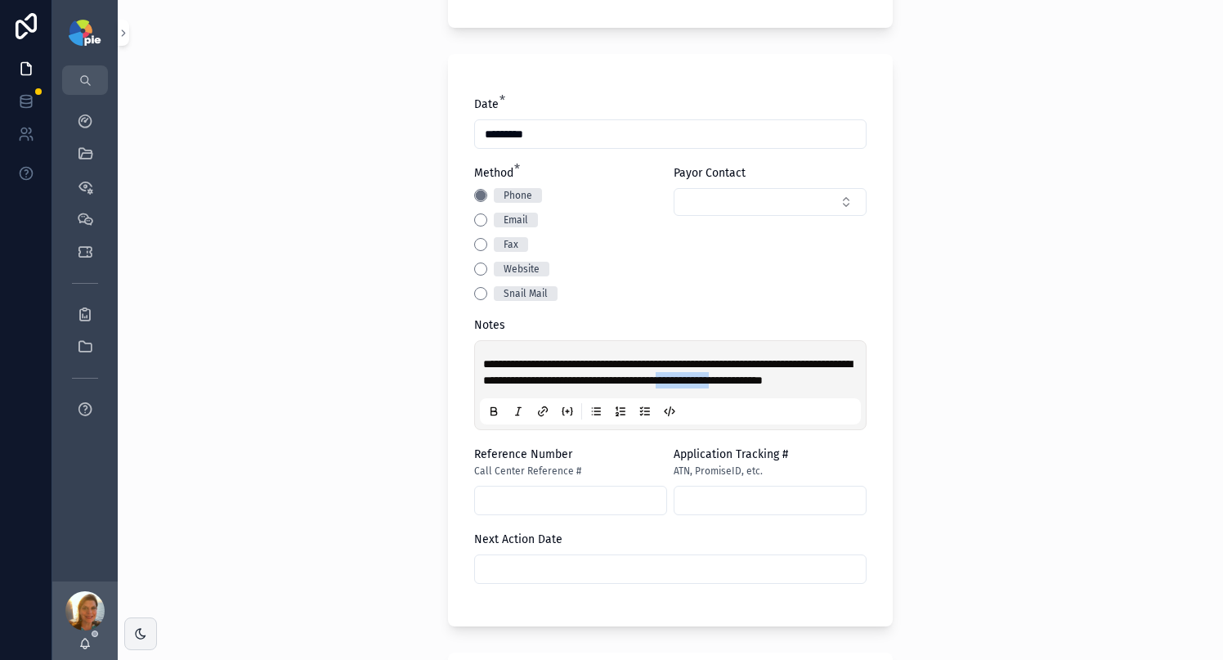
drag, startPoint x: 499, startPoint y: 395, endPoint x: 571, endPoint y: 395, distance: 71.9
click at [571, 386] on span "**********" at bounding box center [667, 372] width 369 height 28
copy span "**********"
click at [490, 512] on input "scrollable content" at bounding box center [570, 500] width 191 height 23
paste input "**********"
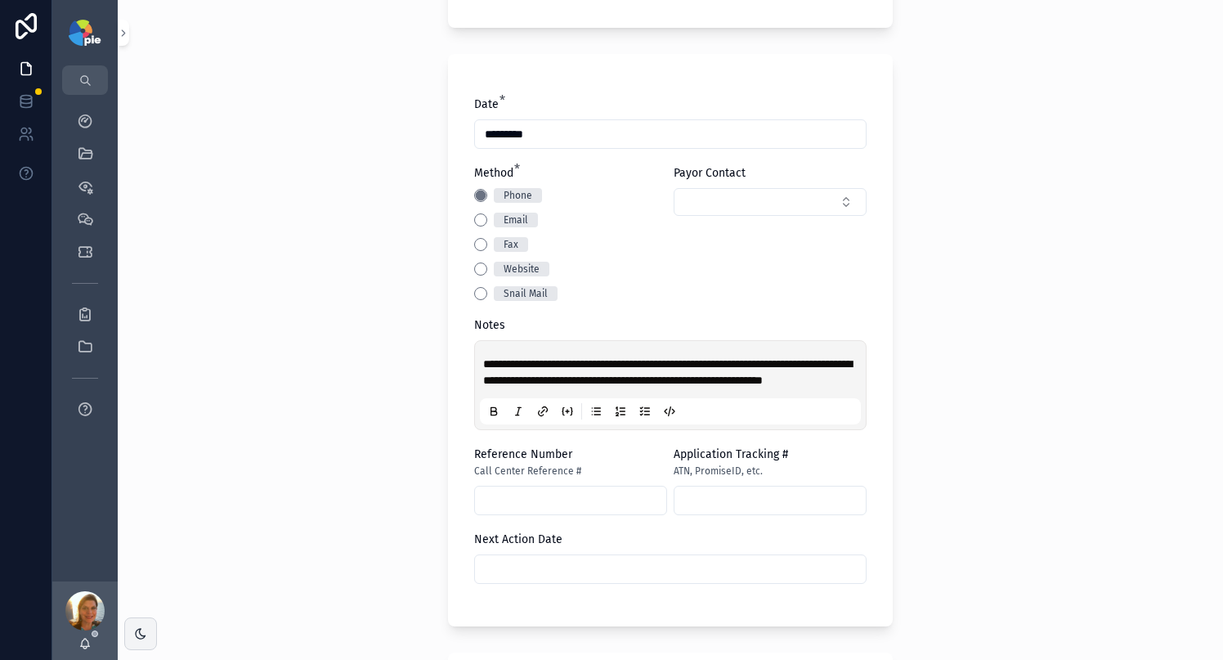
type input "**********"
click at [324, 469] on div "**********" at bounding box center [670, 330] width 1105 height 660
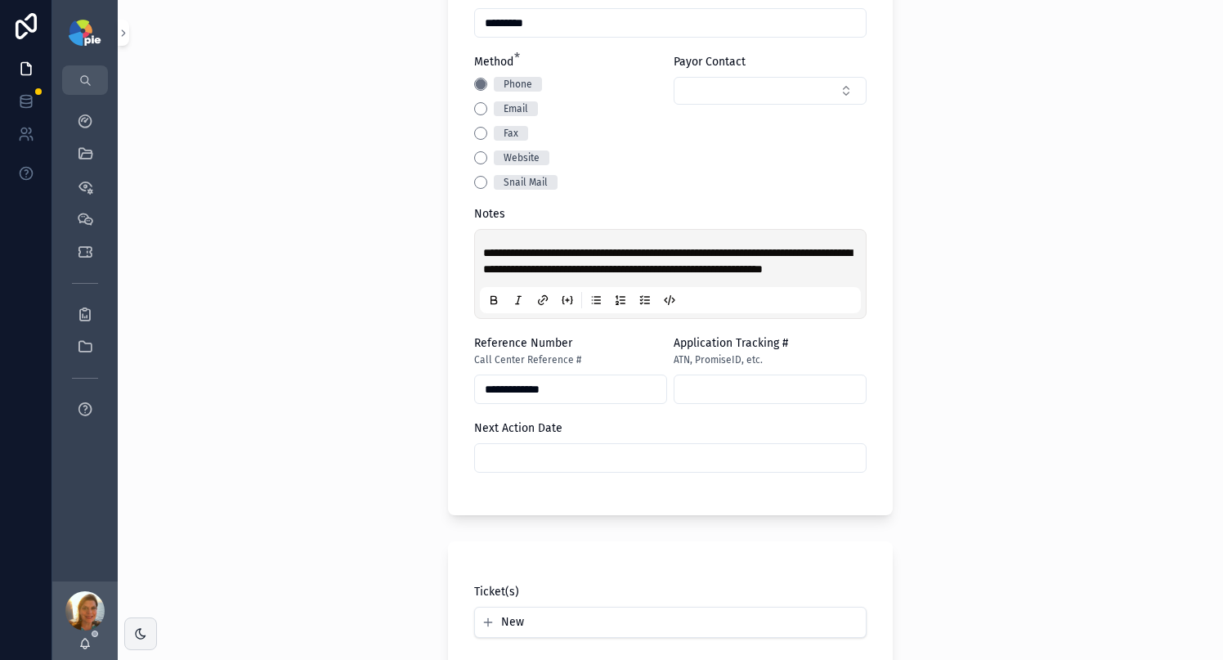
scroll to position [1029, 0]
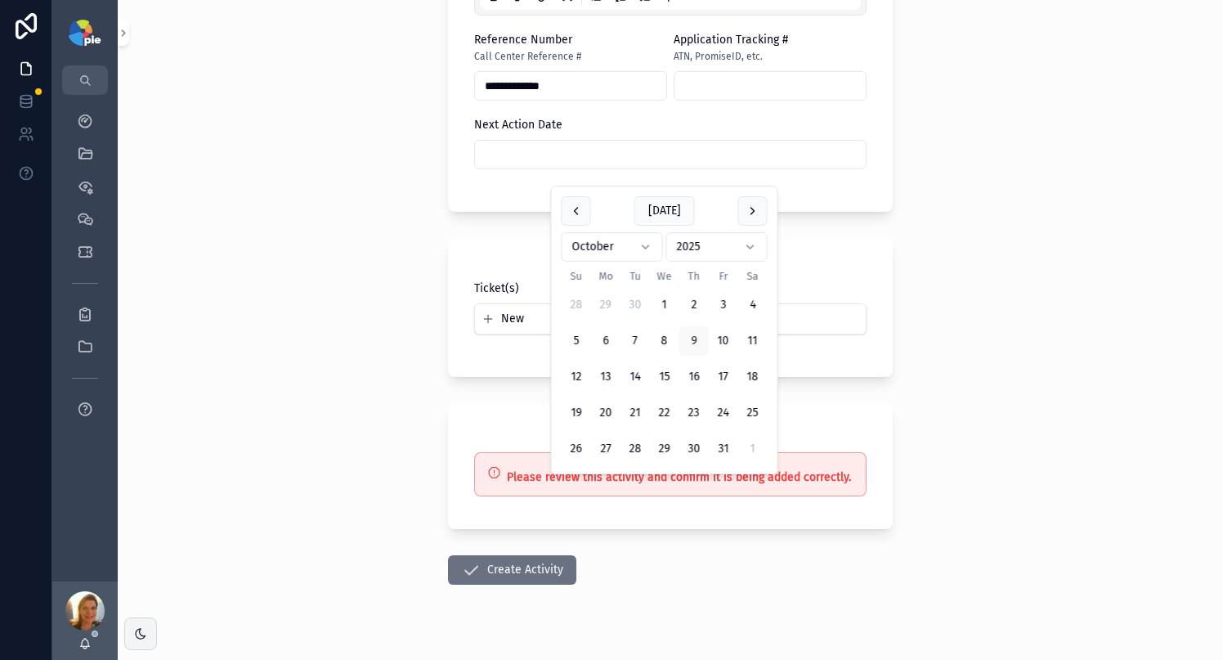
click at [598, 166] on input "scrollable content" at bounding box center [670, 154] width 391 height 23
click at [701, 408] on button "23" at bounding box center [693, 412] width 29 height 29
type input "**********"
click at [372, 324] on div "**********" at bounding box center [670, 330] width 1105 height 660
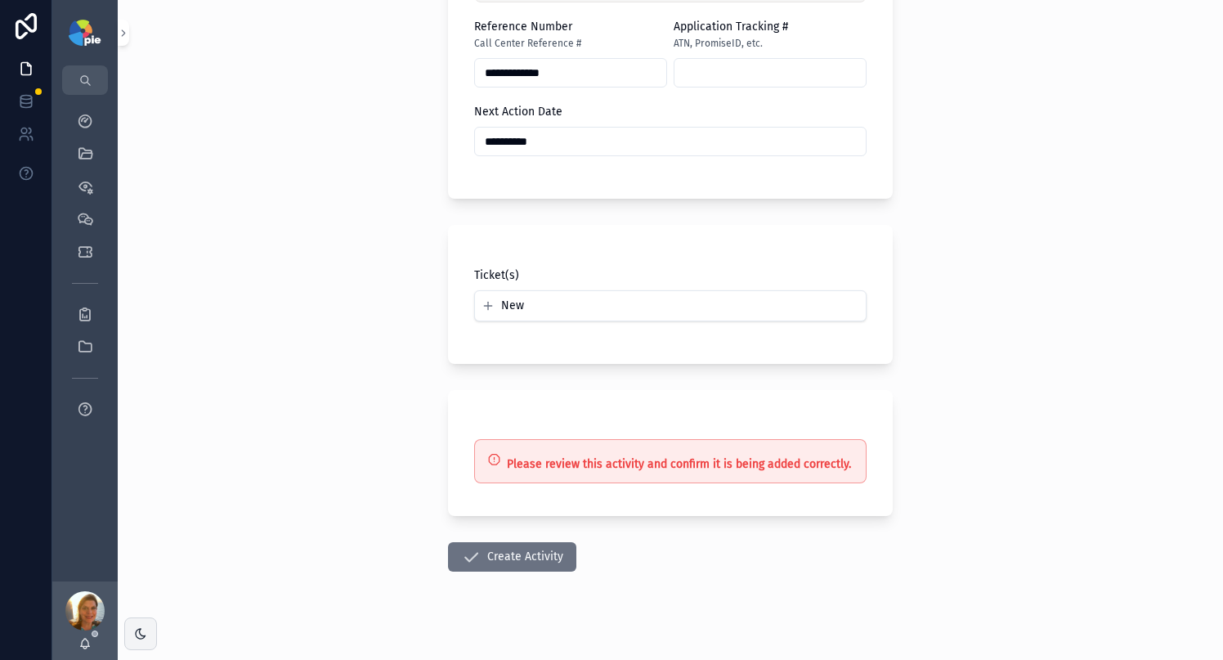
scroll to position [1075, 0]
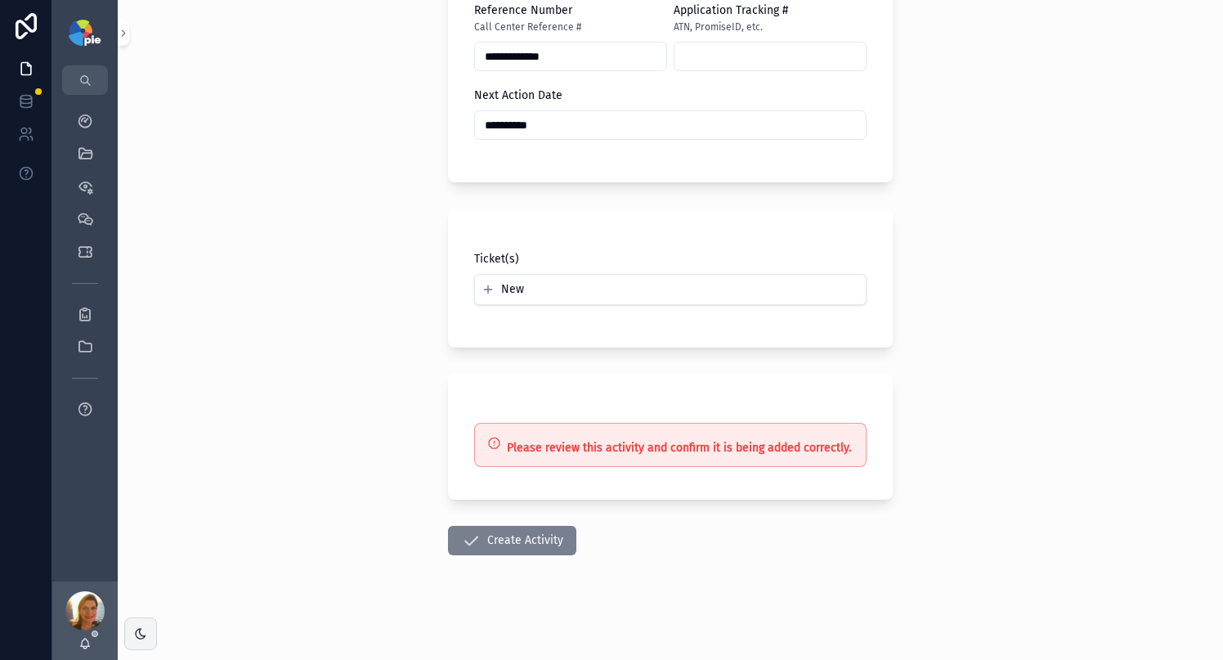
click at [488, 540] on button "Create Activity" at bounding box center [512, 540] width 128 height 29
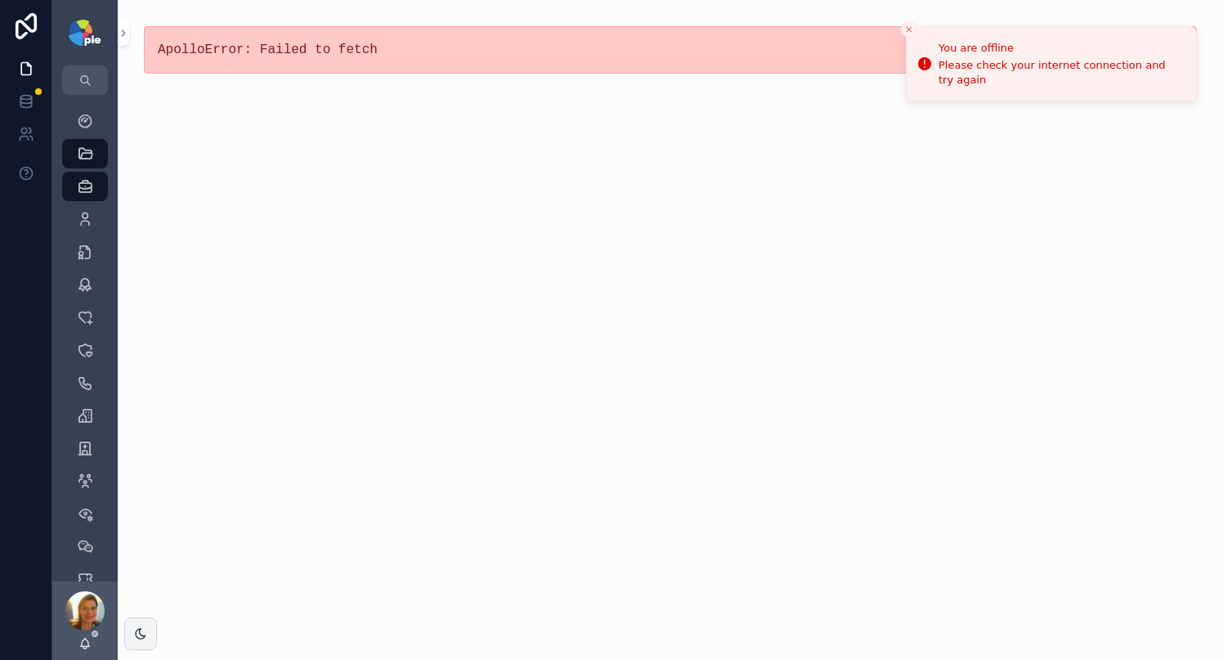
drag, startPoint x: 682, startPoint y: 349, endPoint x: 924, endPoint y: 217, distance: 275.4
click at [692, 342] on div "ApolloError: Failed to fetch" at bounding box center [670, 330] width 1105 height 660
click at [908, 25] on icon "Close toast" at bounding box center [909, 30] width 10 height 10
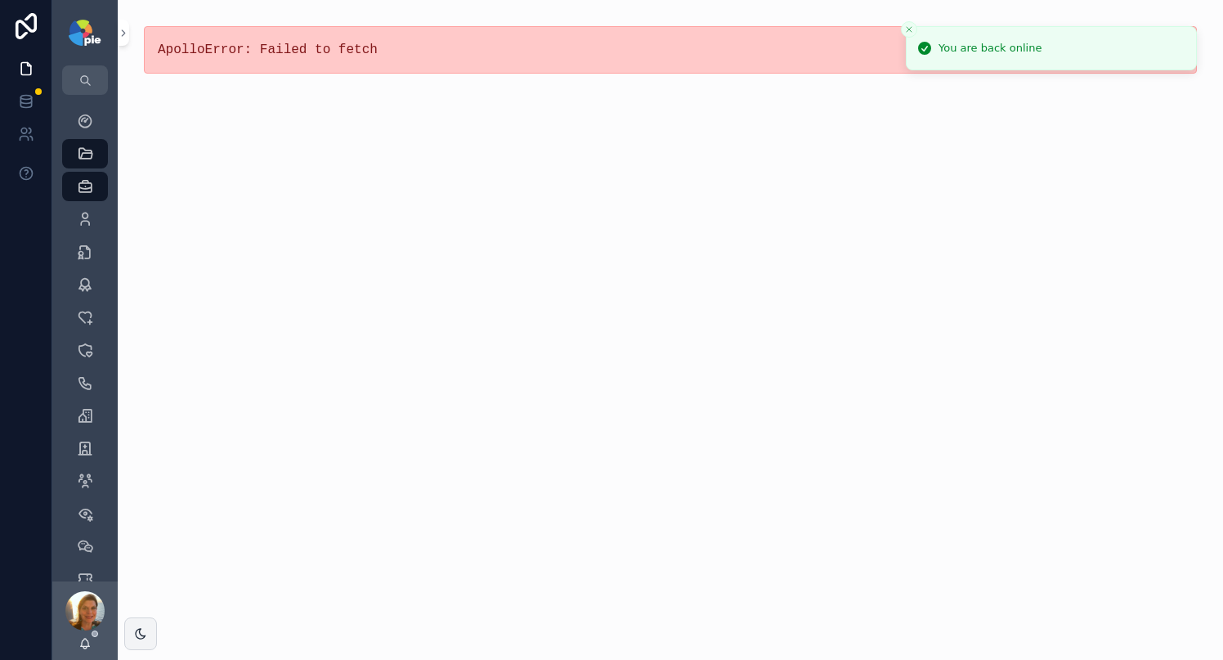
click at [711, 221] on div "ApolloError: Failed to fetch" at bounding box center [670, 330] width 1105 height 660
click at [911, 34] on icon "Close toast" at bounding box center [909, 30] width 10 height 10
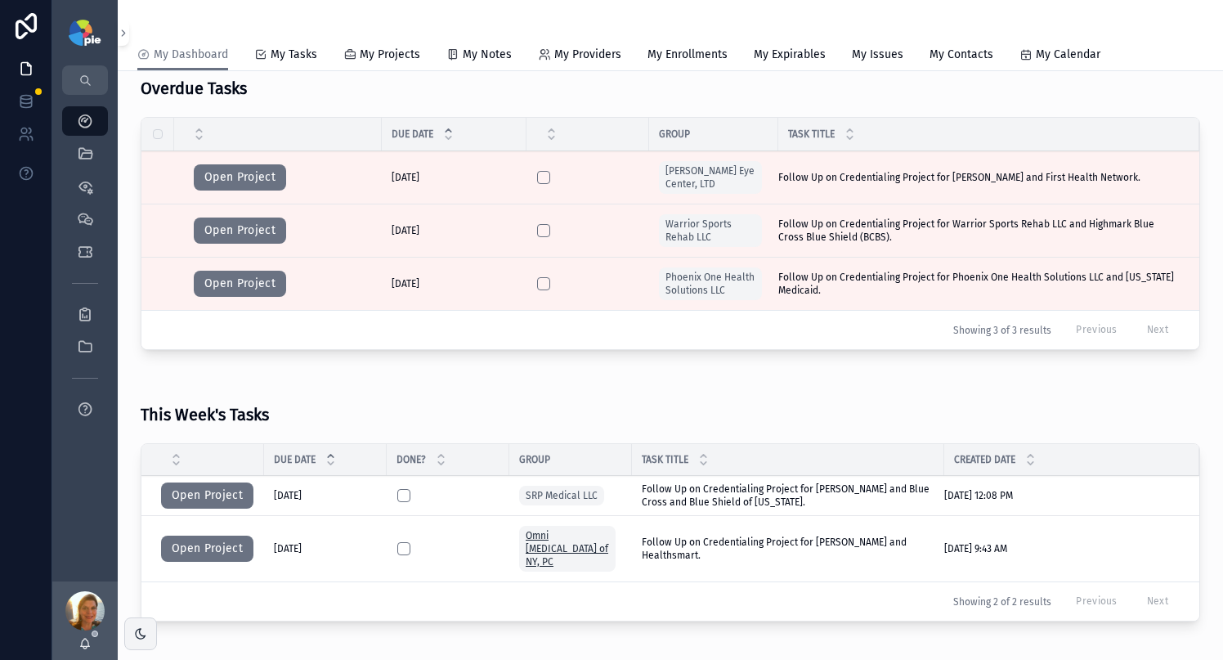
scroll to position [302, 0]
